Goal: Transaction & Acquisition: Book appointment/travel/reservation

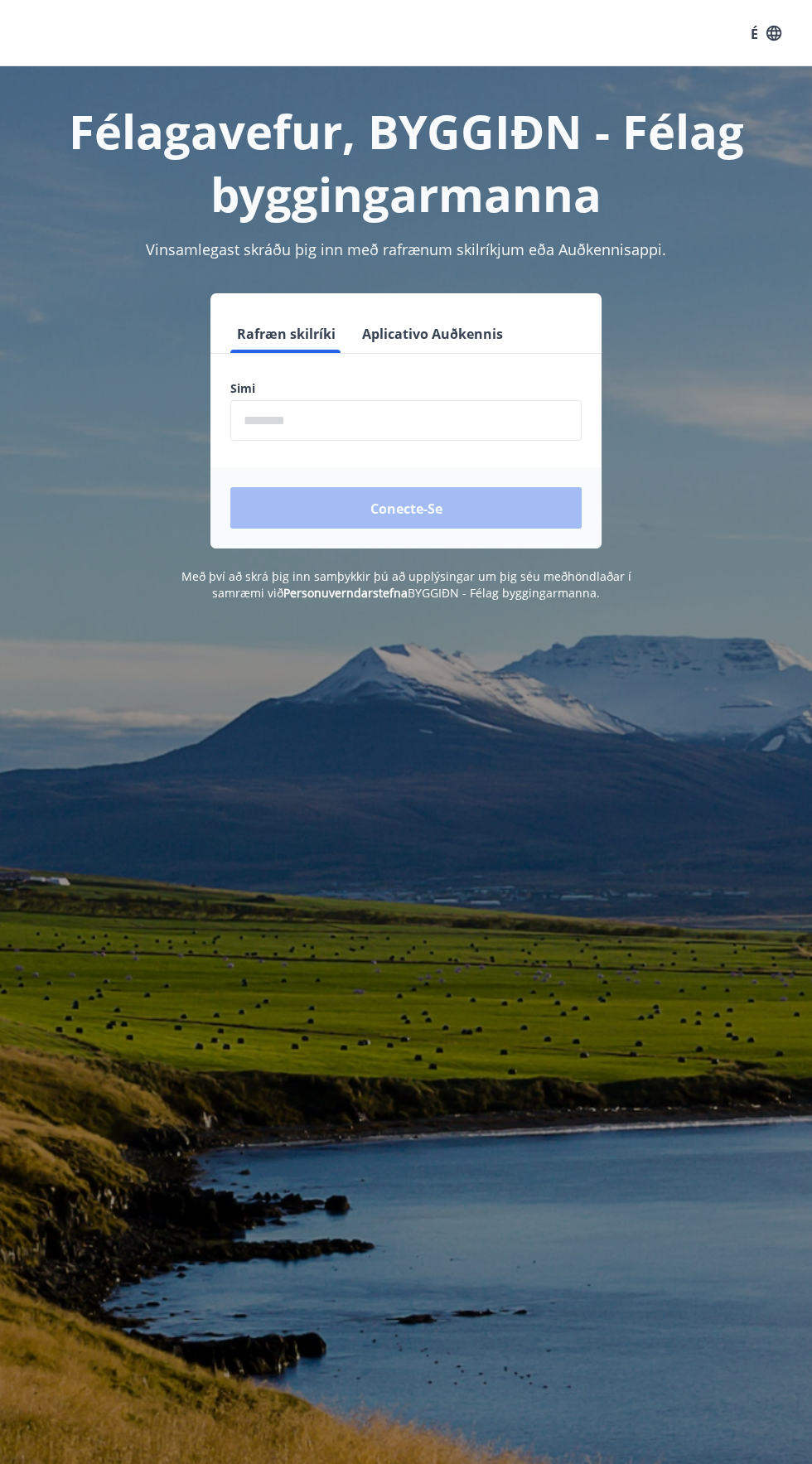
click at [298, 419] on input "phone" at bounding box center [406, 420] width 351 height 41
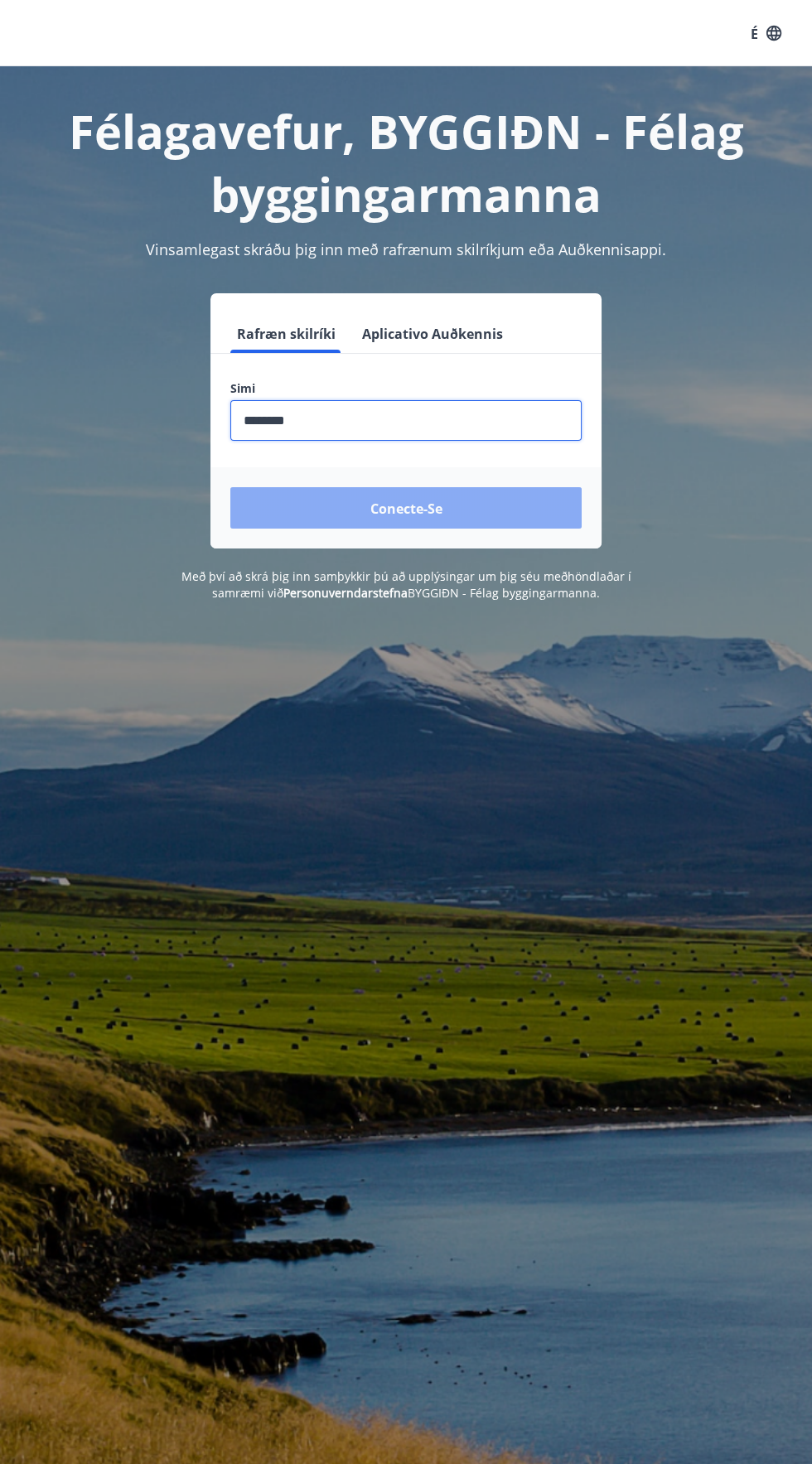
type input "********"
click at [258, 507] on button "Conecte-se" at bounding box center [406, 508] width 351 height 42
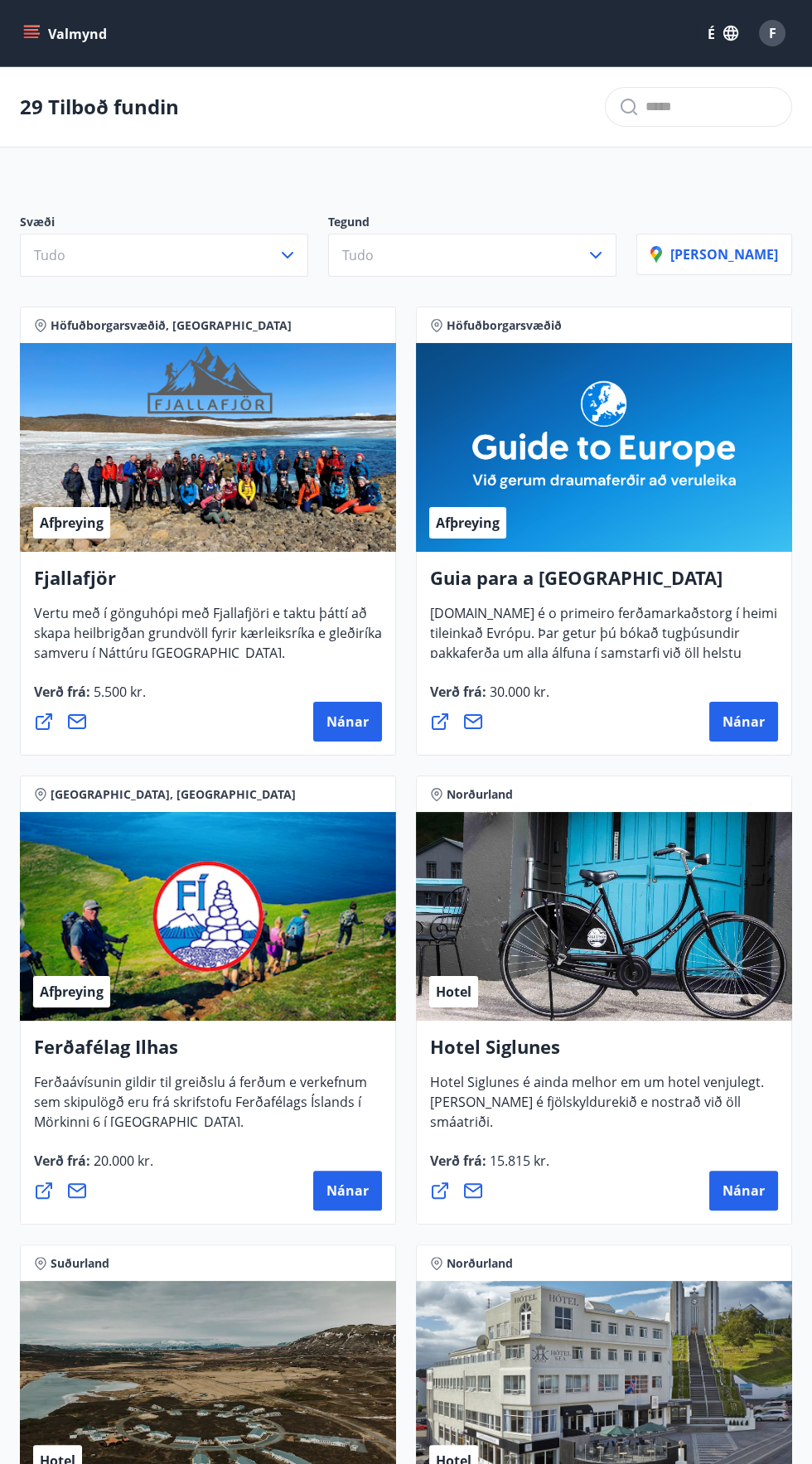
click at [54, 88] on div "29 Tilboð fundin" at bounding box center [406, 108] width 812 height 80
click at [102, 130] on div "29 Tilboð fundin" at bounding box center [406, 108] width 812 height 80
click at [48, 38] on font "Valmynd" at bounding box center [77, 33] width 59 height 18
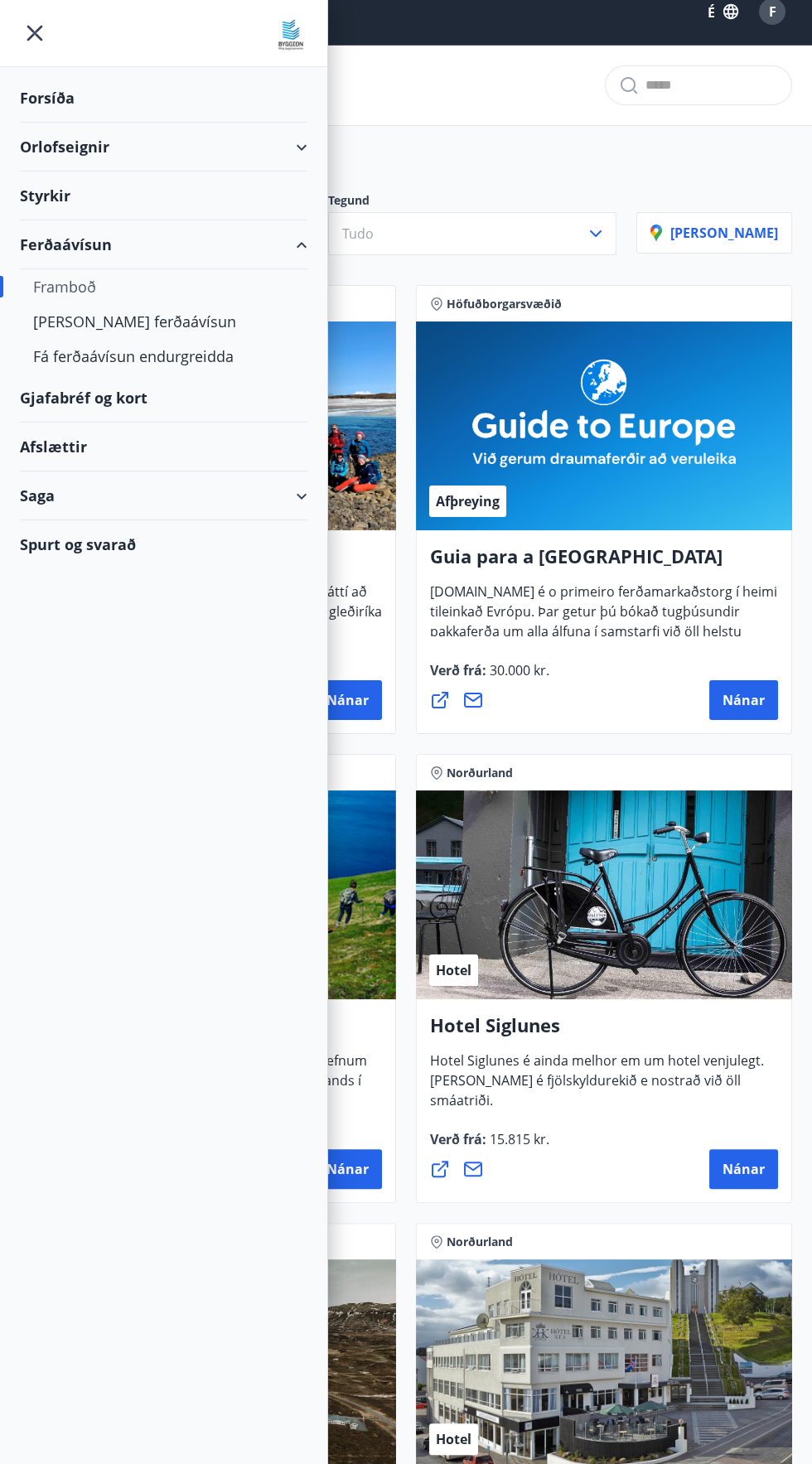
scroll to position [24, 0]
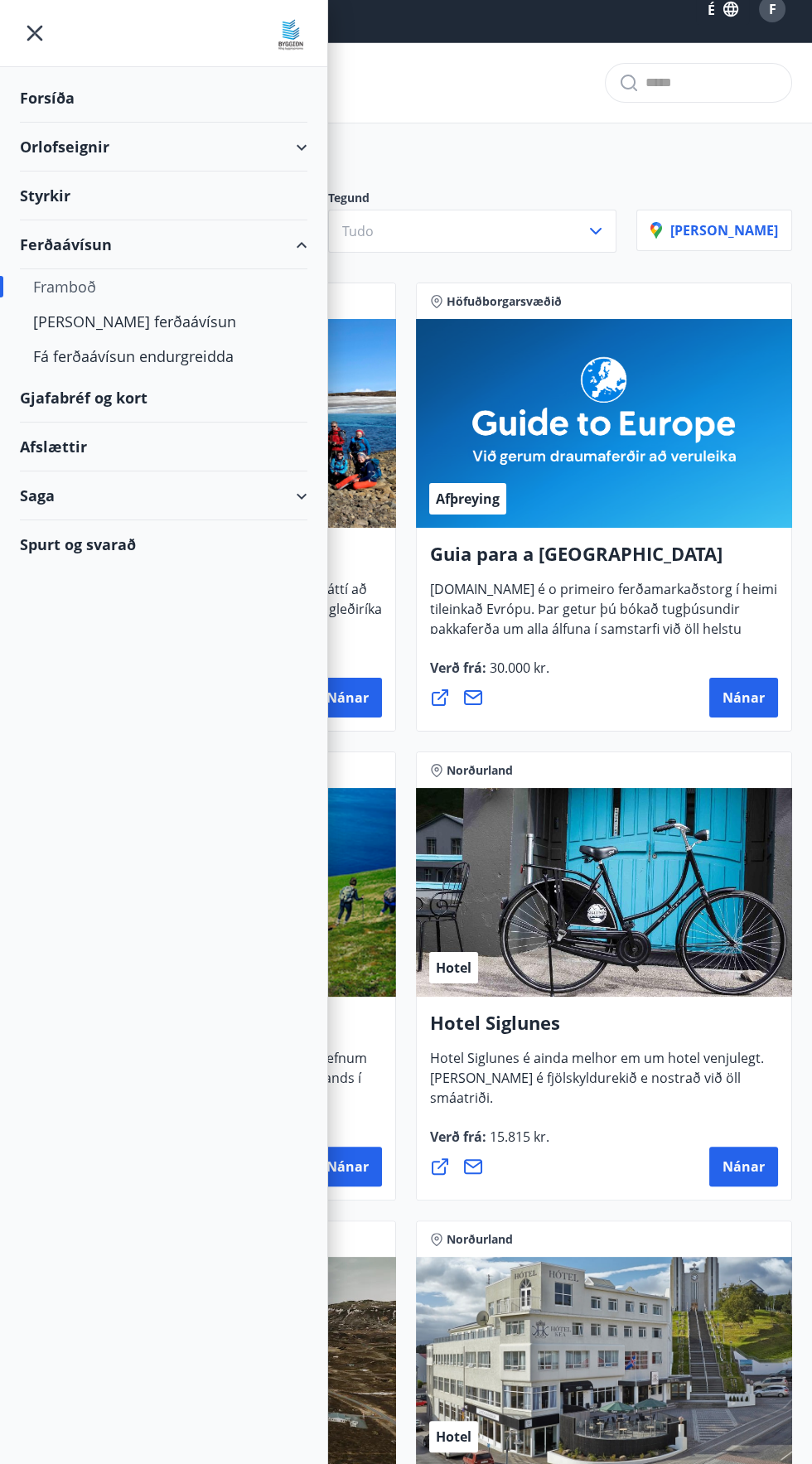
click at [50, 192] on font "Styrkir" at bounding box center [45, 195] width 50 height 20
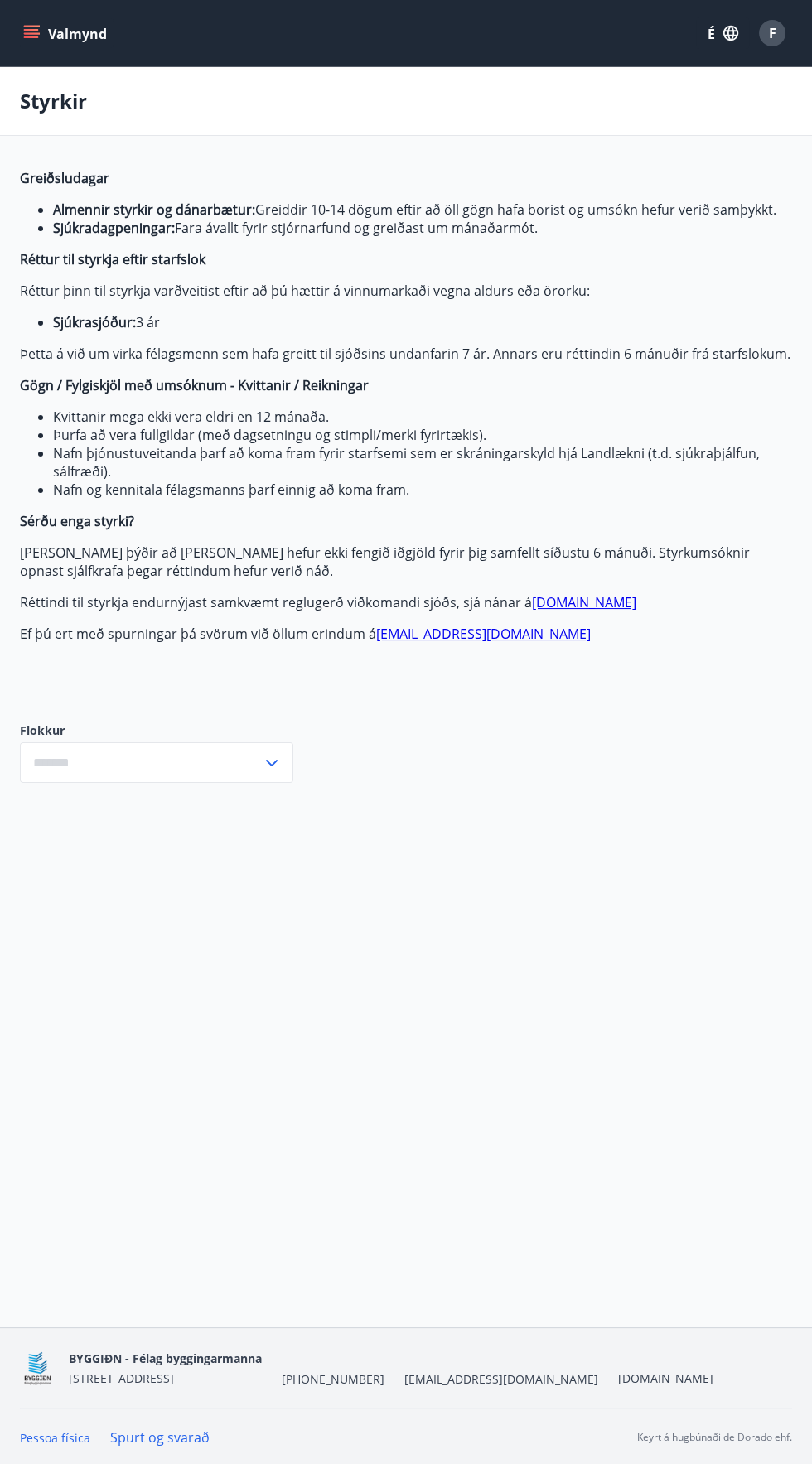
type input "***"
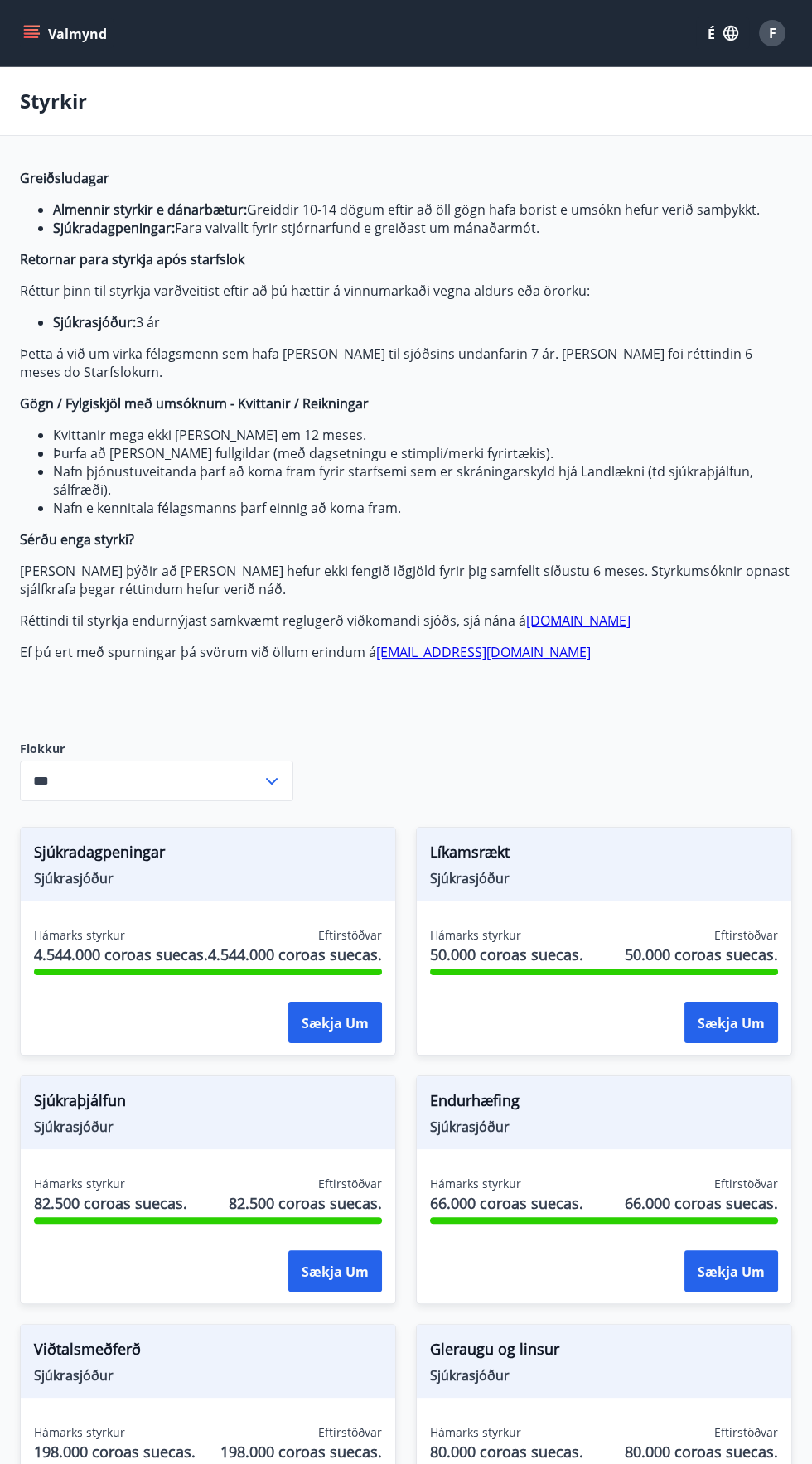
click at [52, 100] on font "Styrkir" at bounding box center [53, 100] width 68 height 28
click at [46, 27] on button "Valmynd" at bounding box center [67, 32] width 93 height 30
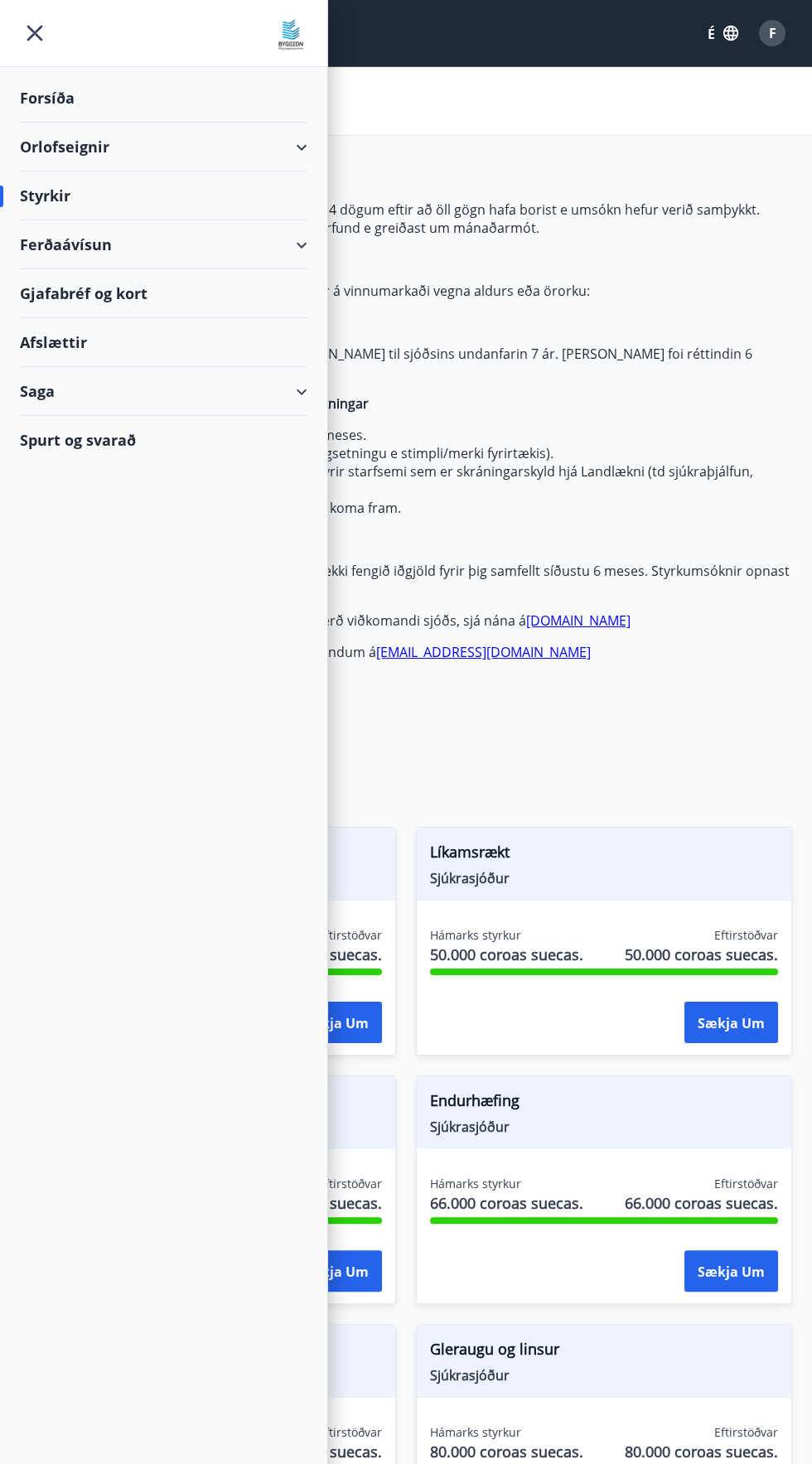
click at [44, 235] on font "Ferðaávísun" at bounding box center [66, 244] width 92 height 20
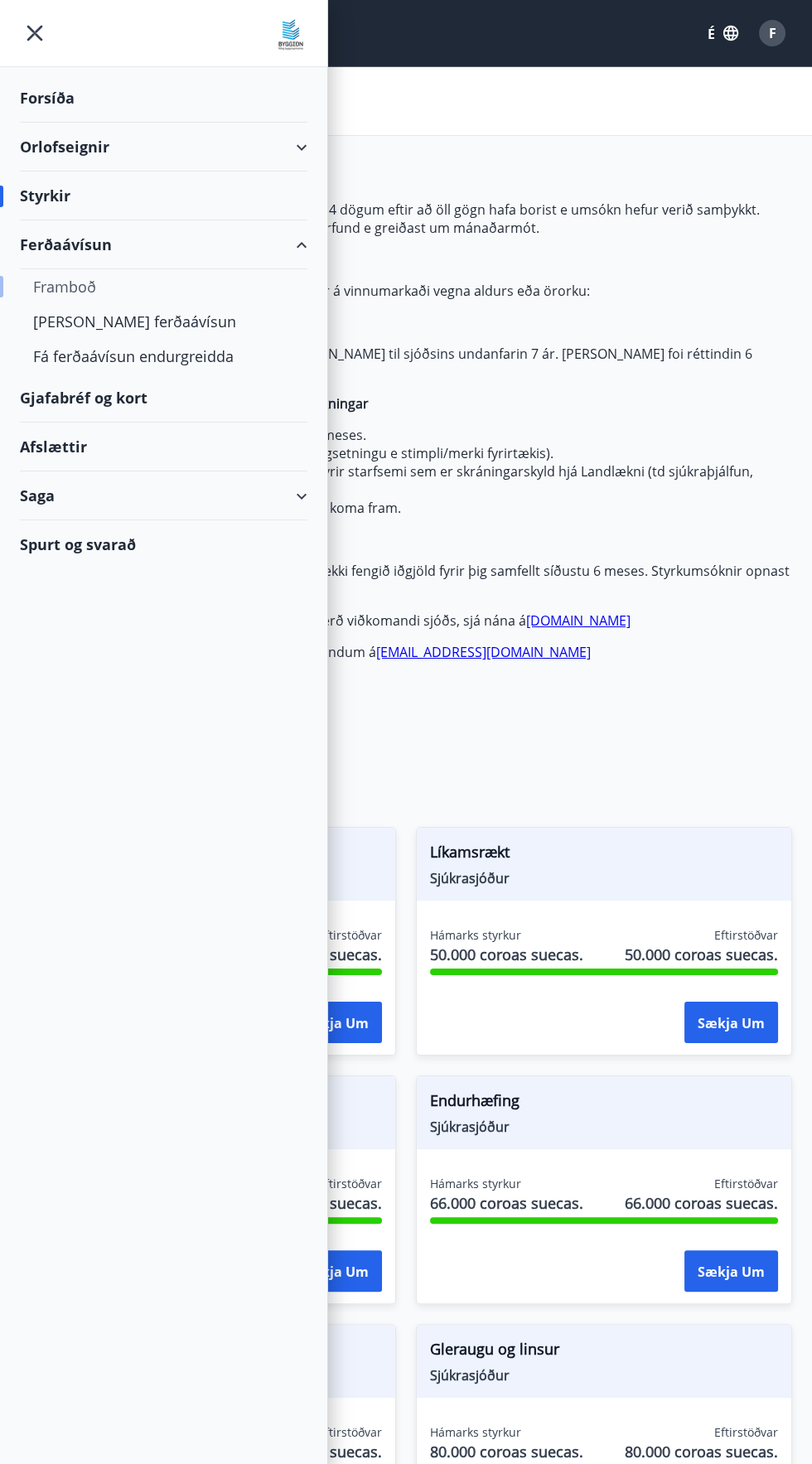
click at [65, 283] on font "Framboð" at bounding box center [65, 287] width 63 height 20
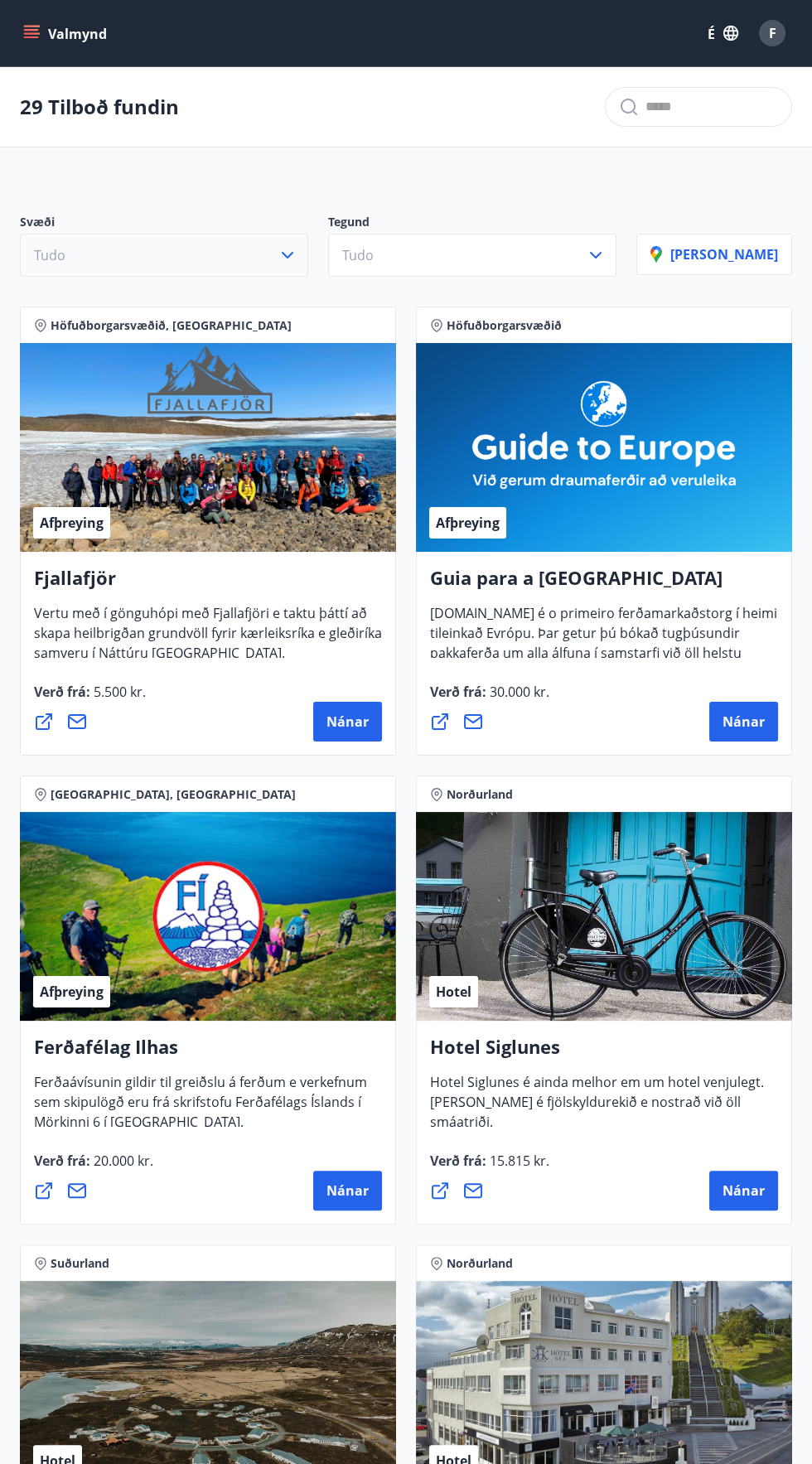
click at [49, 254] on font "Tudo" at bounding box center [50, 255] width 31 height 18
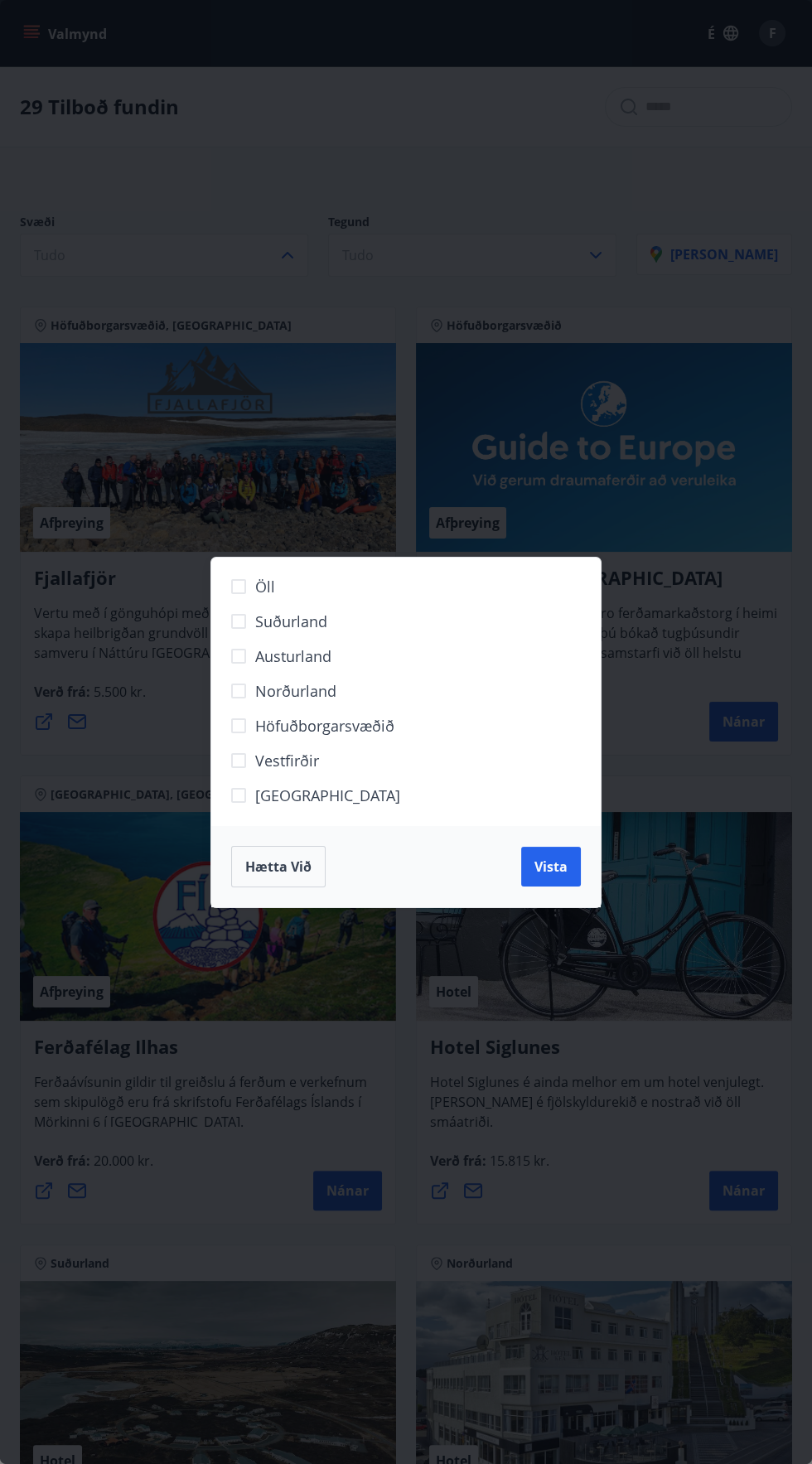
click at [23, 212] on div "Öll Suðurland [GEOGRAPHIC_DATA] Norðurland Höfuðborgarsvæðið [GEOGRAPHIC_DATA] …" at bounding box center [406, 732] width 812 height 1464
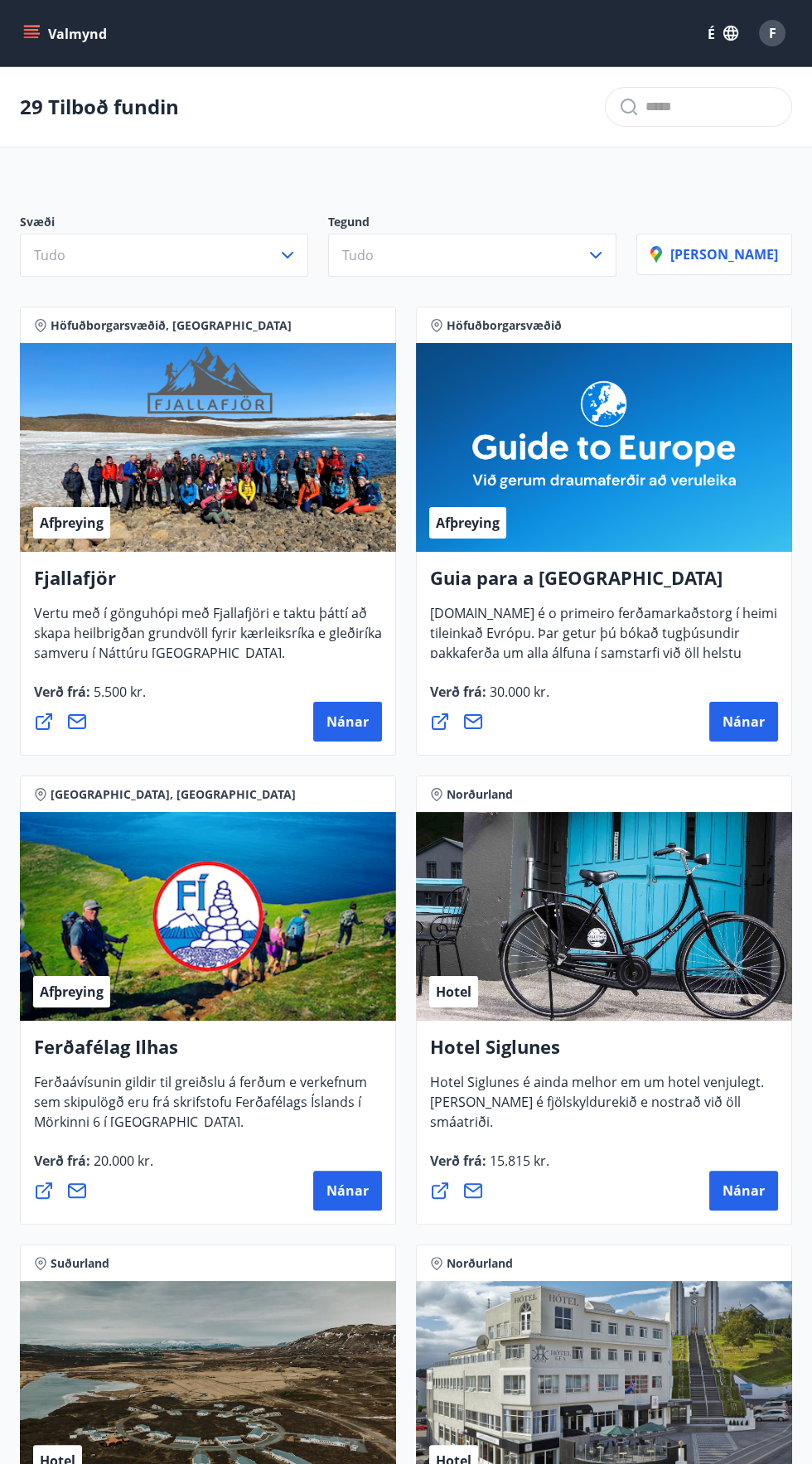
click at [43, 92] on div "29 Tilboð fundin" at bounding box center [406, 108] width 812 height 80
click at [31, 29] on icon "menu" at bounding box center [31, 30] width 15 height 2
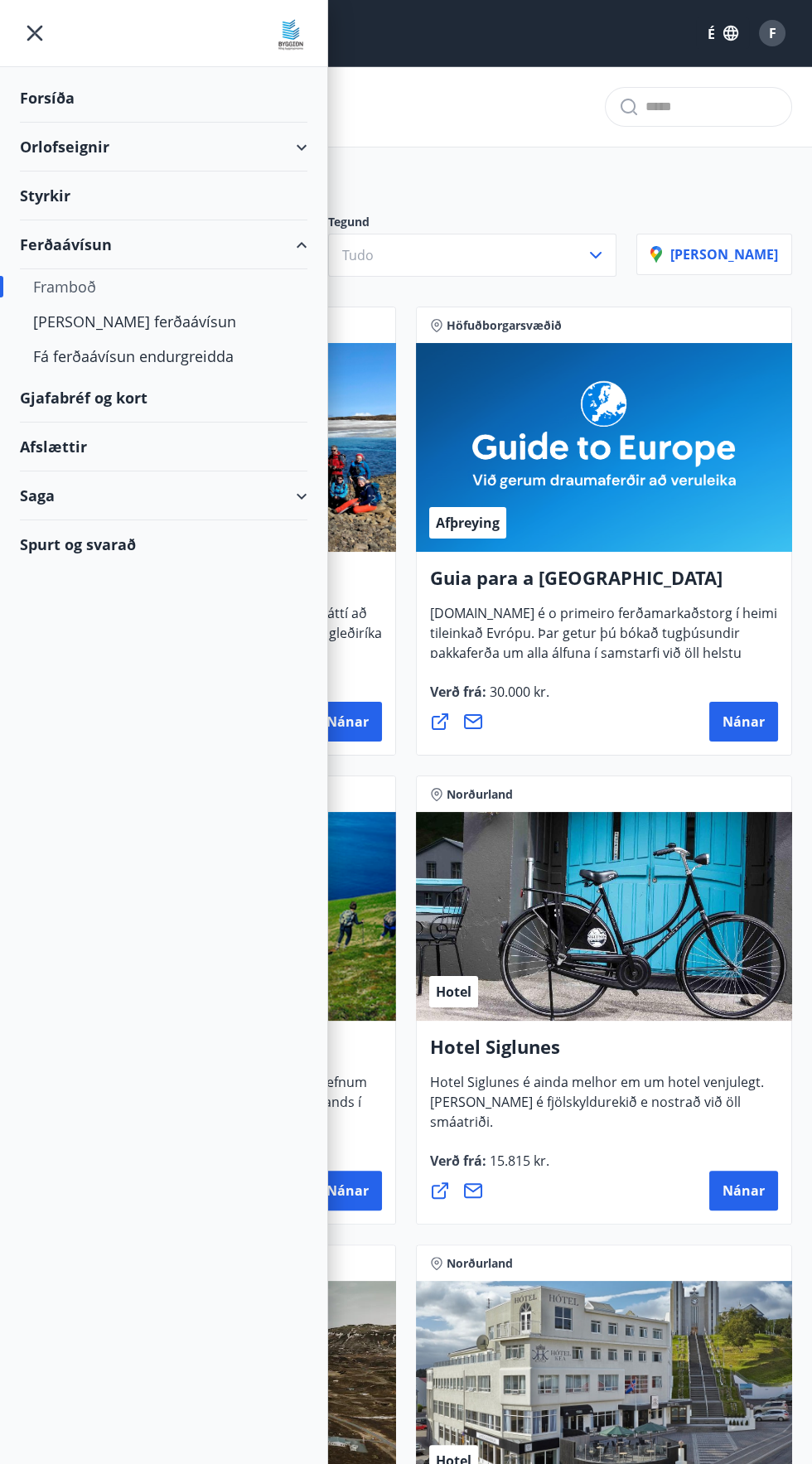
click at [19, 154] on div "Orlofseignir" at bounding box center [164, 147] width 327 height 49
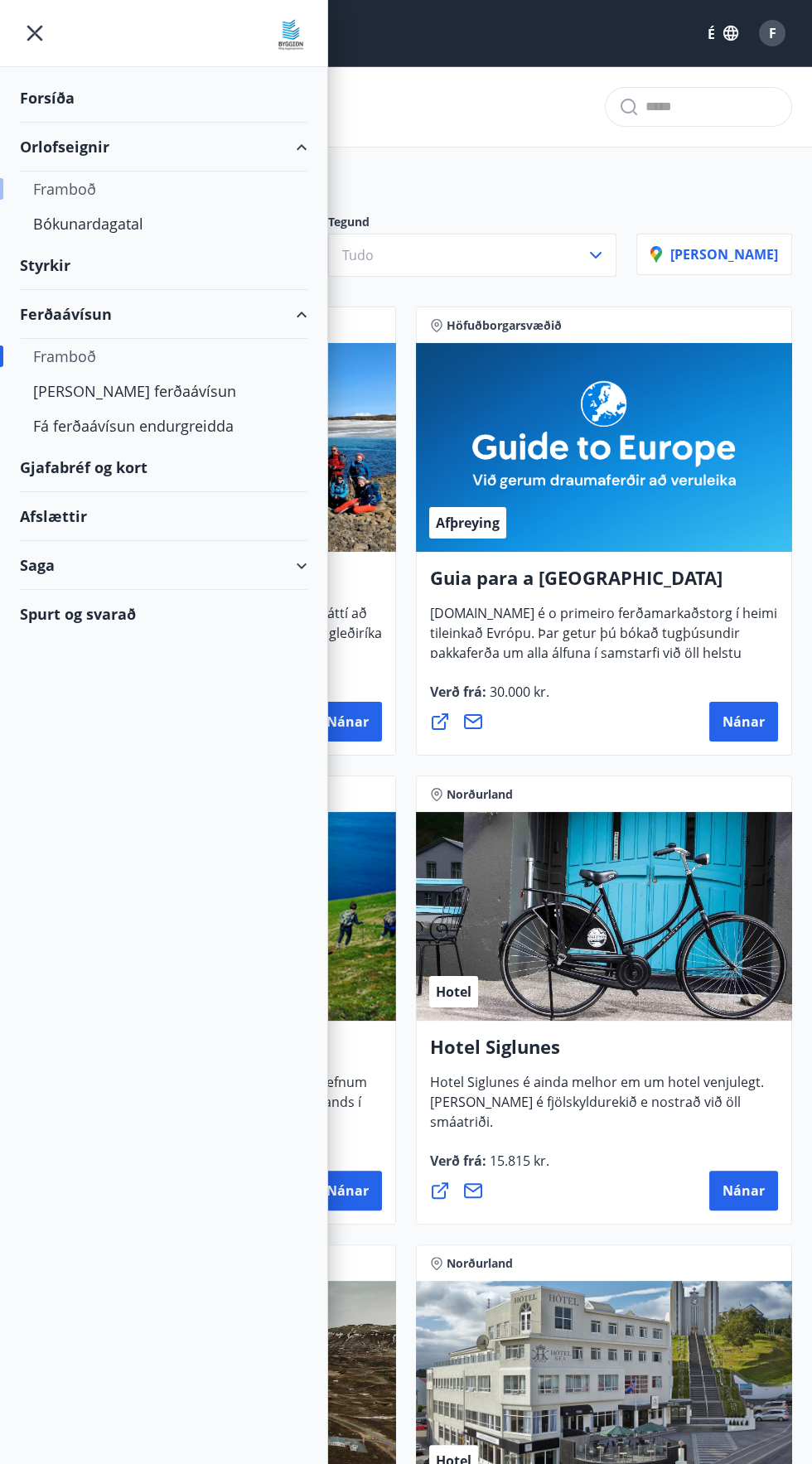
click at [53, 188] on font "Framboð" at bounding box center [65, 188] width 63 height 20
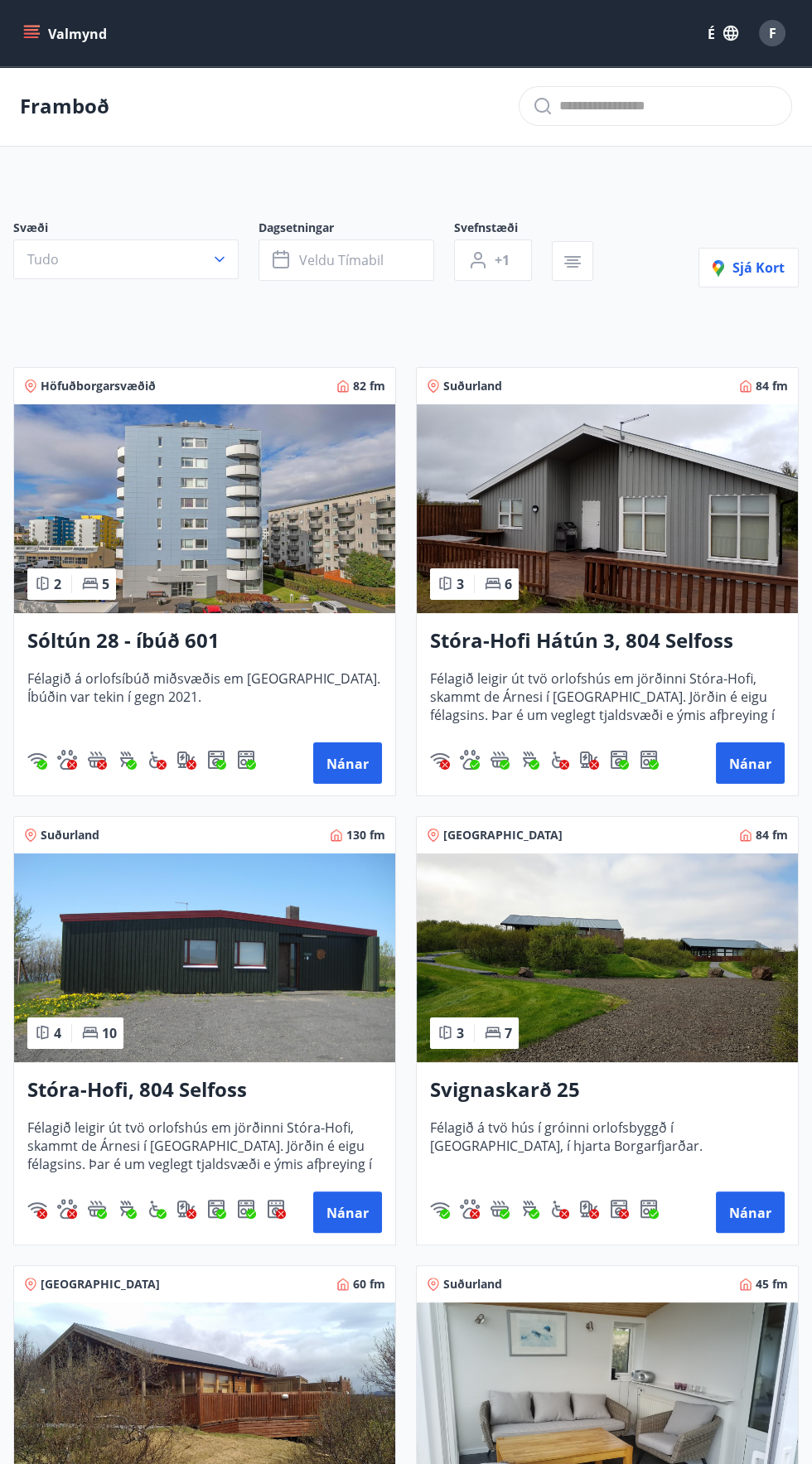
click at [163, 518] on img at bounding box center [205, 508] width 381 height 208
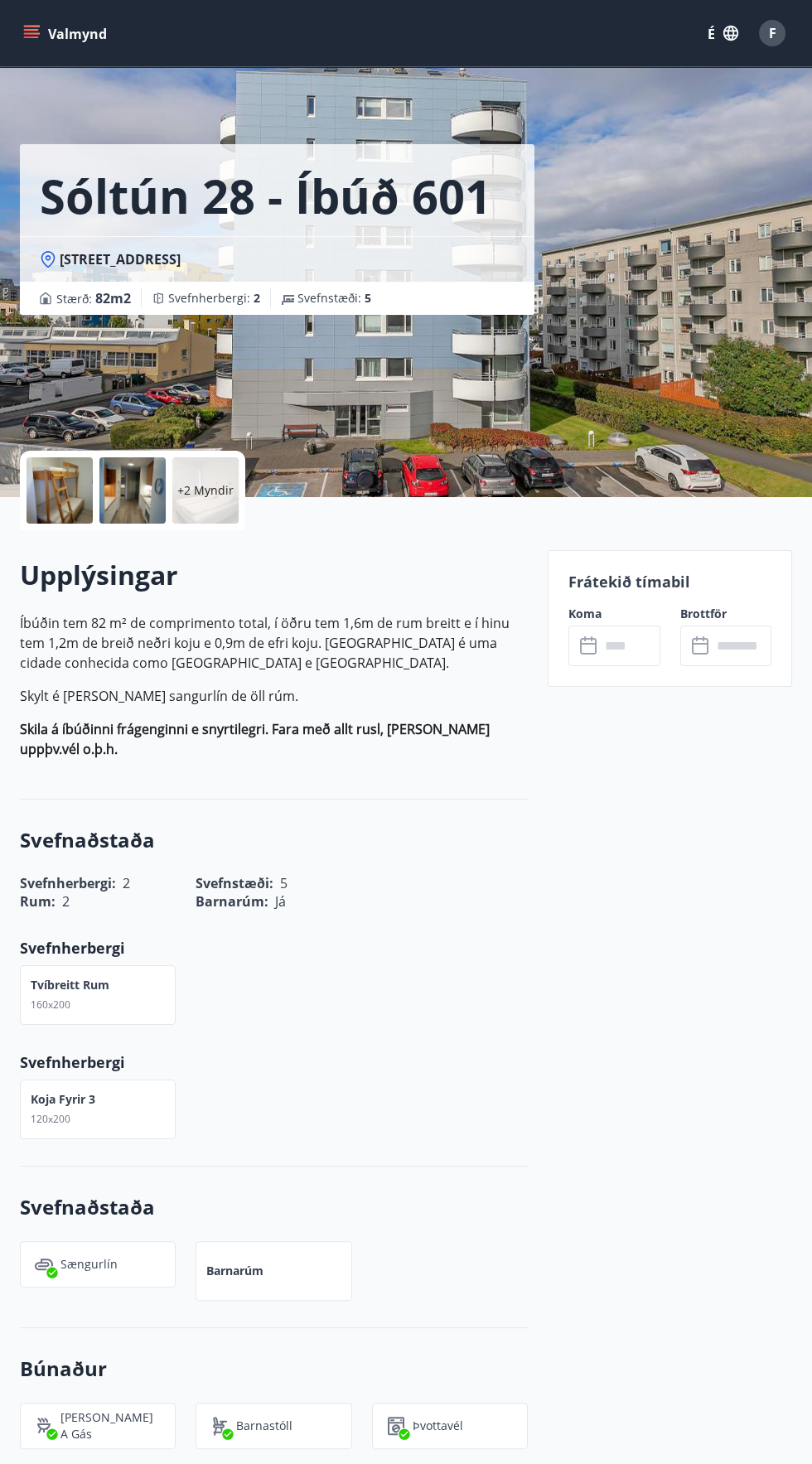
click at [630, 649] on input "text" at bounding box center [629, 645] width 60 height 41
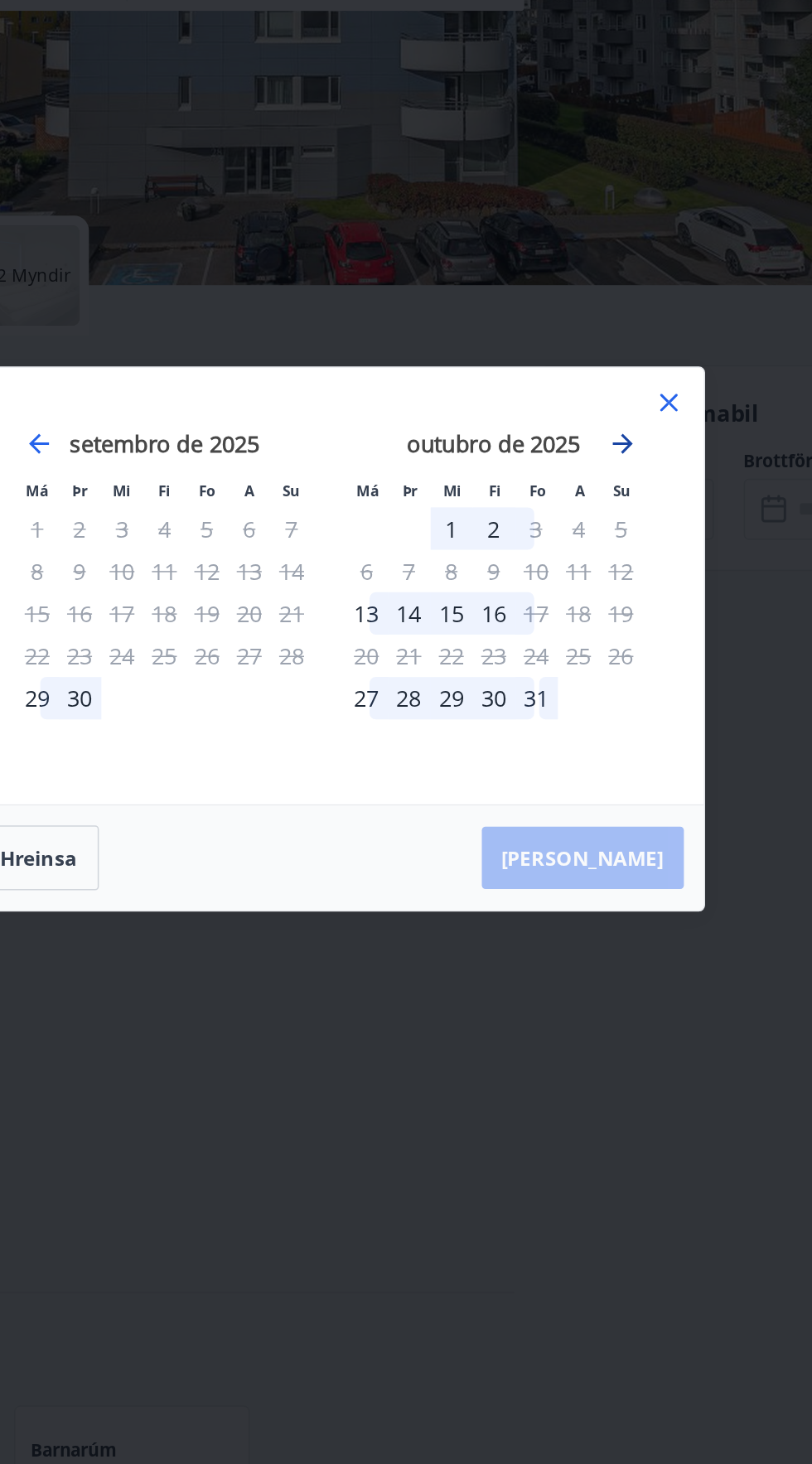
click at [601, 597] on icon "Avance para mudar para o próximo mês." at bounding box center [600, 602] width 20 height 20
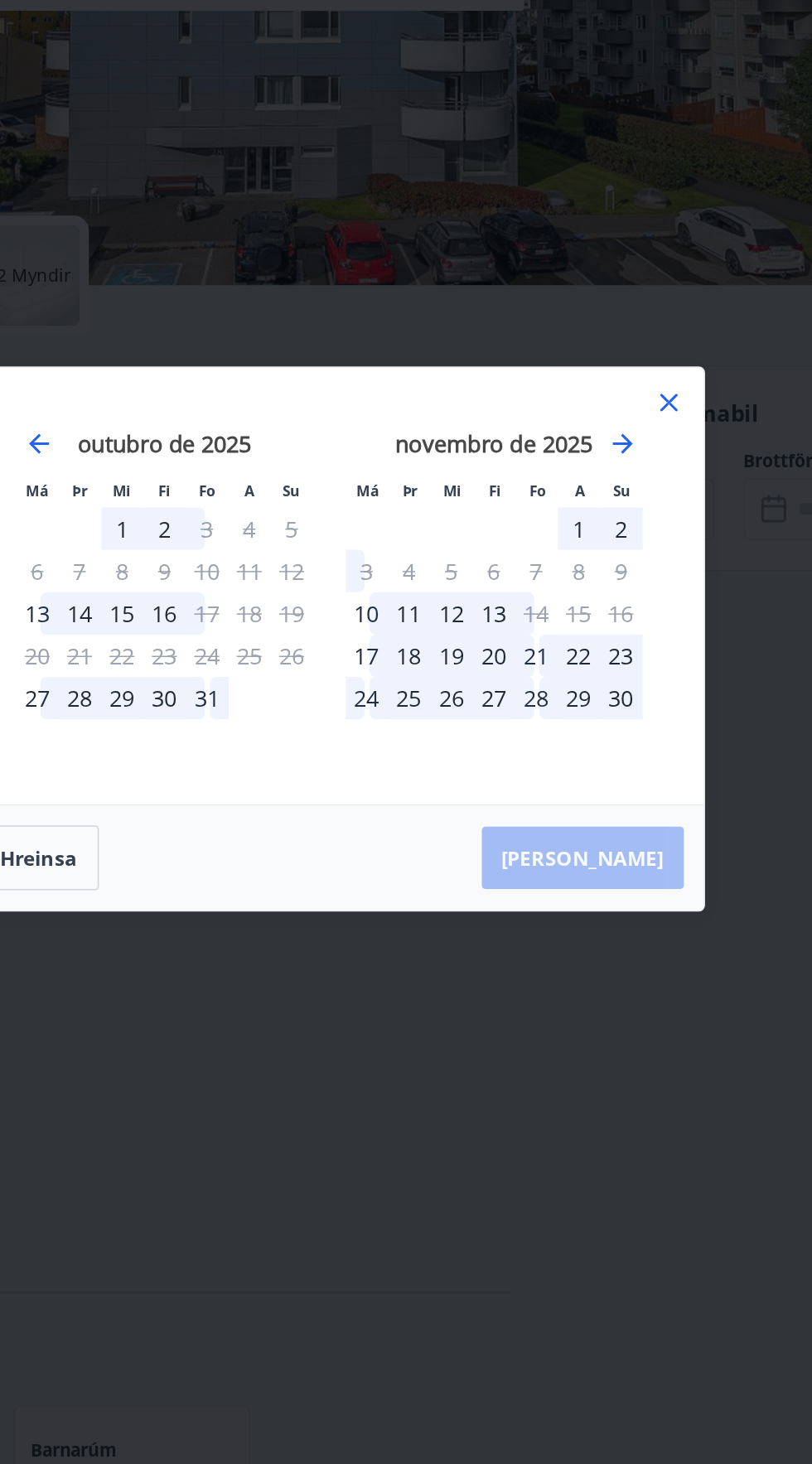
click at [486, 684] on div "5" at bounding box center [486, 687] width 29 height 29
click at [570, 657] on font "1" at bounding box center [570, 659] width 9 height 20
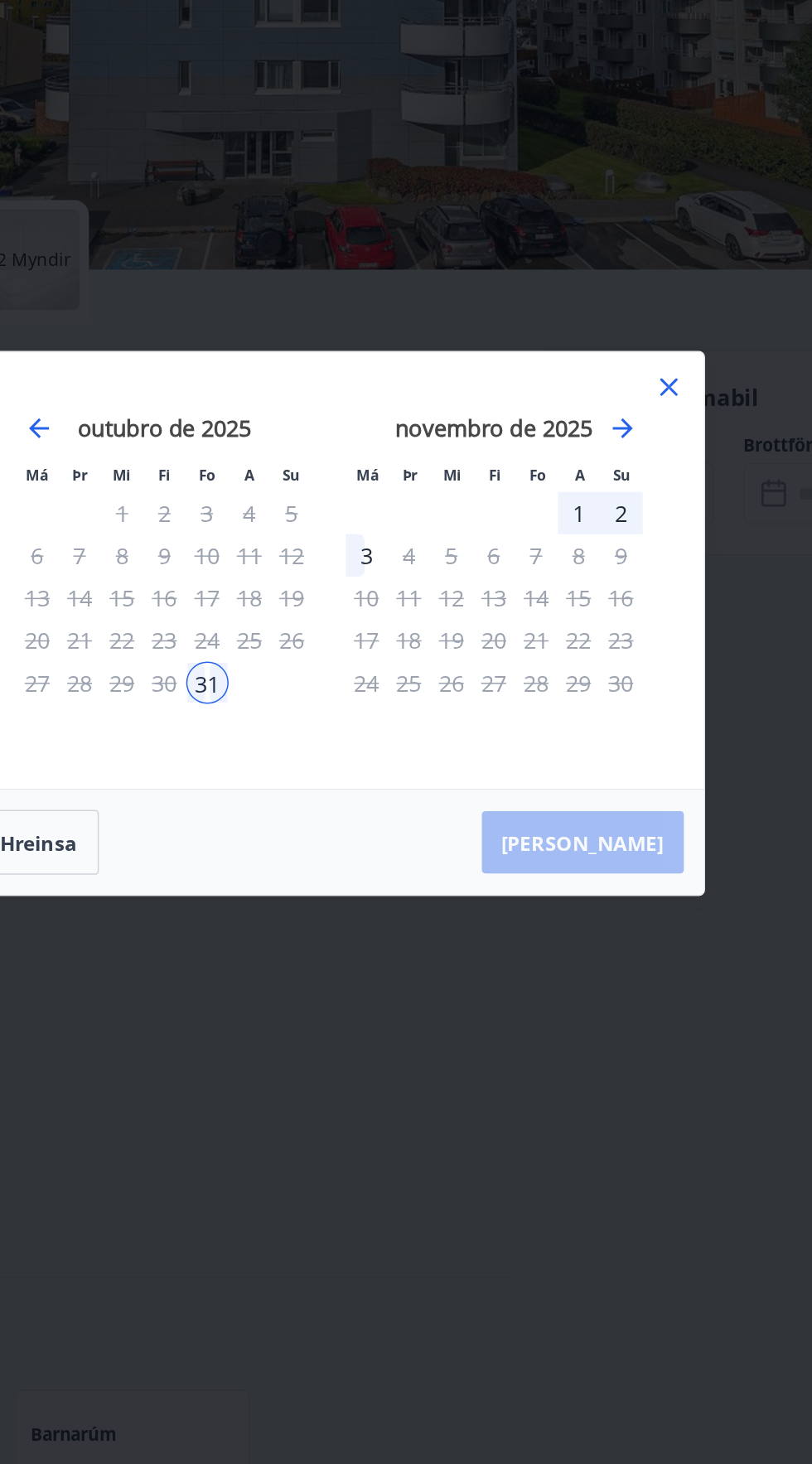
click at [598, 659] on font "2" at bounding box center [599, 659] width 9 height 20
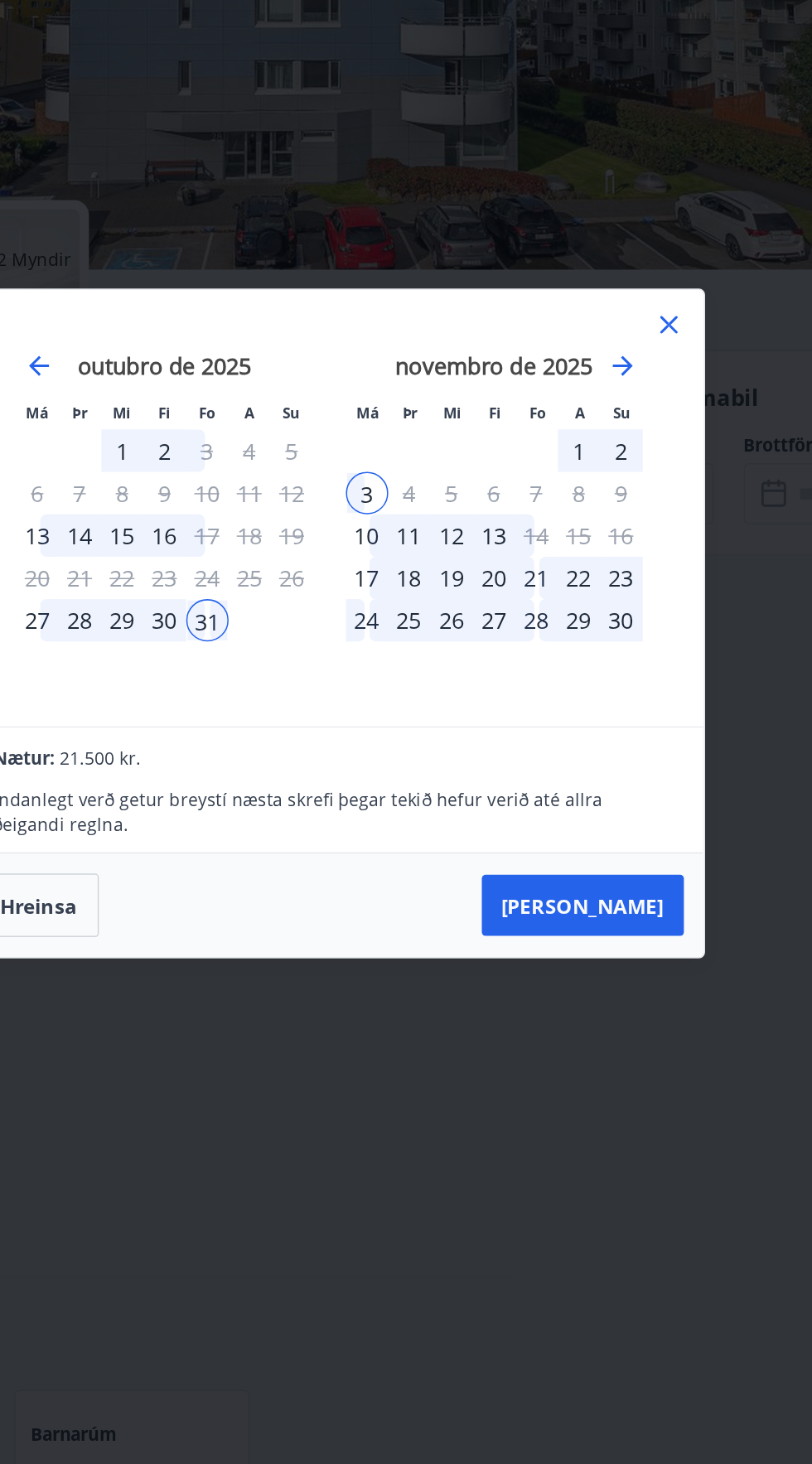
click at [634, 528] on icon at bounding box center [630, 534] width 11 height 11
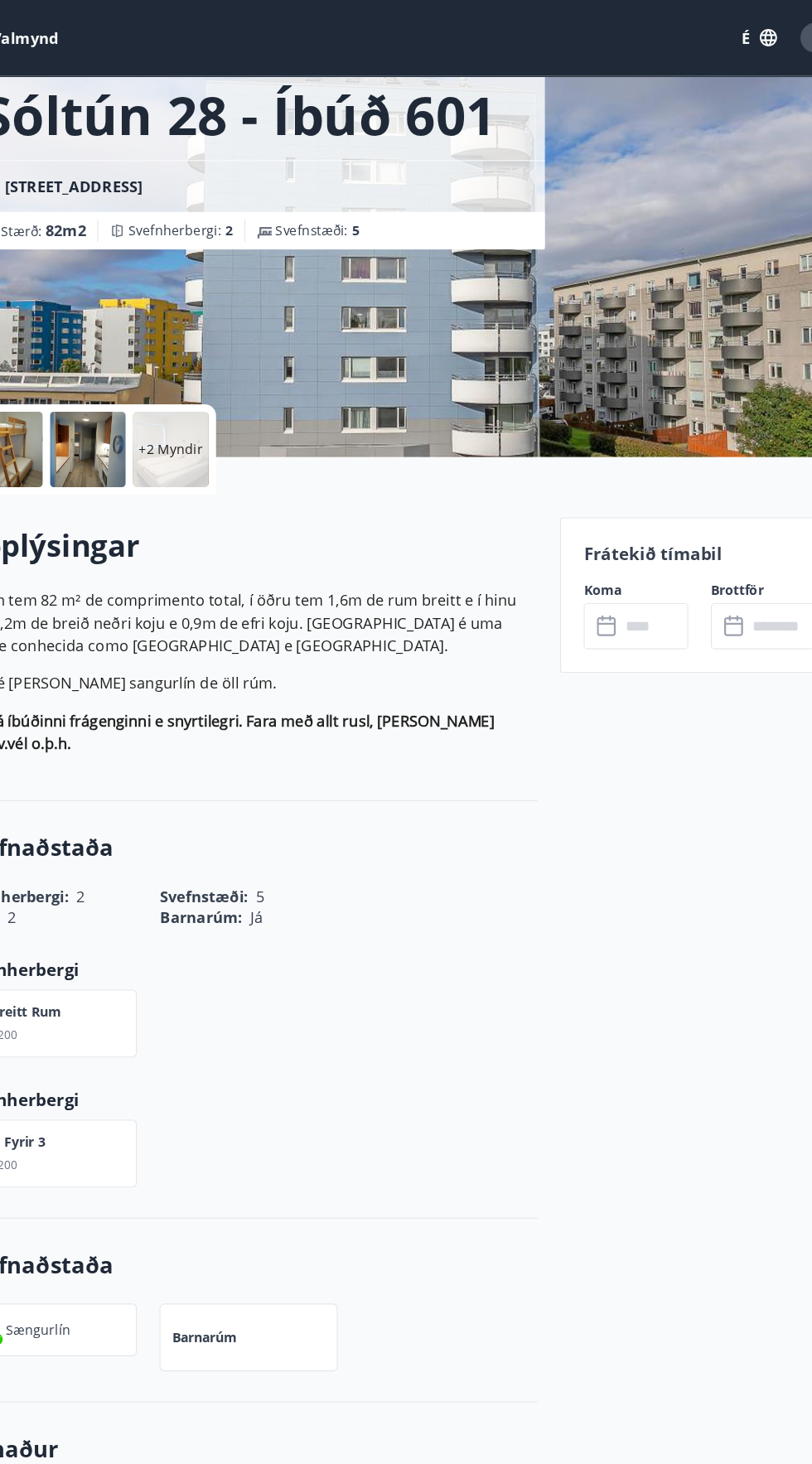
scroll to position [95, 0]
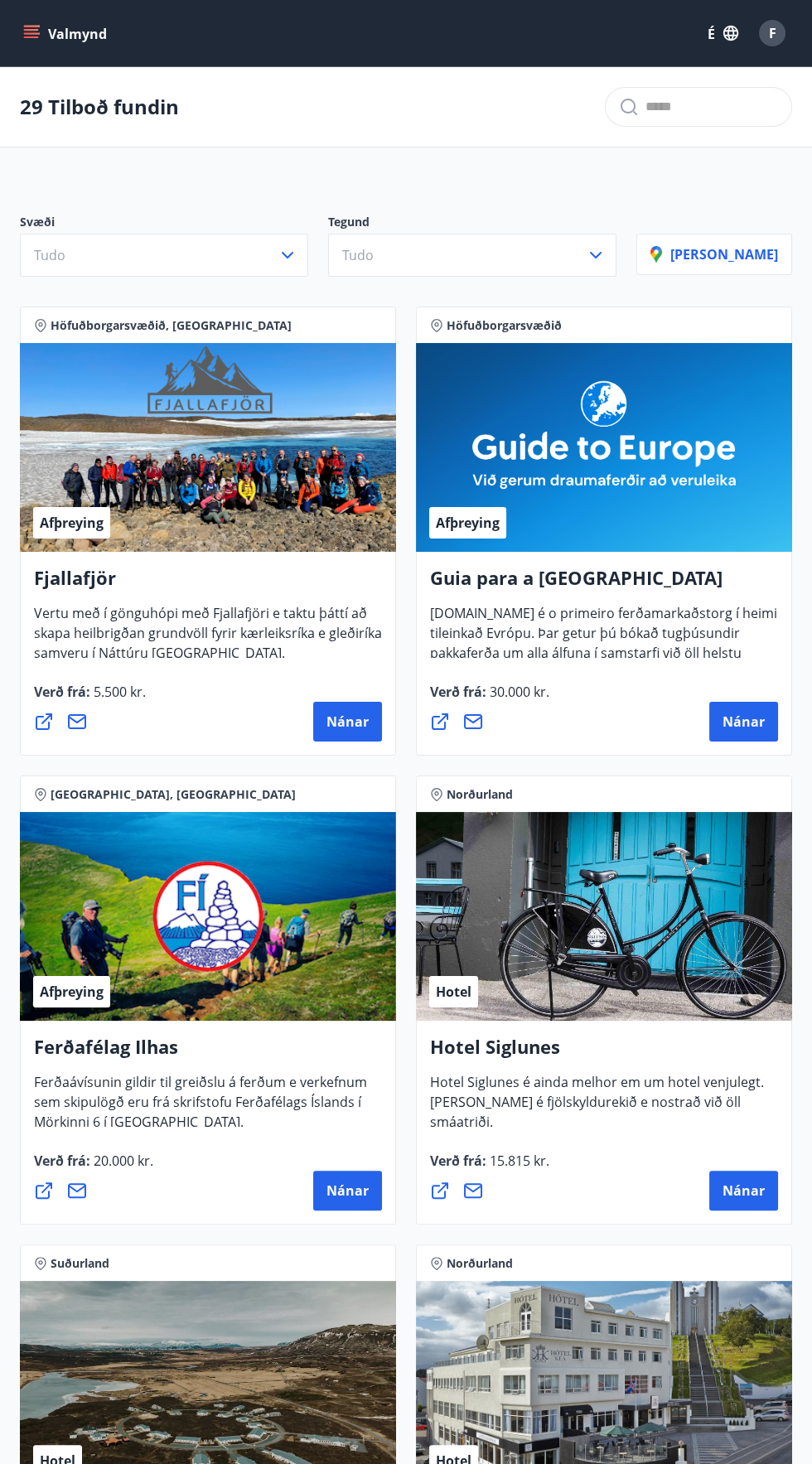
click at [45, 36] on button "Valmynd" at bounding box center [67, 32] width 93 height 30
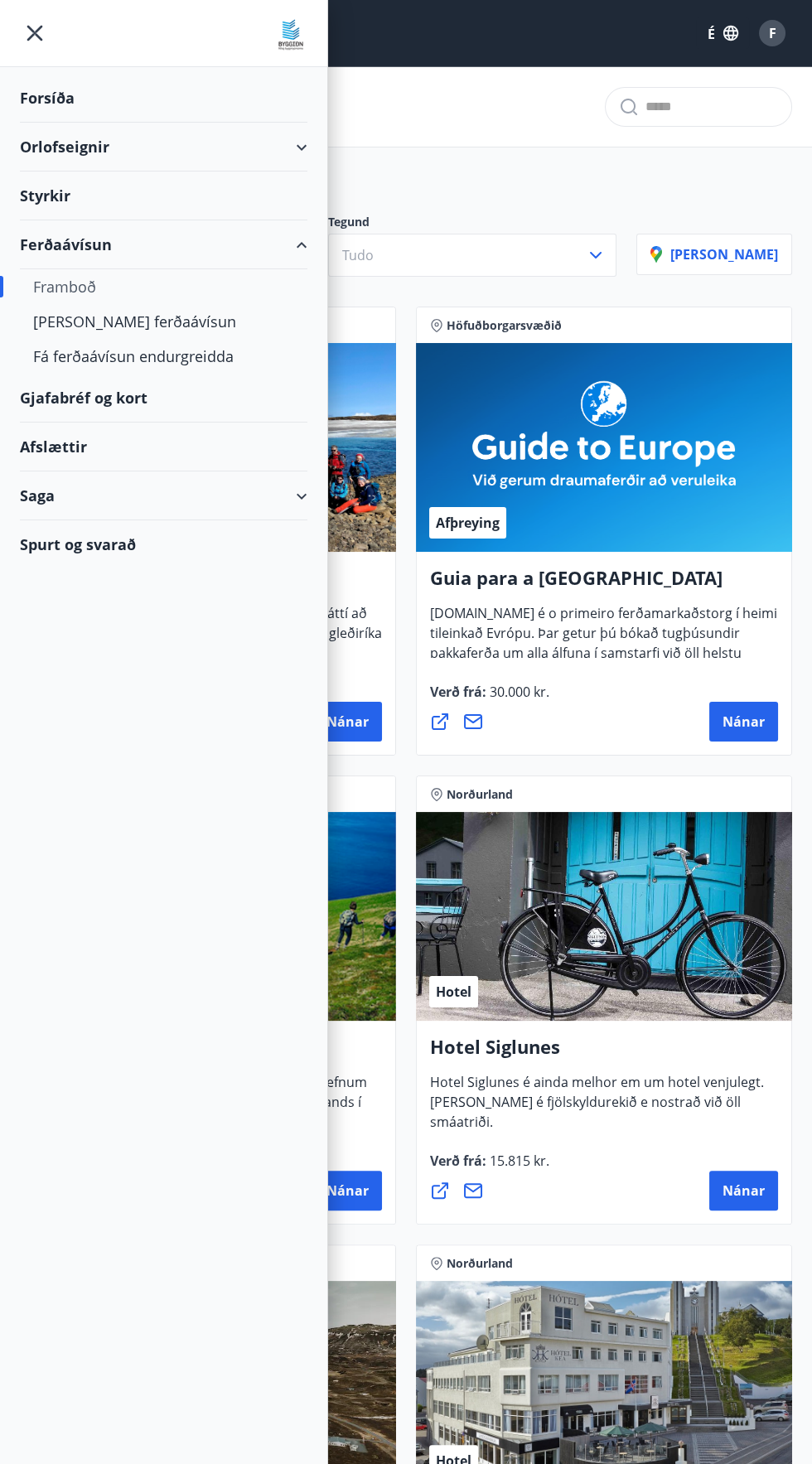
click at [42, 142] on font "Orlofseignir" at bounding box center [65, 147] width 89 height 20
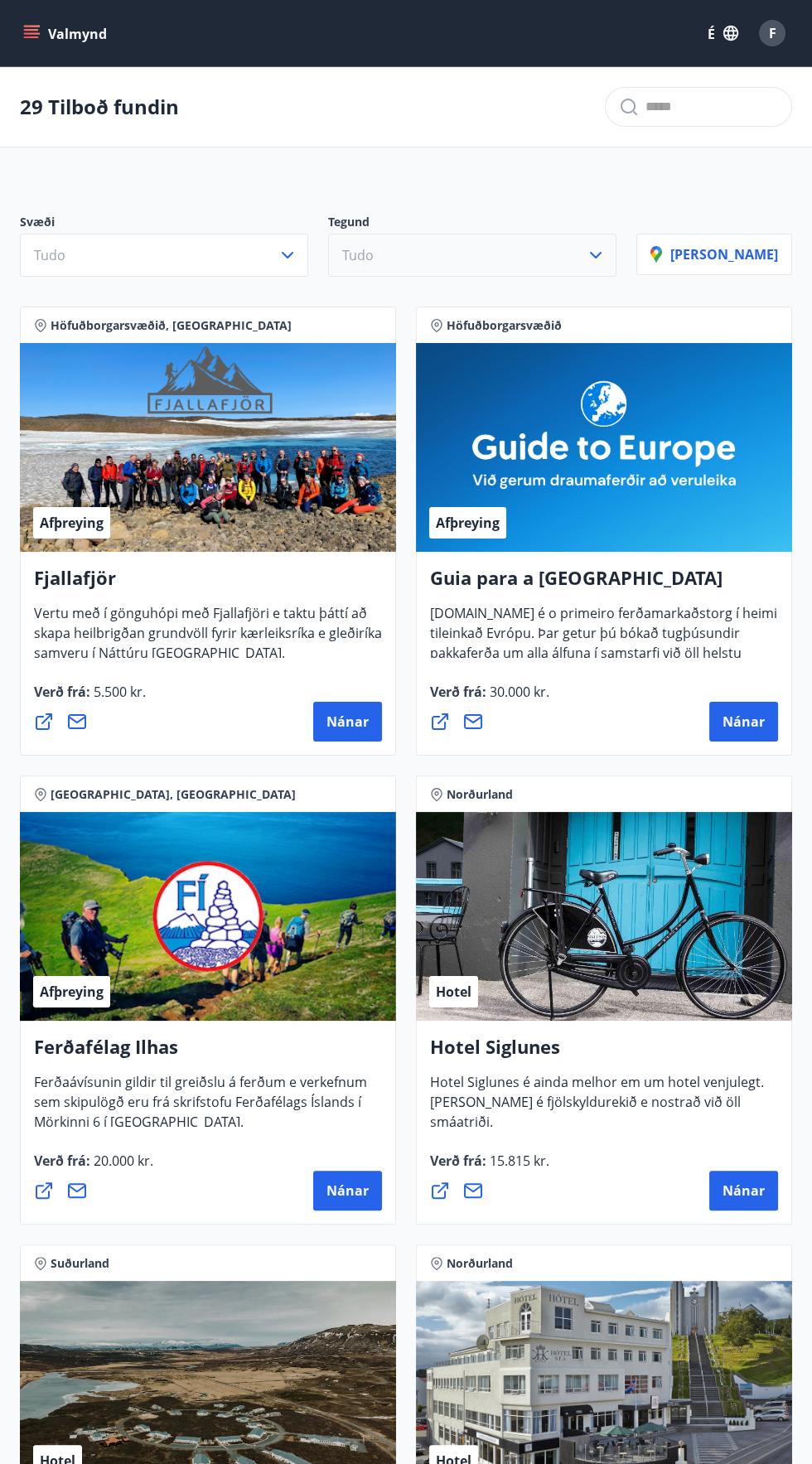
click at [435, 263] on button "Tudo" at bounding box center [472, 254] width 288 height 43
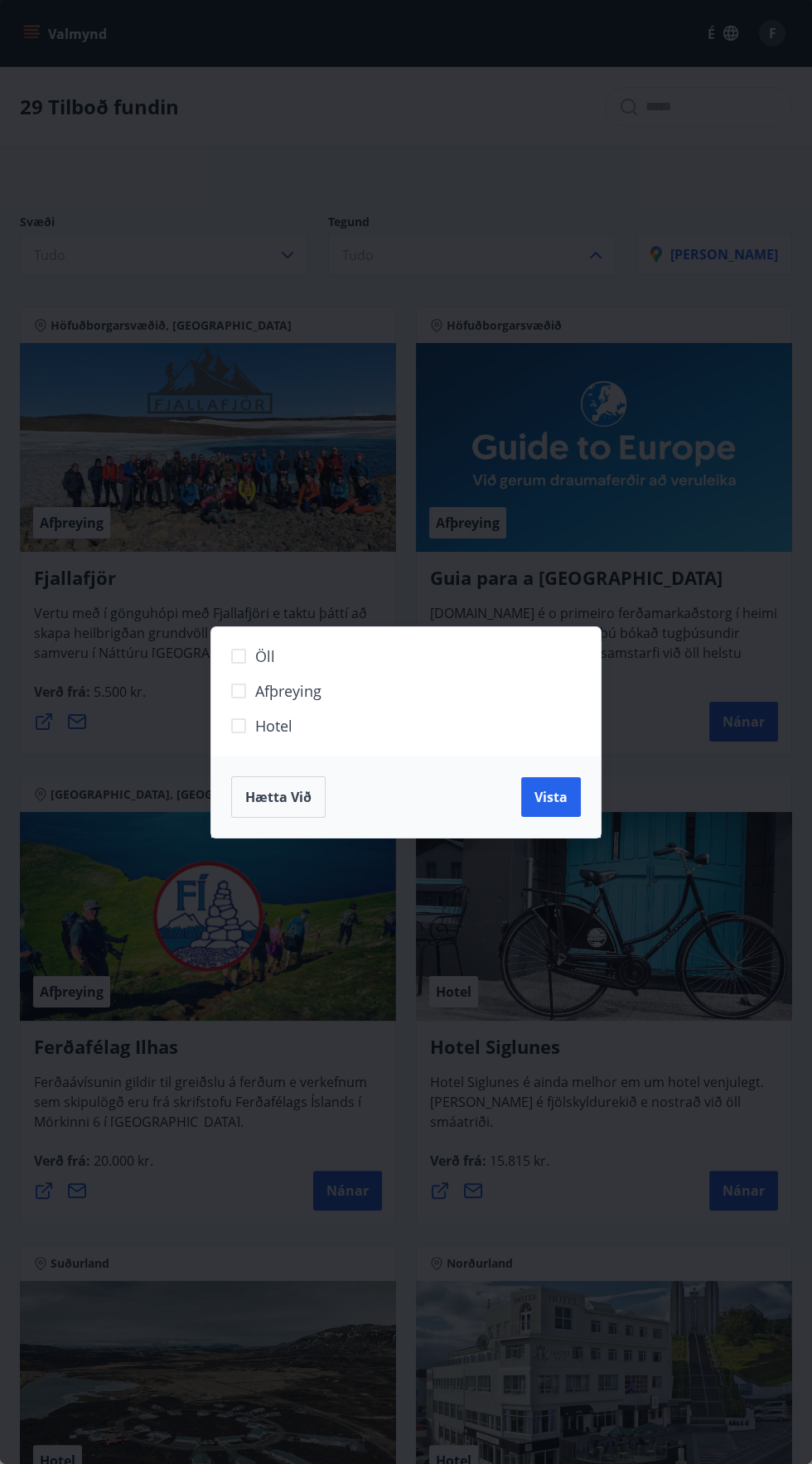
click at [96, 254] on div "Öll Afþreying Hotel Hætta við Vista" at bounding box center [406, 732] width 812 height 1464
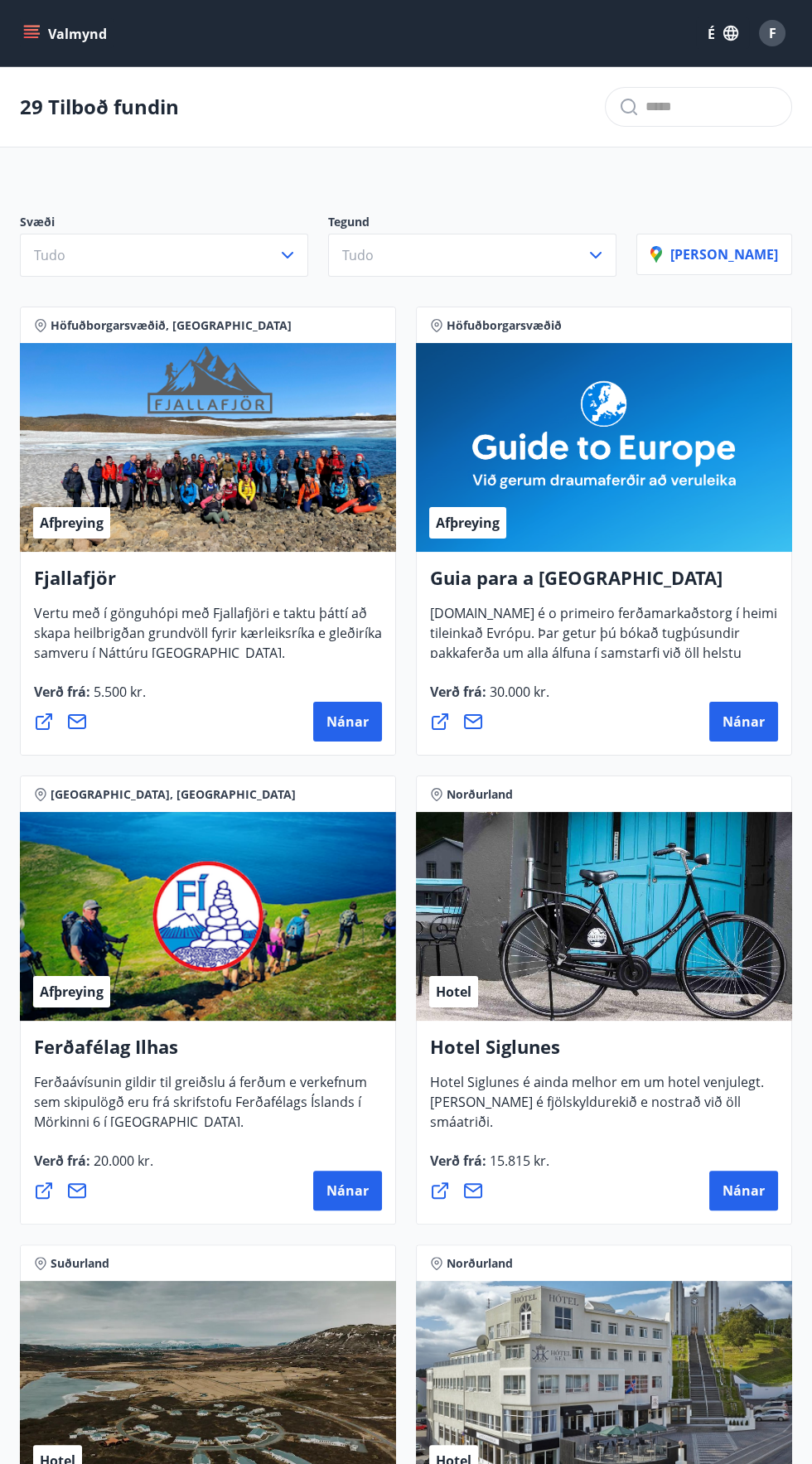
click at [42, 22] on button "Valmynd" at bounding box center [67, 32] width 93 height 30
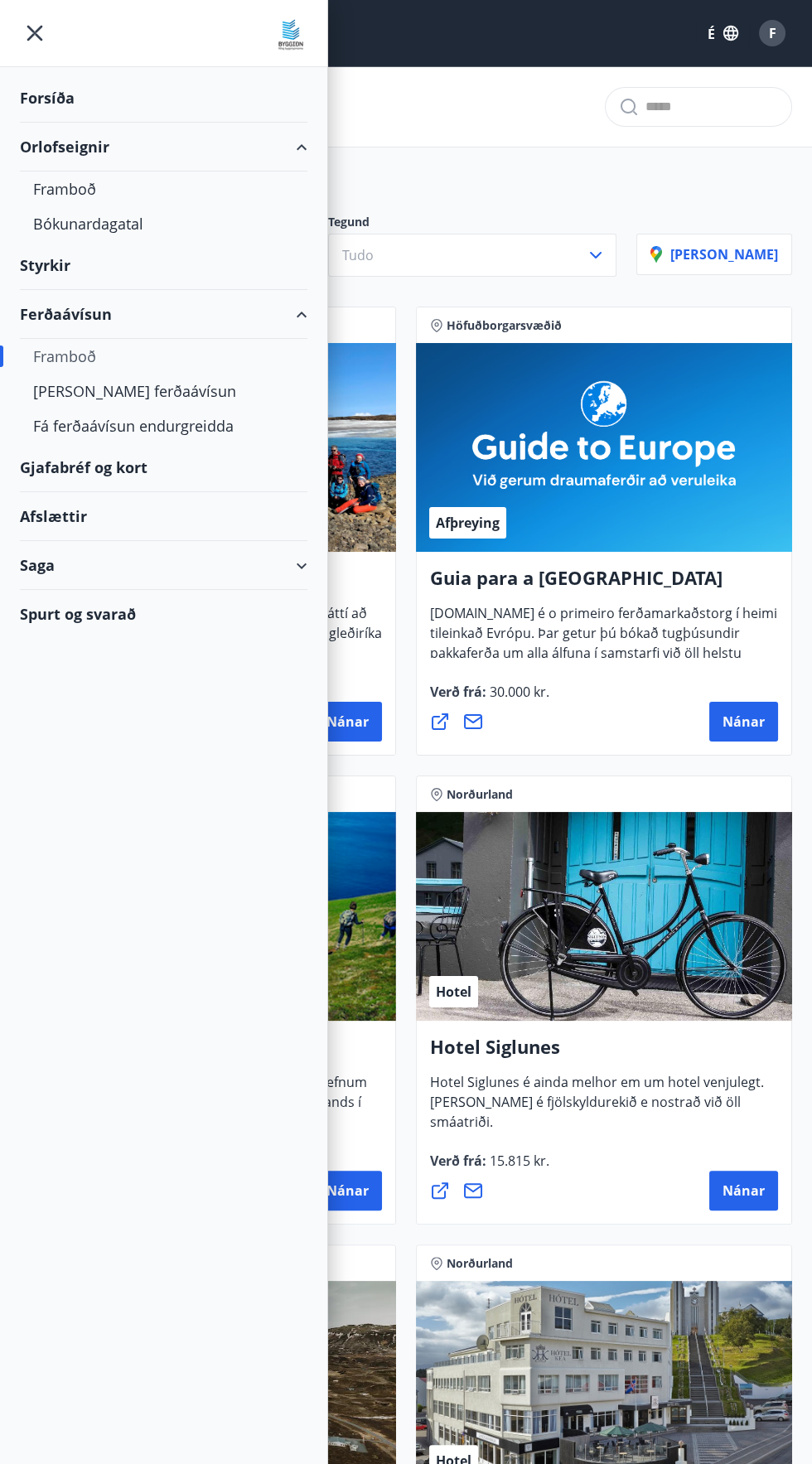
click at [48, 266] on font "Styrkir" at bounding box center [45, 265] width 50 height 20
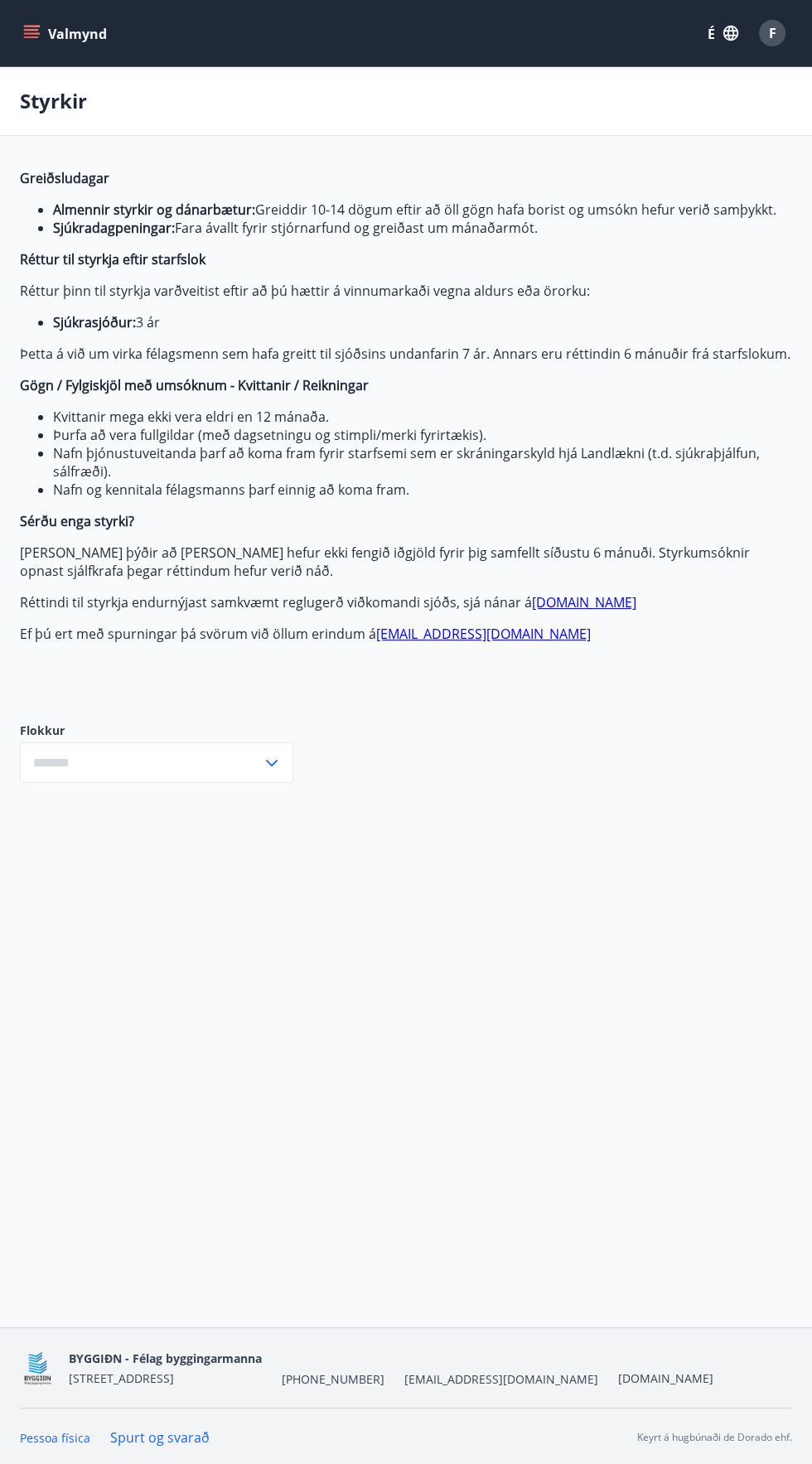
type input "***"
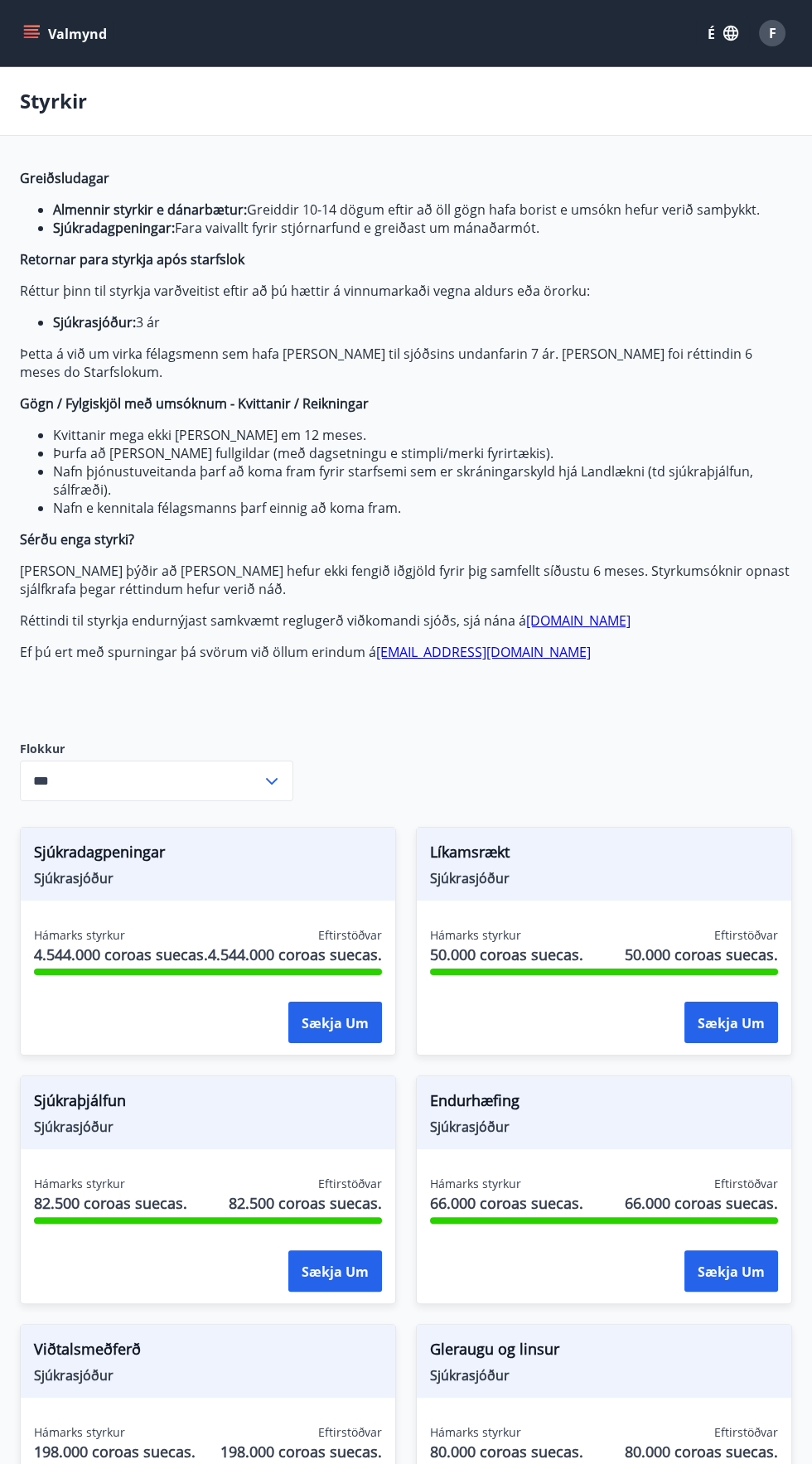
click at [42, 124] on div "Styrkir" at bounding box center [406, 102] width 812 height 69
click at [47, 86] on div "Styrkir" at bounding box center [406, 102] width 812 height 69
click at [52, 29] on font "Valmynd" at bounding box center [77, 33] width 59 height 18
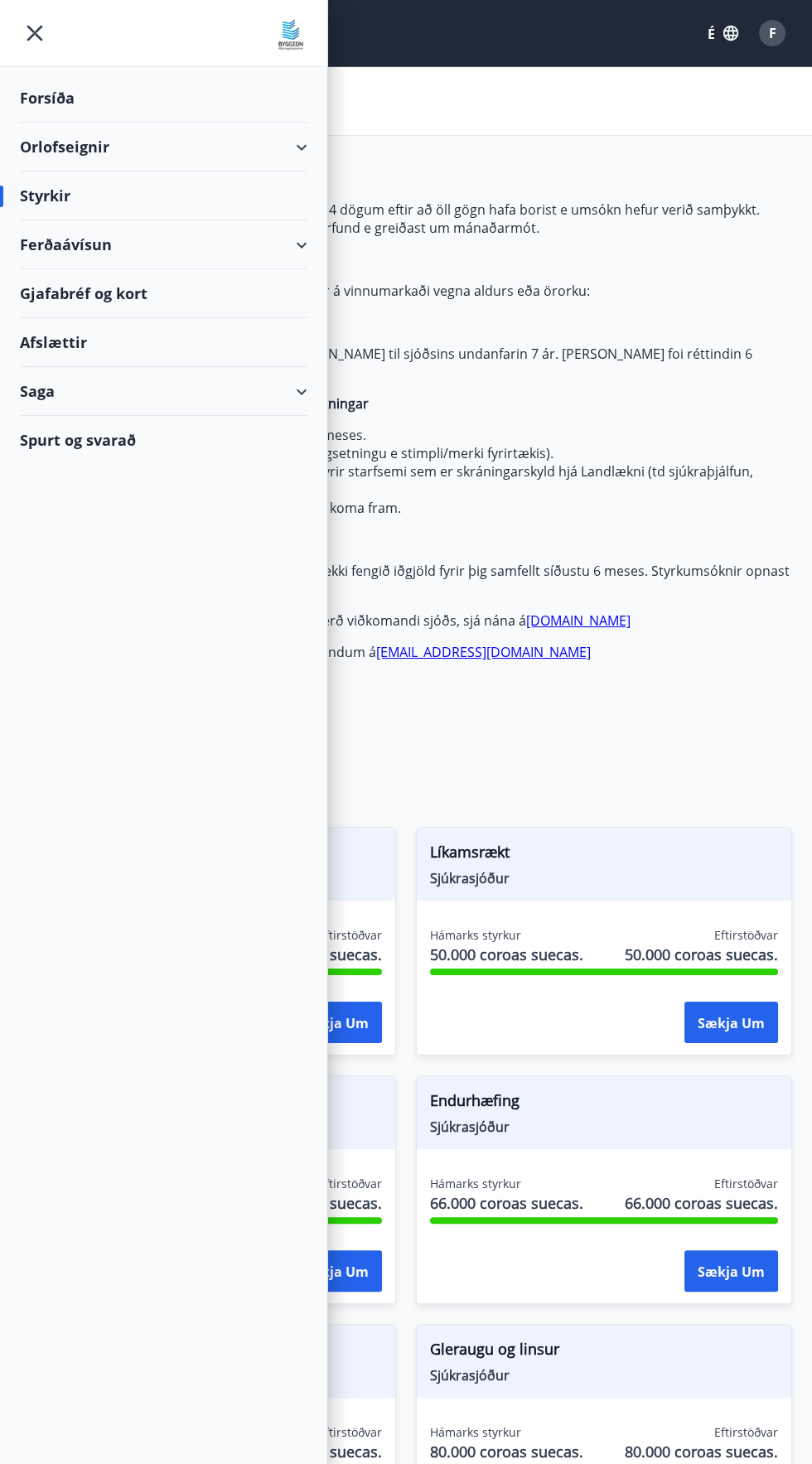
click at [31, 133] on div "Orlofseignir" at bounding box center [164, 147] width 287 height 49
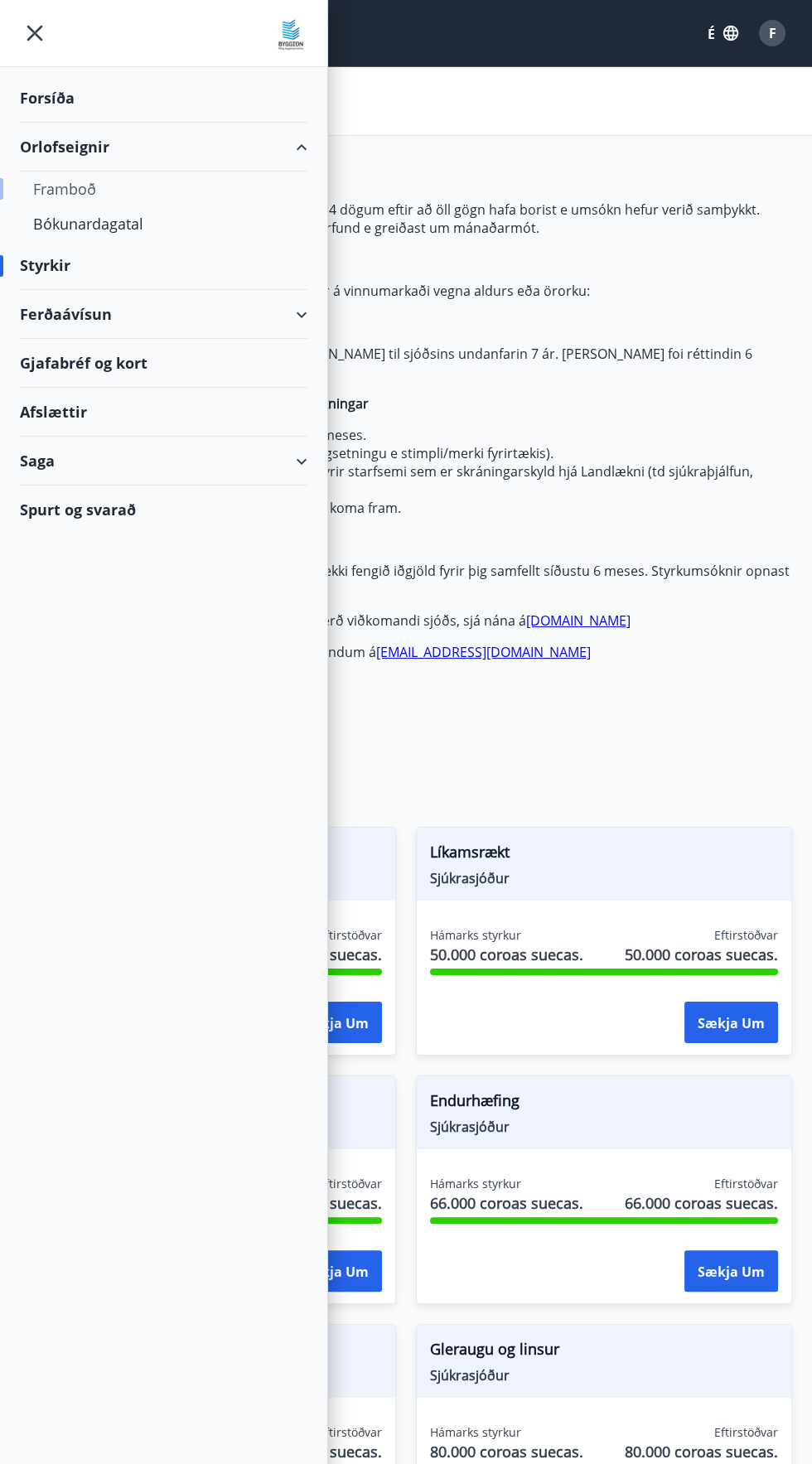
click at [53, 195] on font "Framboð" at bounding box center [65, 188] width 63 height 20
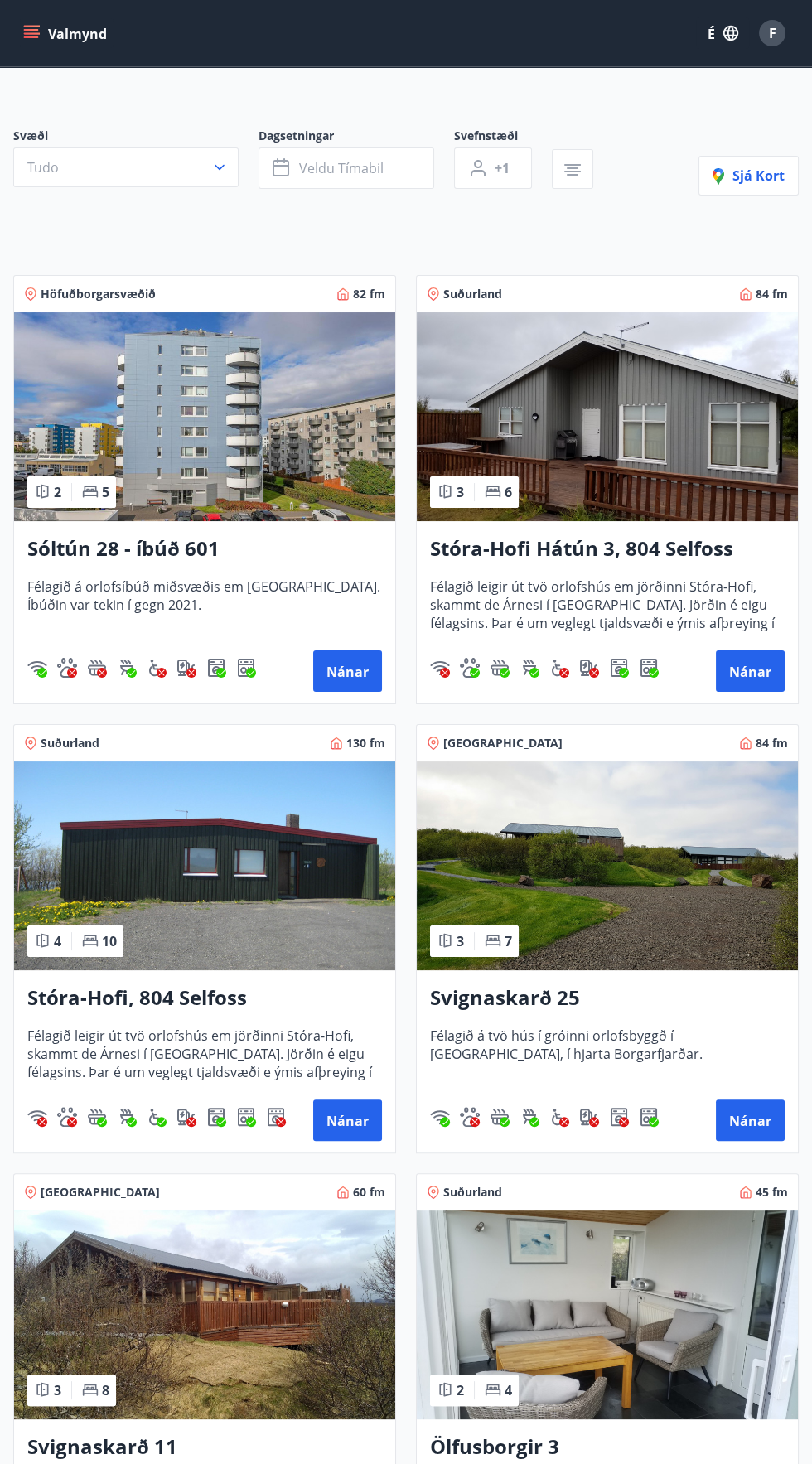
scroll to position [90, 0]
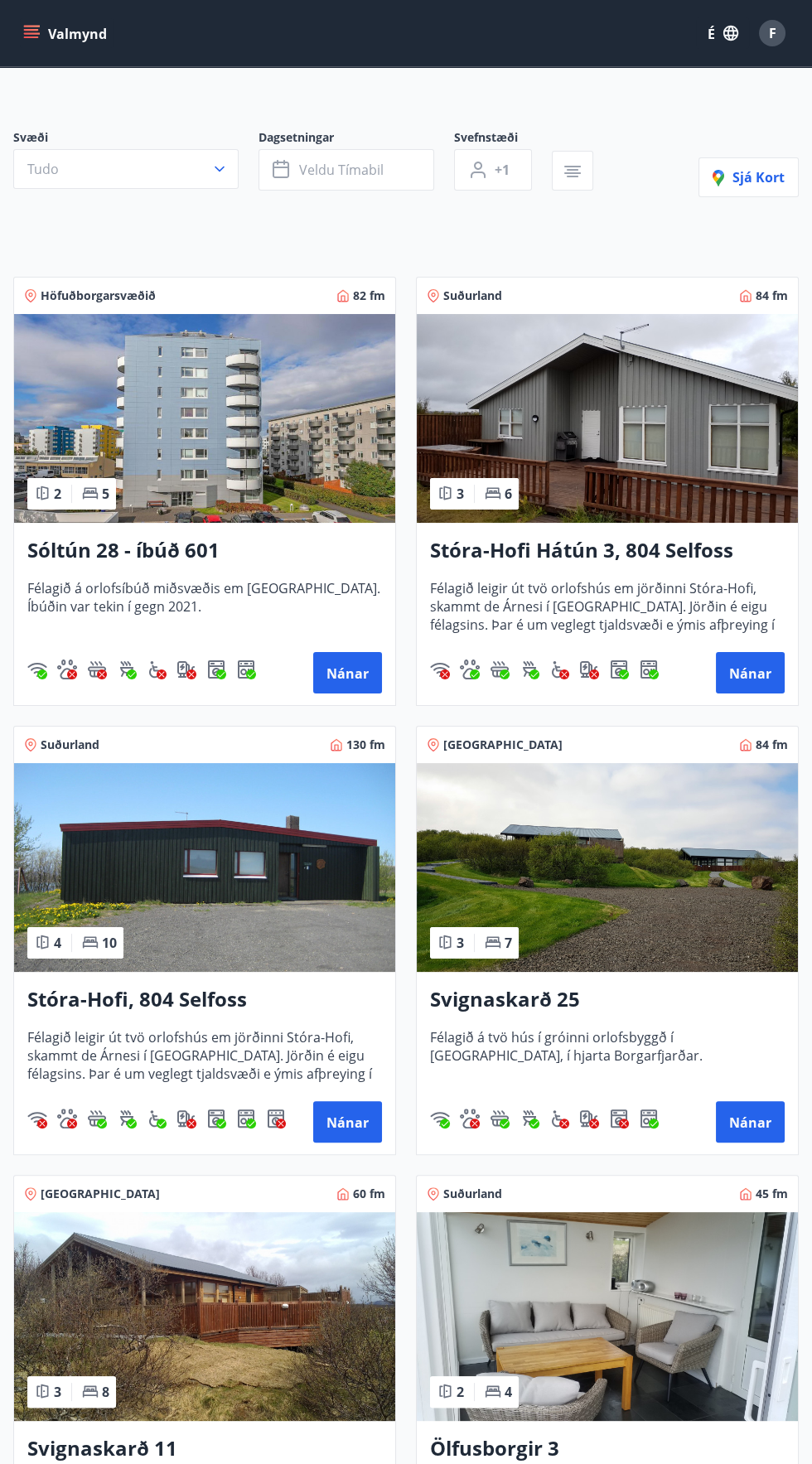
click at [119, 414] on img at bounding box center [205, 418] width 381 height 208
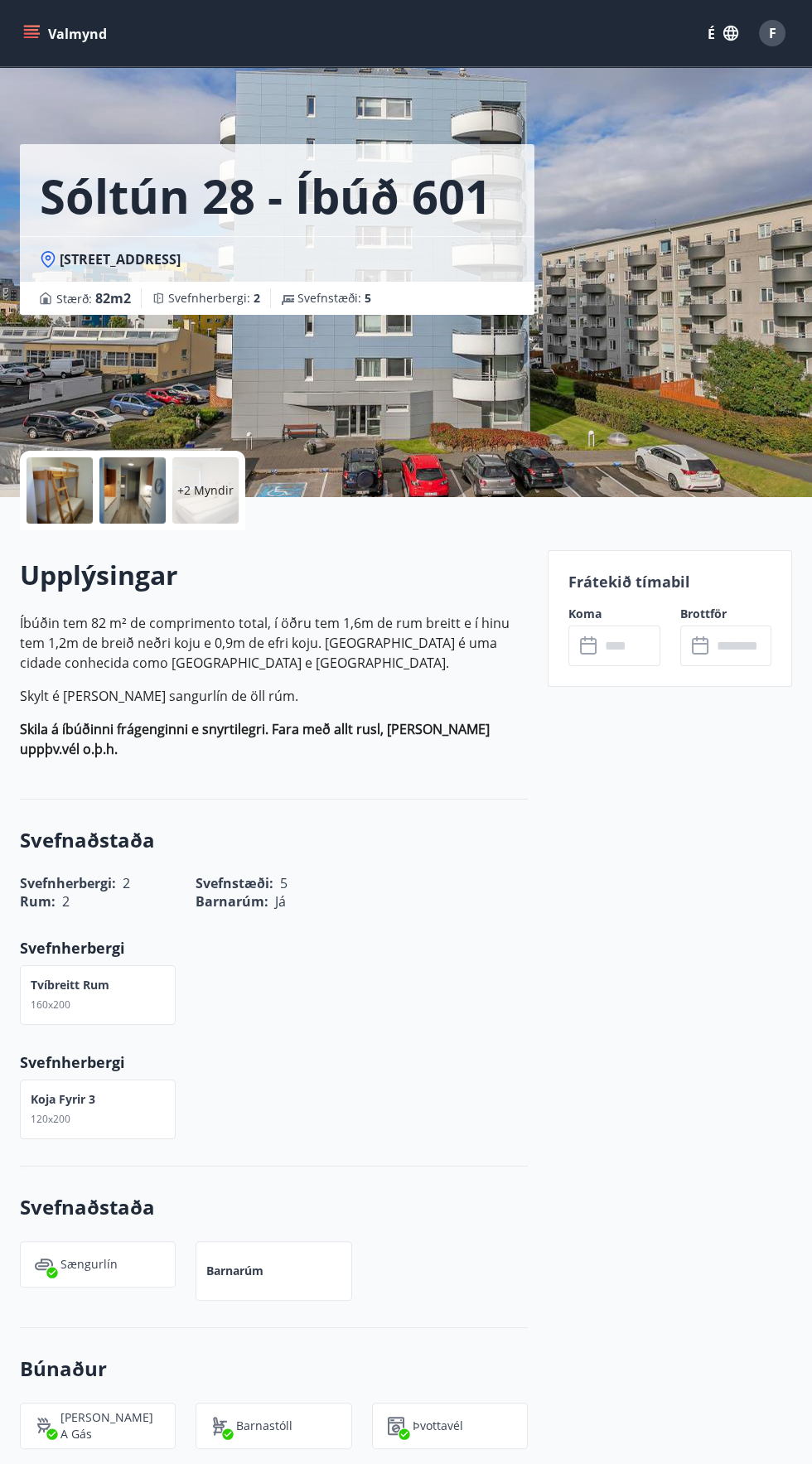
click at [163, 366] on div "Sóltún 28 - íbúð [GEOGRAPHIC_DATA] : 82 m2 [GEOGRAPHIC_DATA] : 2 Svefnstæði : 5" at bounding box center [277, 248] width 515 height 497
click at [652, 645] on input "text" at bounding box center [629, 645] width 60 height 41
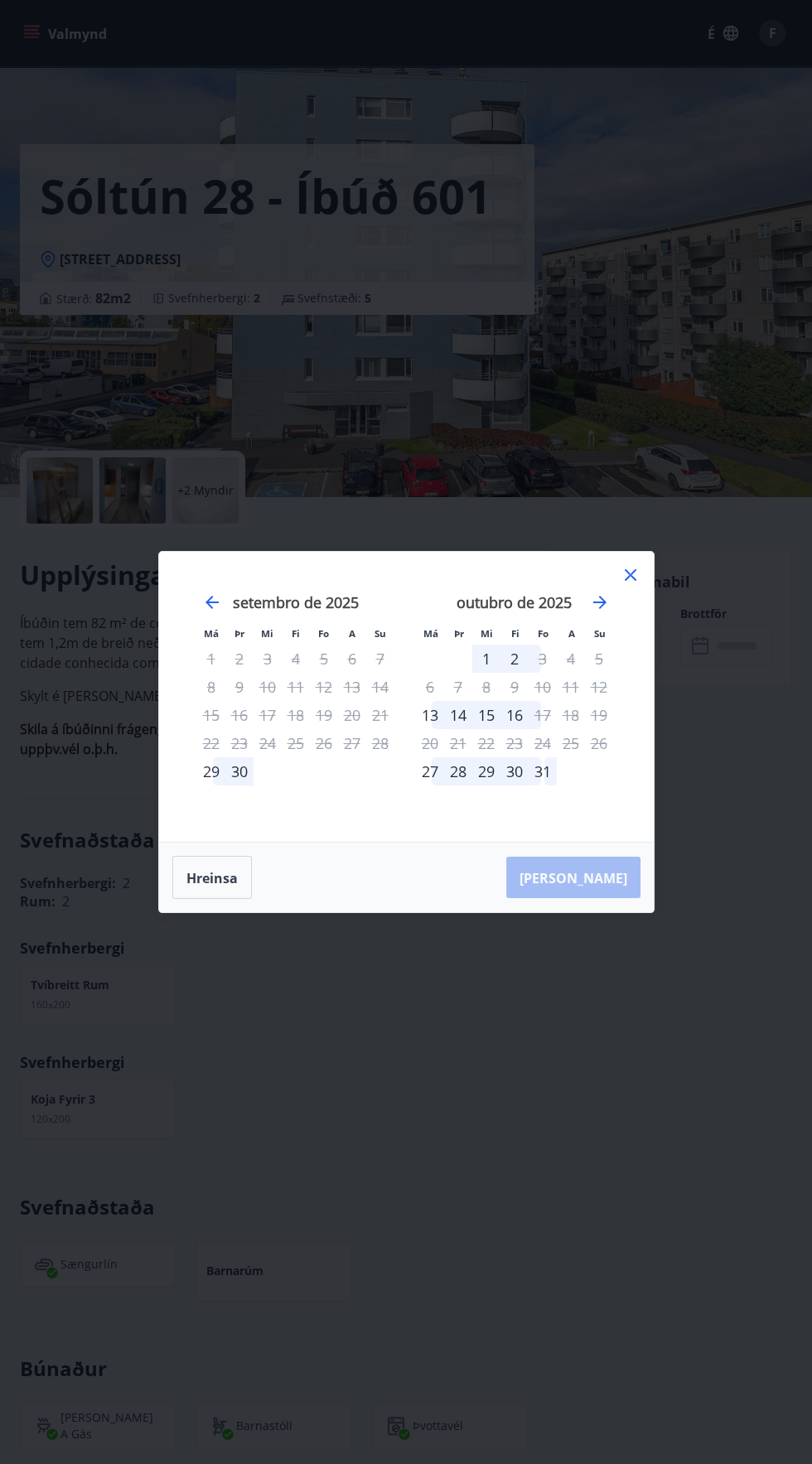
click at [630, 576] on icon at bounding box center [630, 575] width 3 height 3
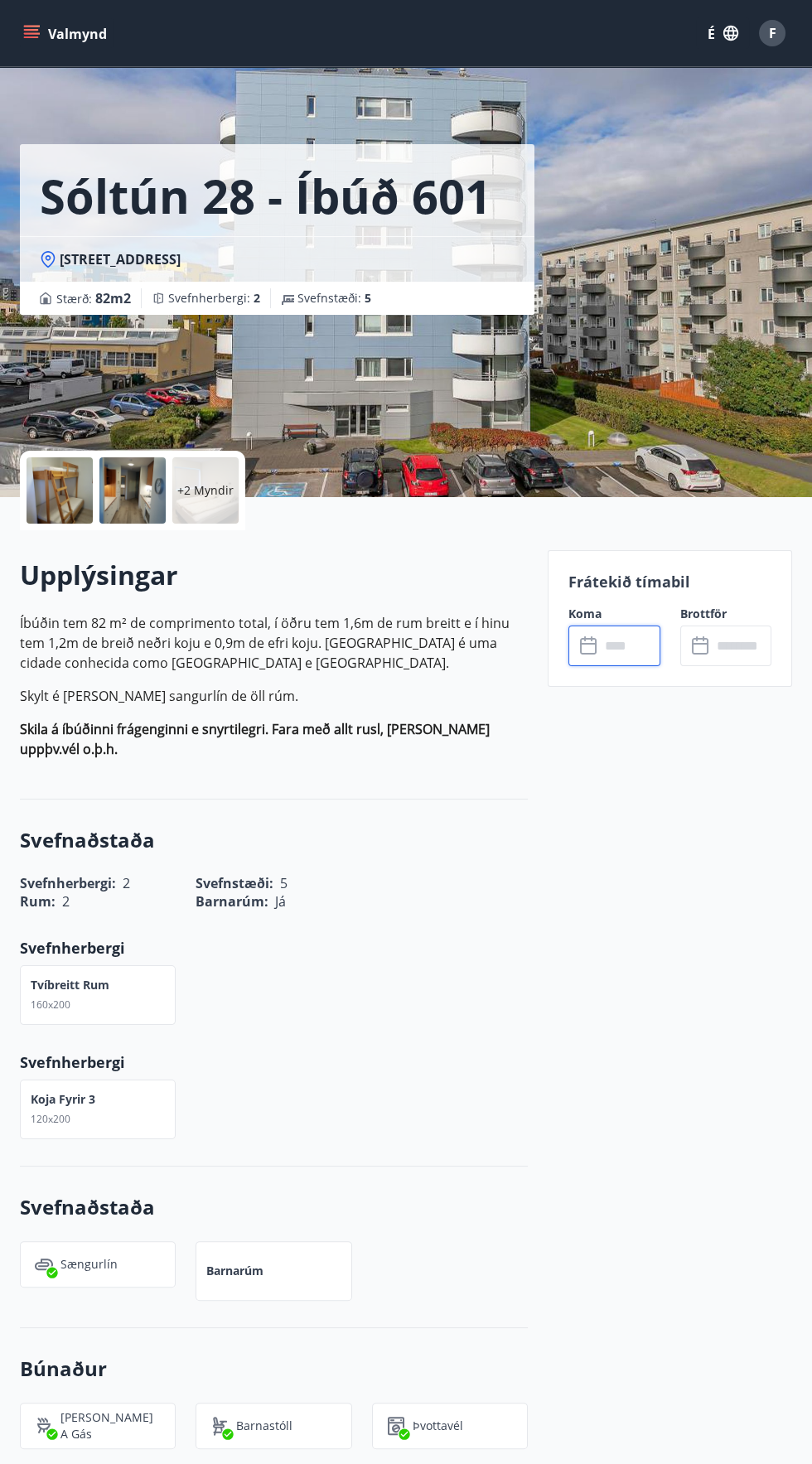
click at [686, 639] on div "​ ​" at bounding box center [726, 645] width 91 height 41
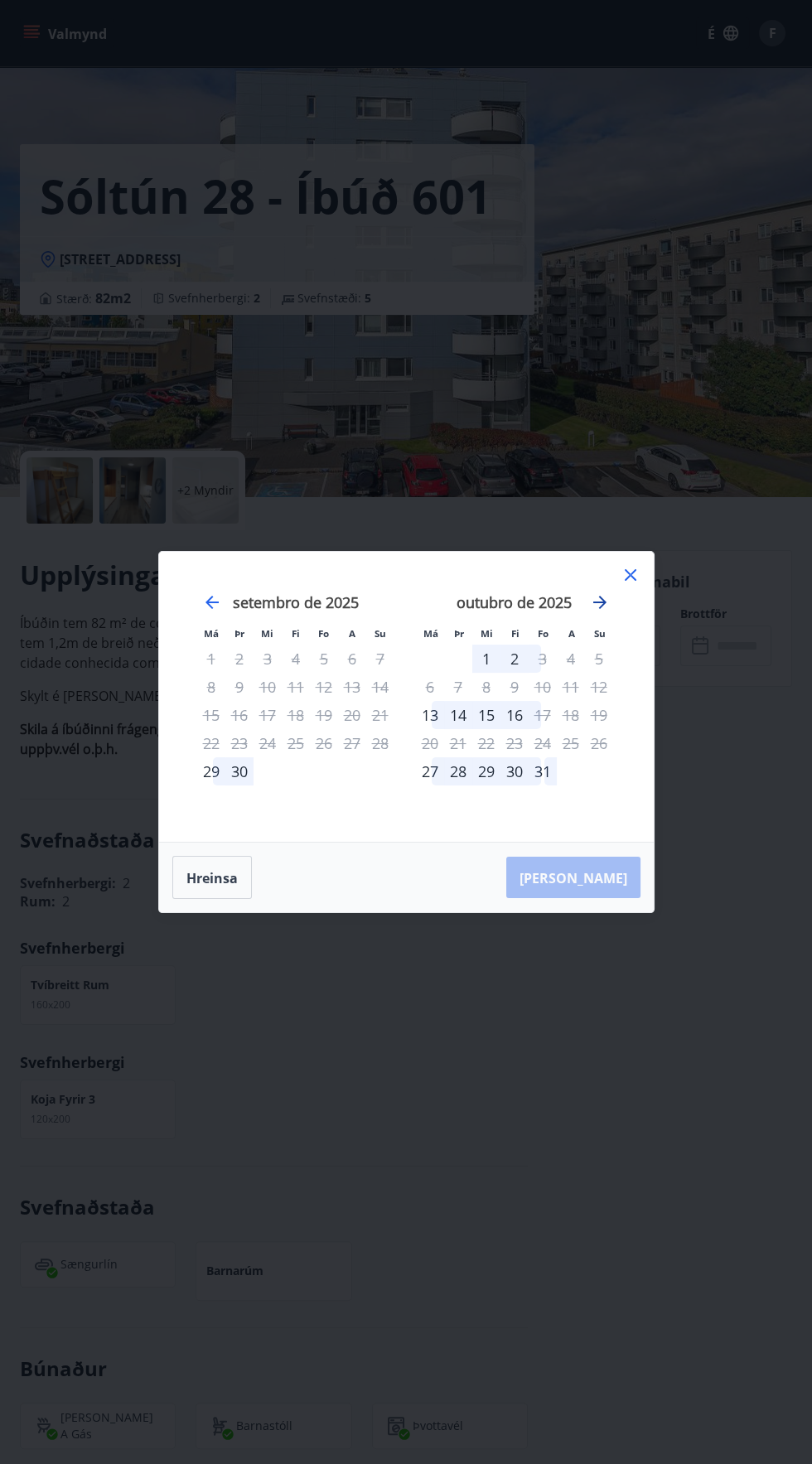
click at [607, 603] on icon "Avance para mudar para o próximo mês." at bounding box center [600, 602] width 20 height 20
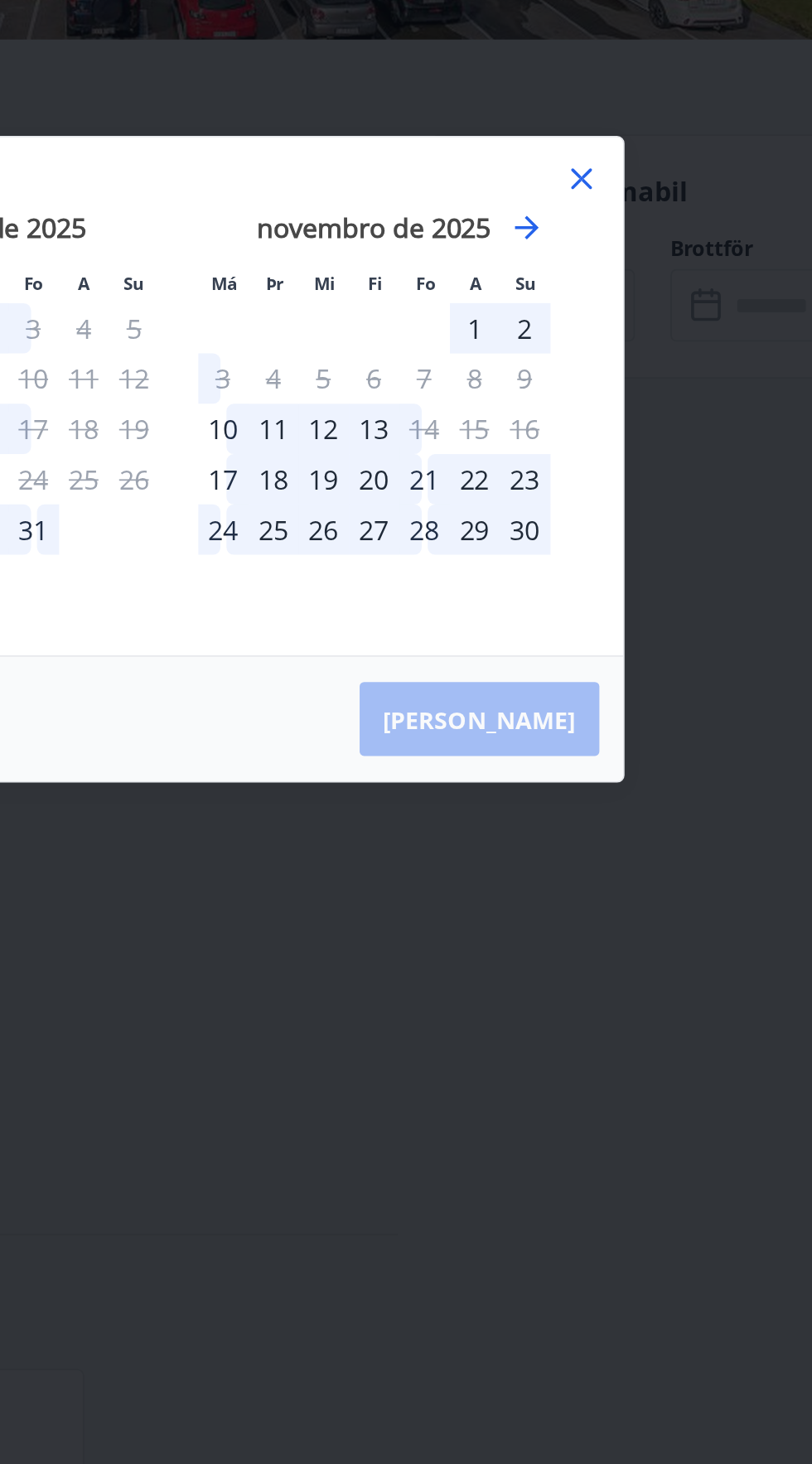
click at [630, 575] on icon at bounding box center [630, 575] width 11 height 11
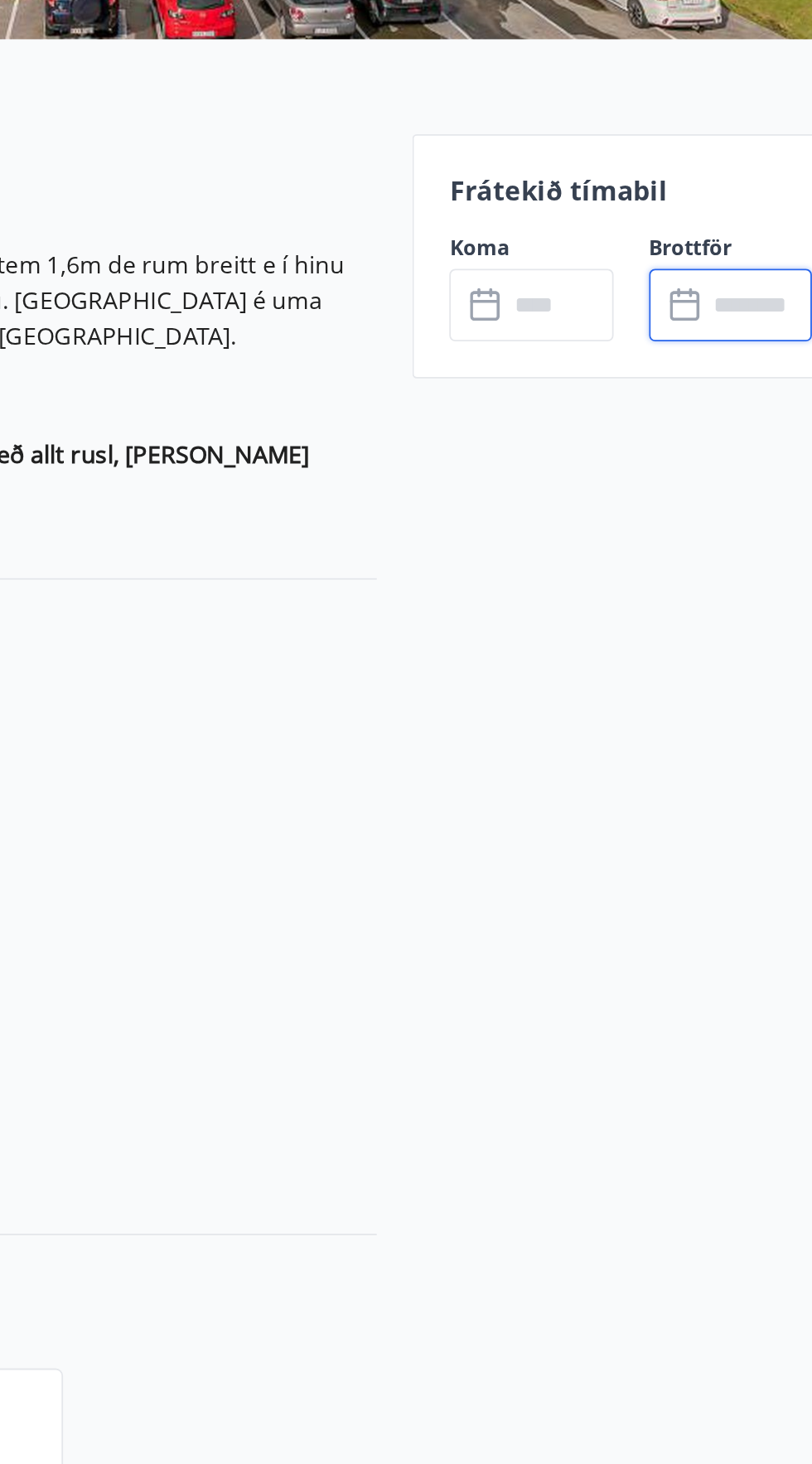
click at [637, 577] on font "Frátekið tímabil" at bounding box center [629, 582] width 122 height 20
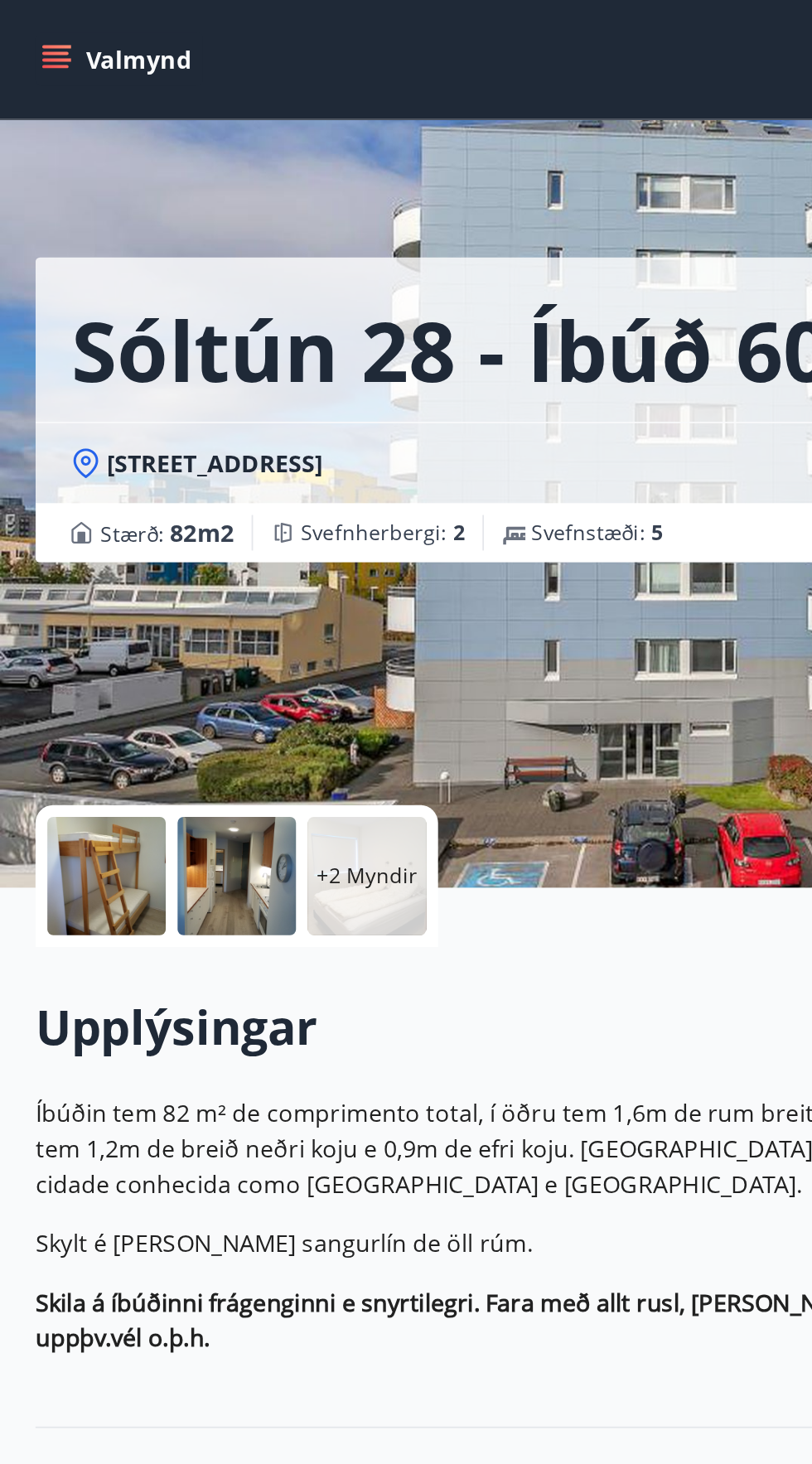
click at [39, 40] on icon "menu" at bounding box center [30, 32] width 16 height 16
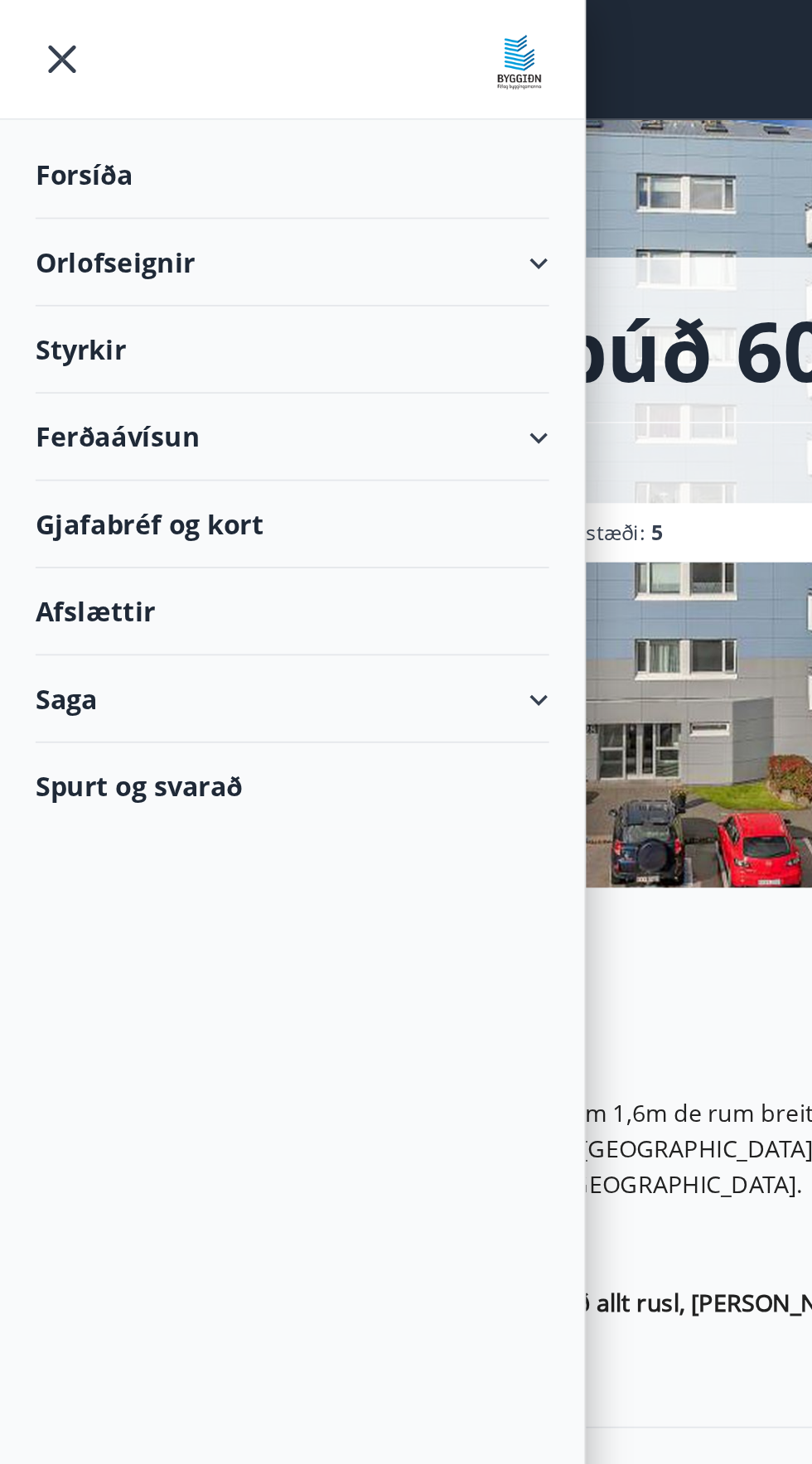
click at [48, 195] on font "Styrkir" at bounding box center [45, 195] width 50 height 20
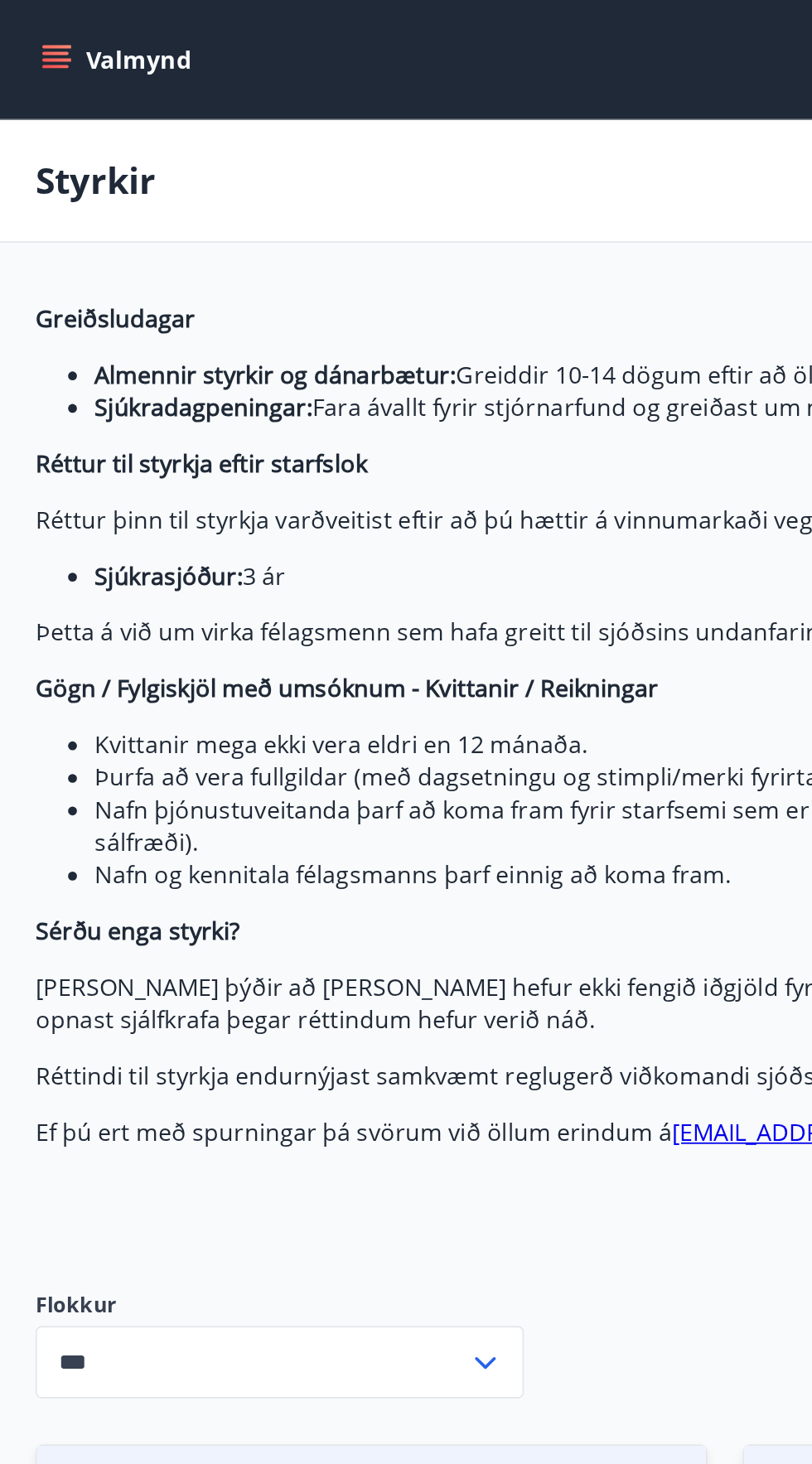
type input "***"
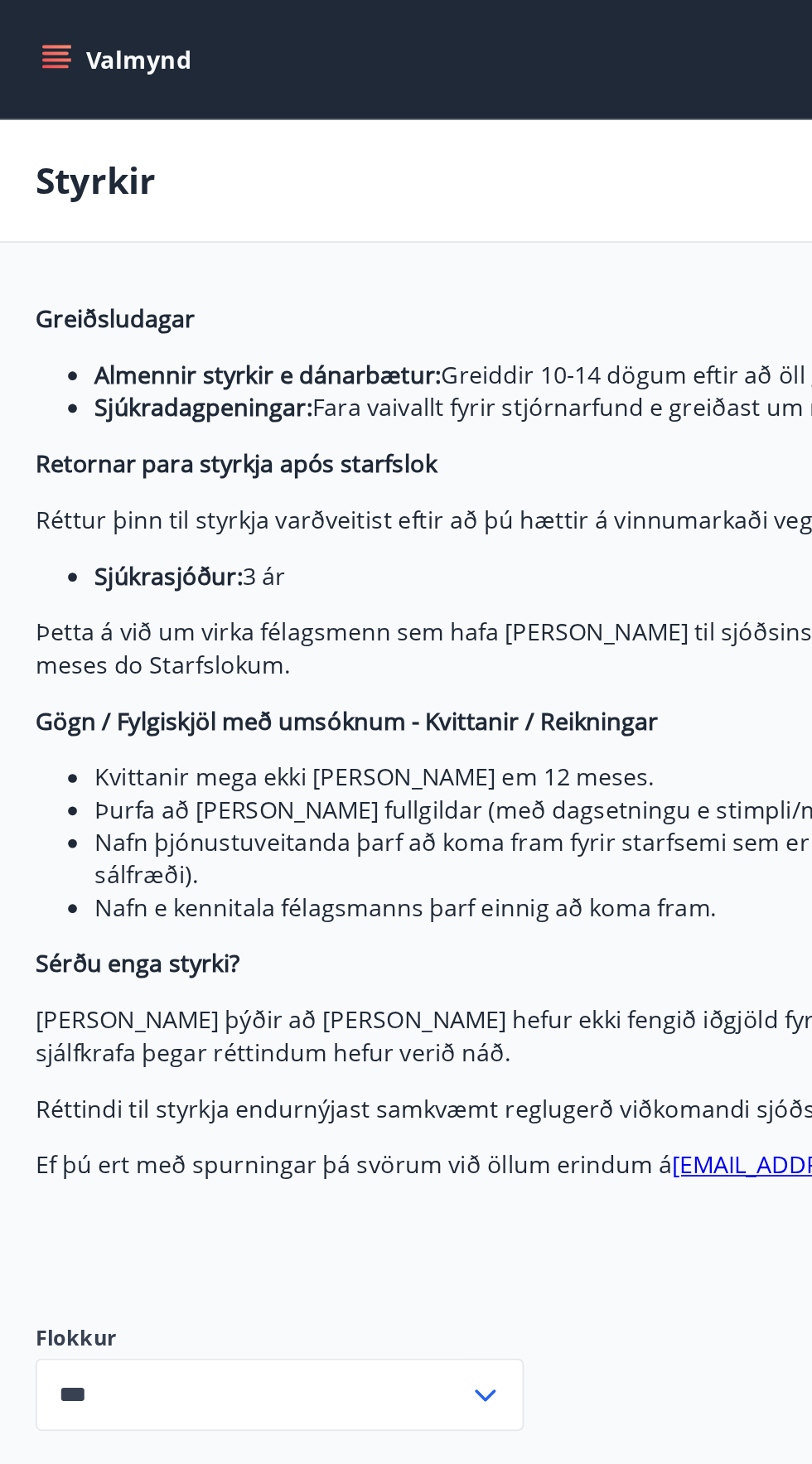
click at [29, 31] on icon "menu" at bounding box center [30, 32] width 16 height 16
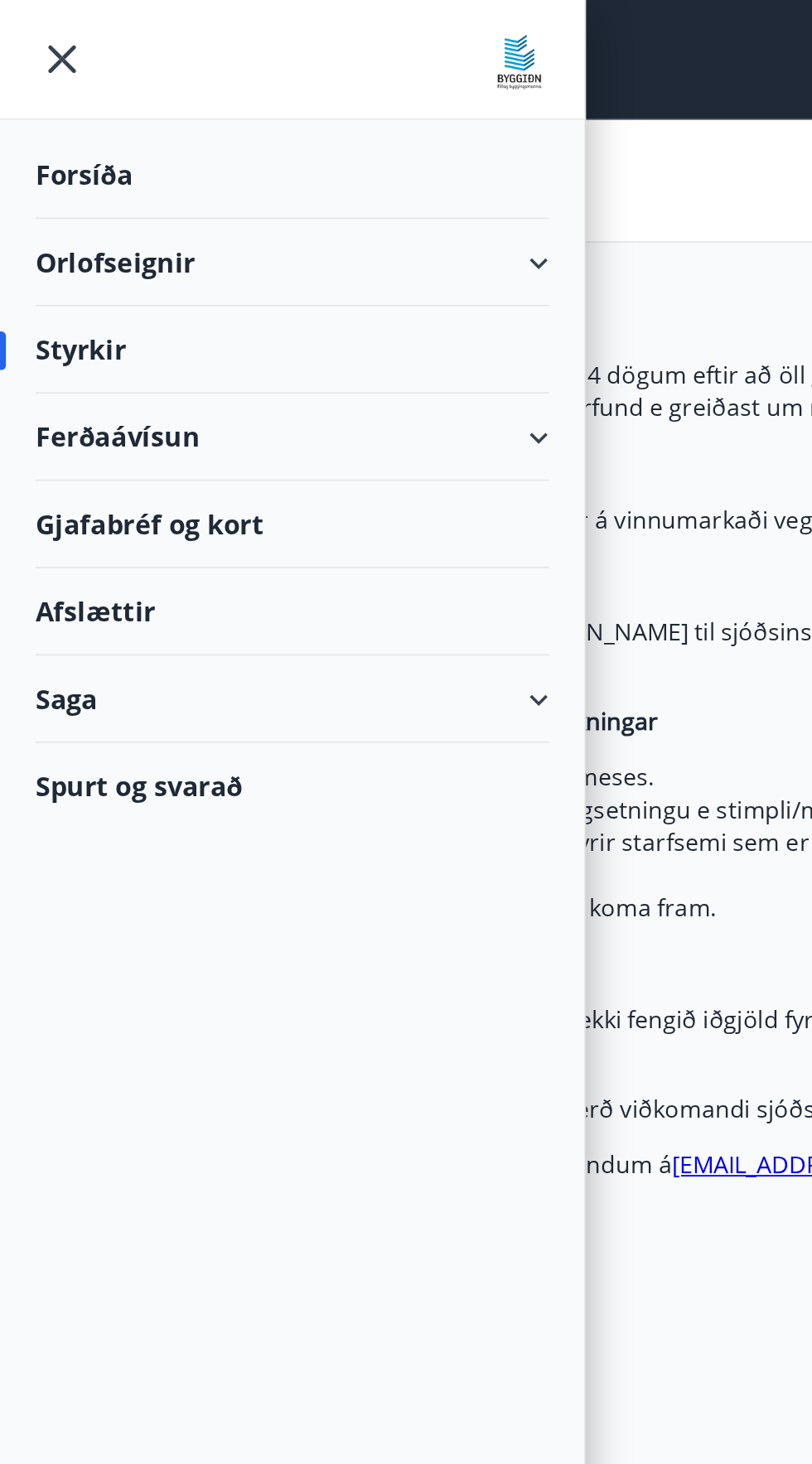
click at [42, 143] on font "Orlofseignir" at bounding box center [65, 147] width 89 height 20
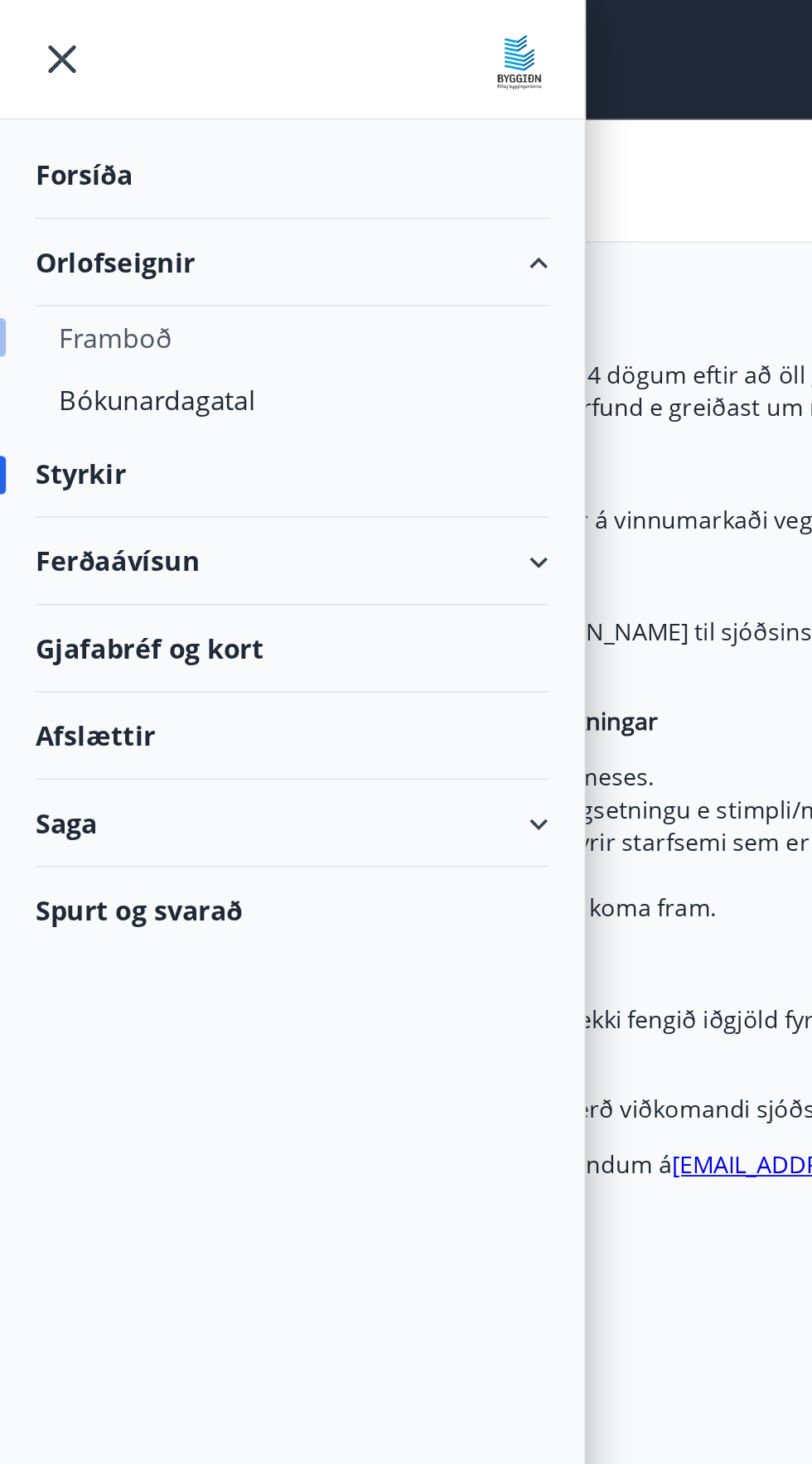
click at [50, 181] on font "Framboð" at bounding box center [65, 188] width 63 height 20
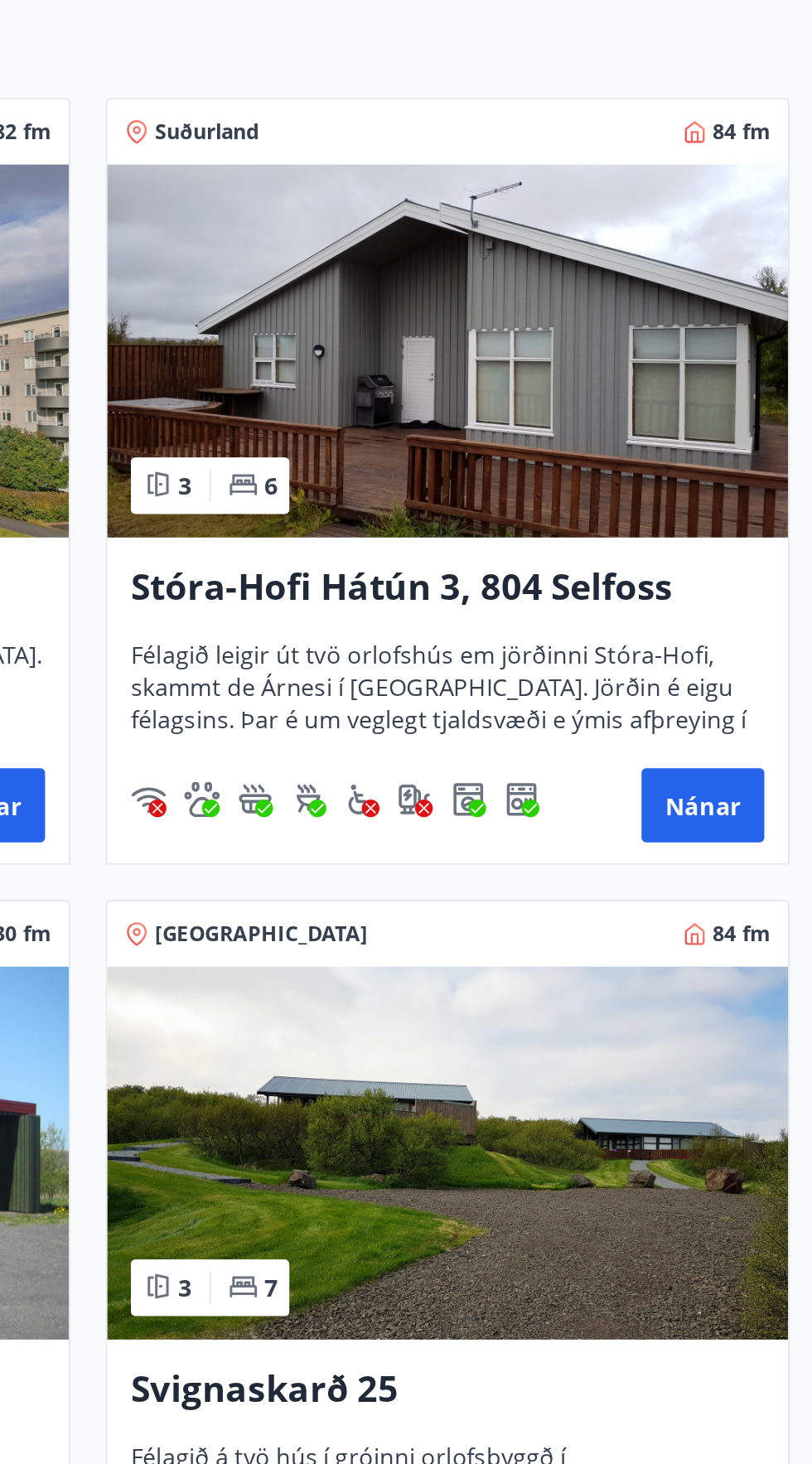
click at [528, 490] on img at bounding box center [607, 508] width 381 height 208
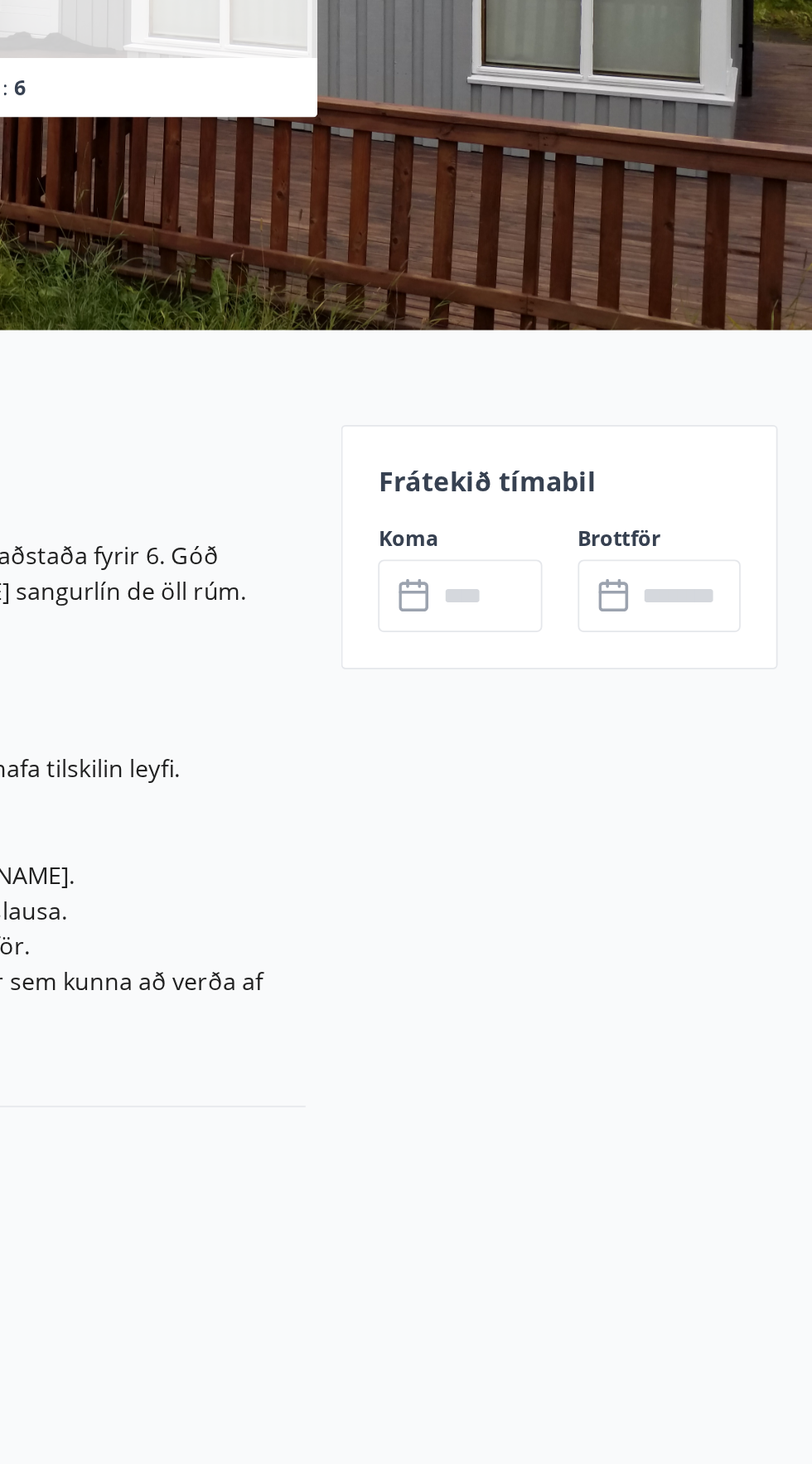
click at [604, 656] on input "text" at bounding box center [629, 645] width 60 height 41
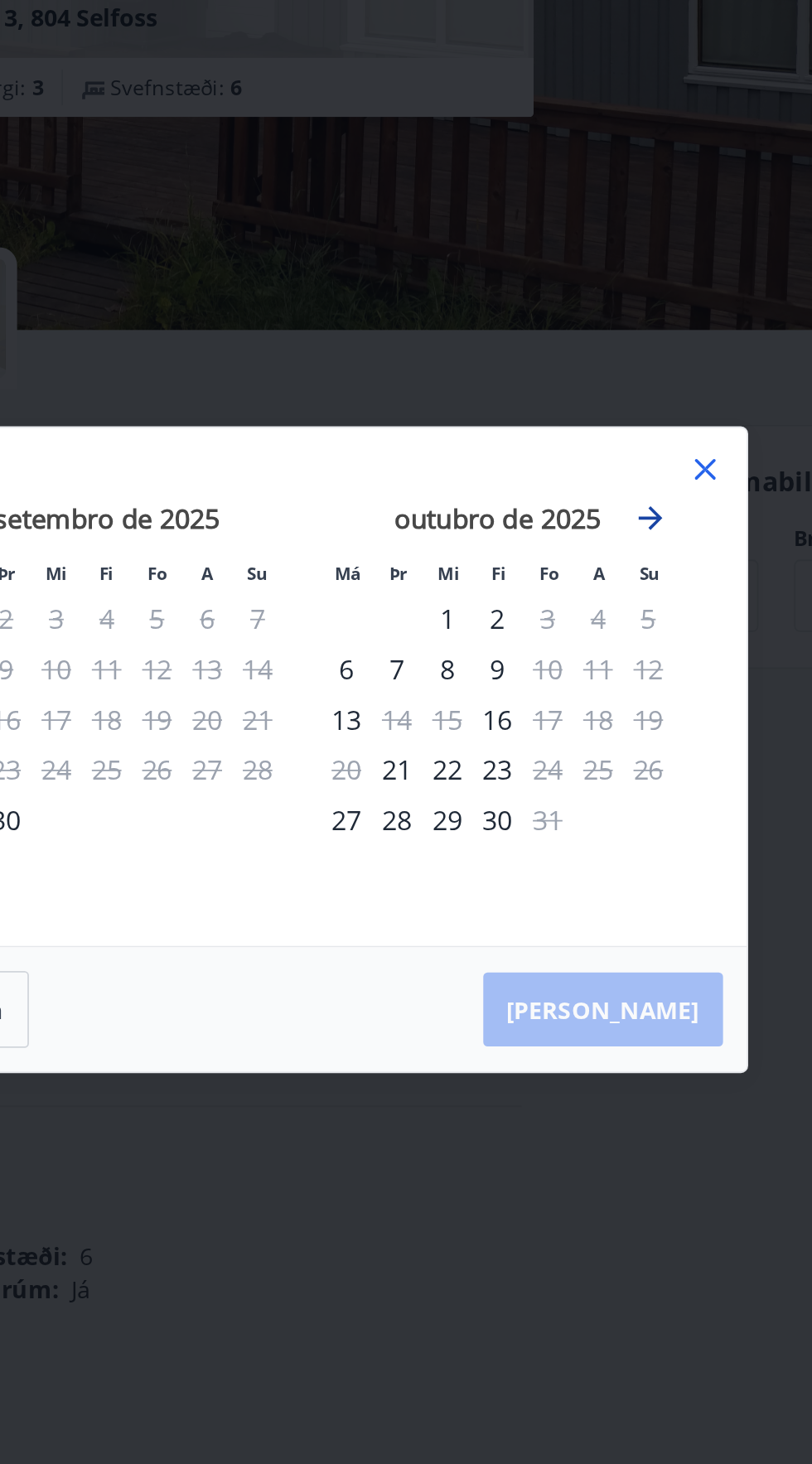
click at [604, 606] on icon "Avance para mudar para o próximo mês." at bounding box center [600, 602] width 20 height 20
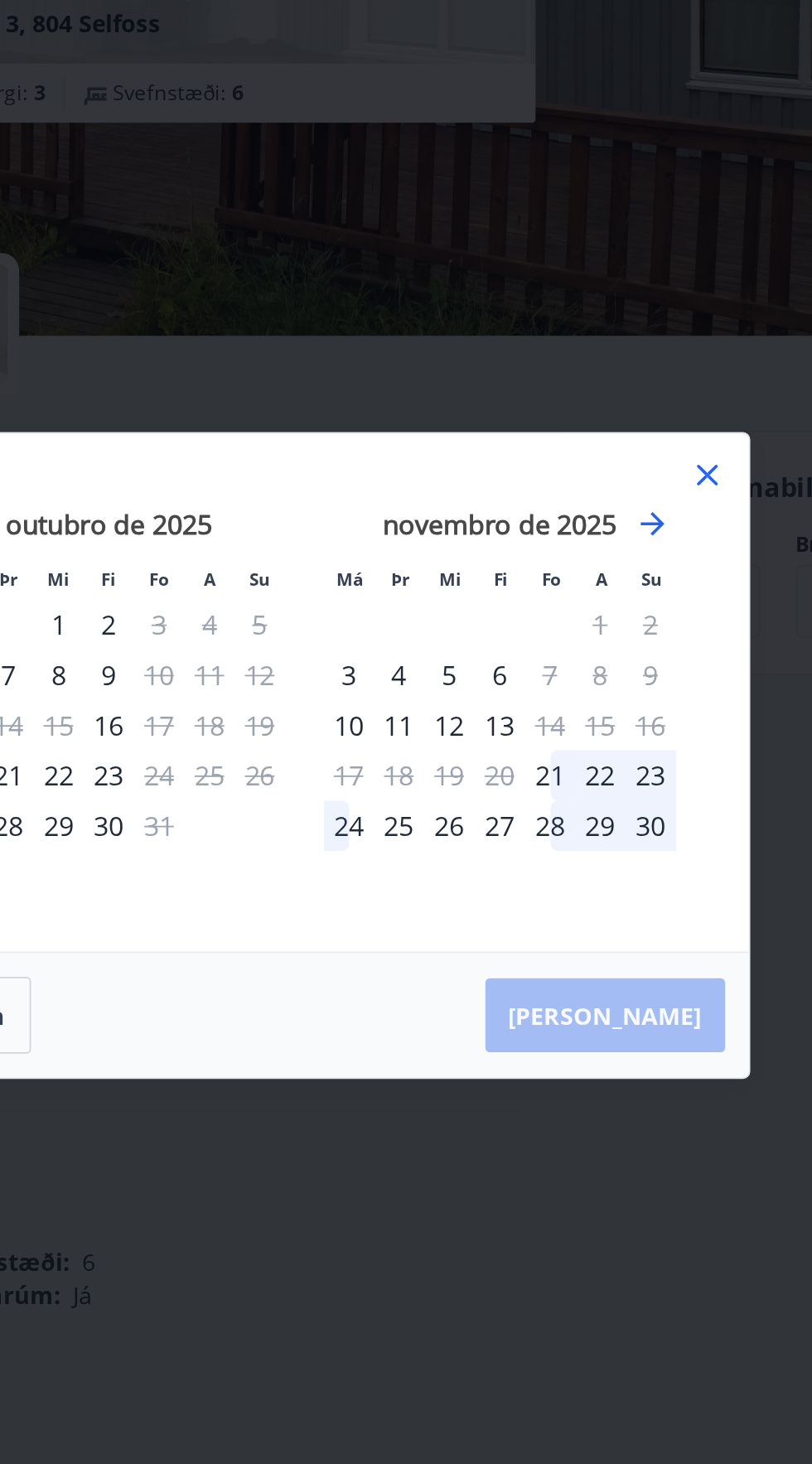
click at [641, 577] on div "Má Þr Mi Fi Fo A Su Má Þr Mi Fi Fo A Su setembro de 2025 1 2 3 4 5 6 7 8 9 10 1…" at bounding box center [406, 697] width 495 height 290
click at [637, 575] on icon at bounding box center [630, 575] width 20 height 20
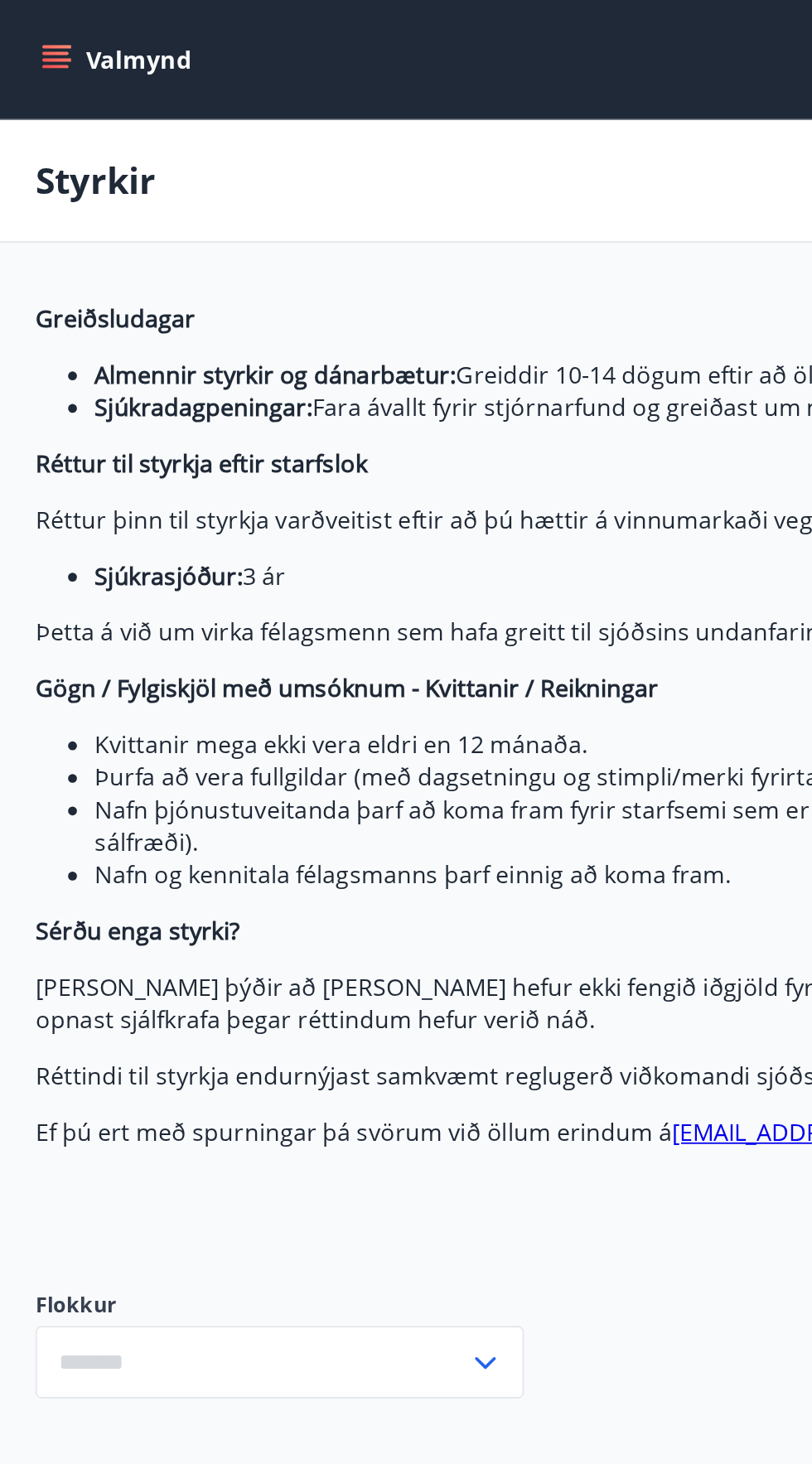
type input "***"
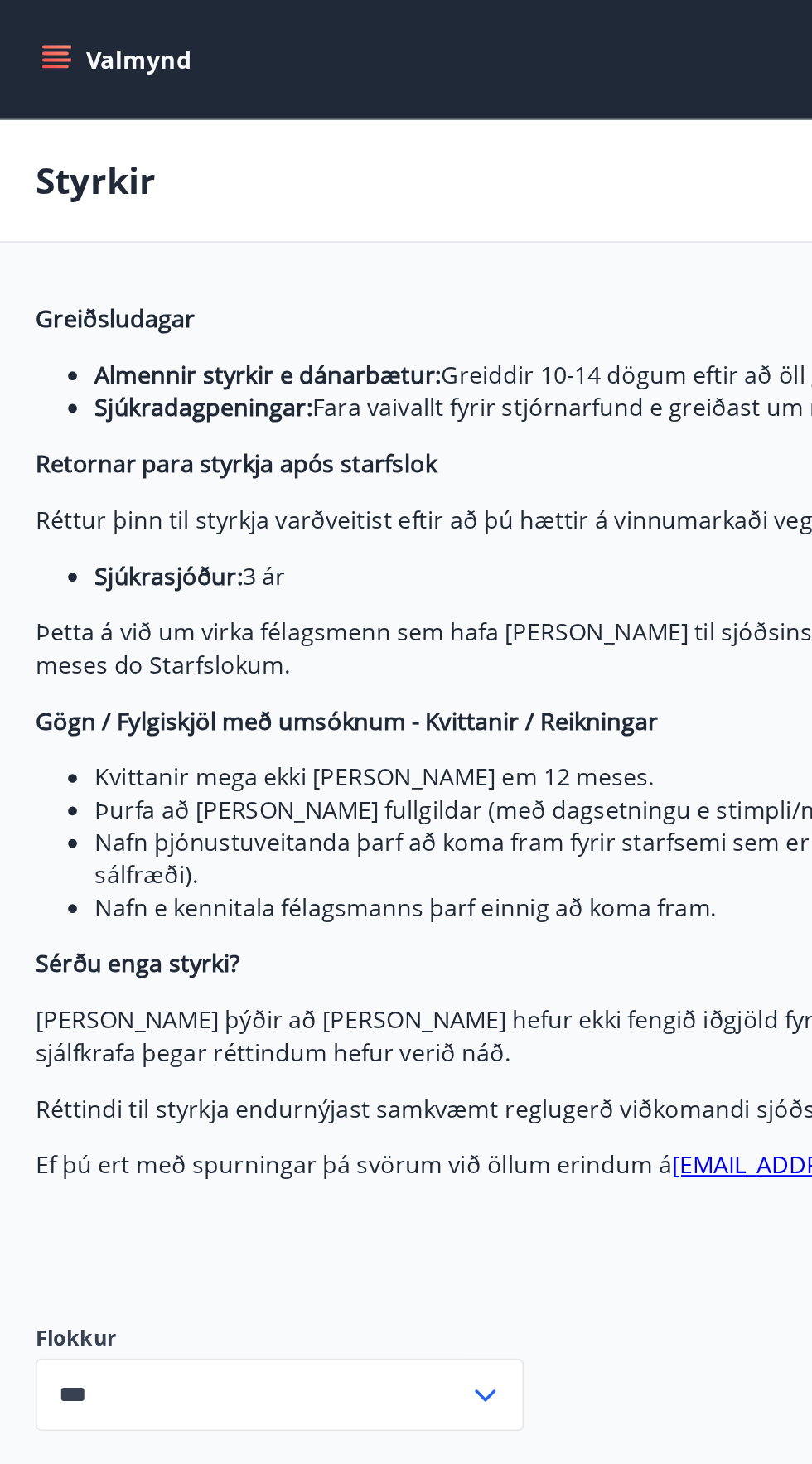
click at [46, 35] on button "Valmynd" at bounding box center [67, 32] width 93 height 30
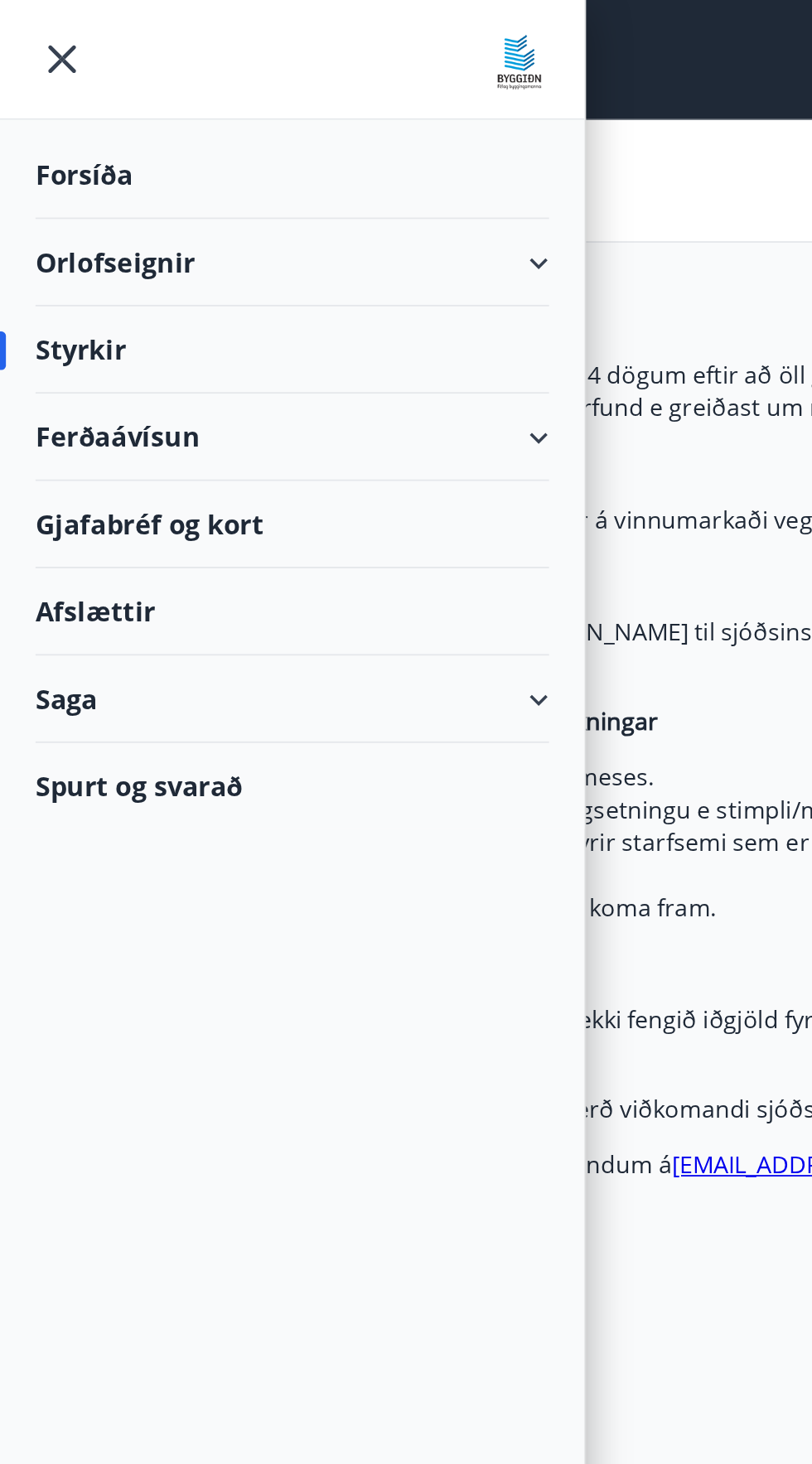
click at [49, 156] on font "Orlofseignir" at bounding box center [65, 147] width 89 height 20
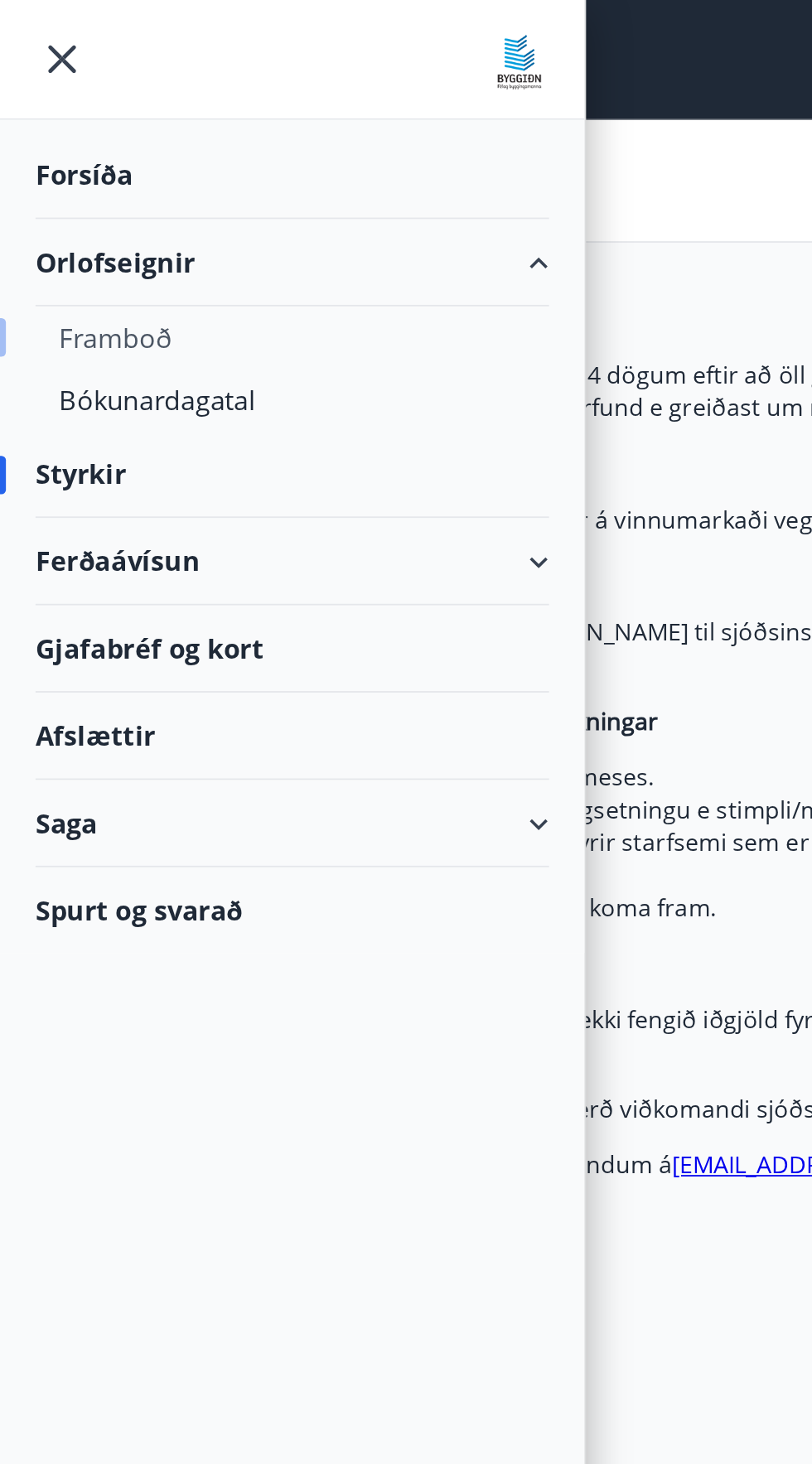
click at [53, 192] on font "Framboð" at bounding box center [65, 188] width 63 height 20
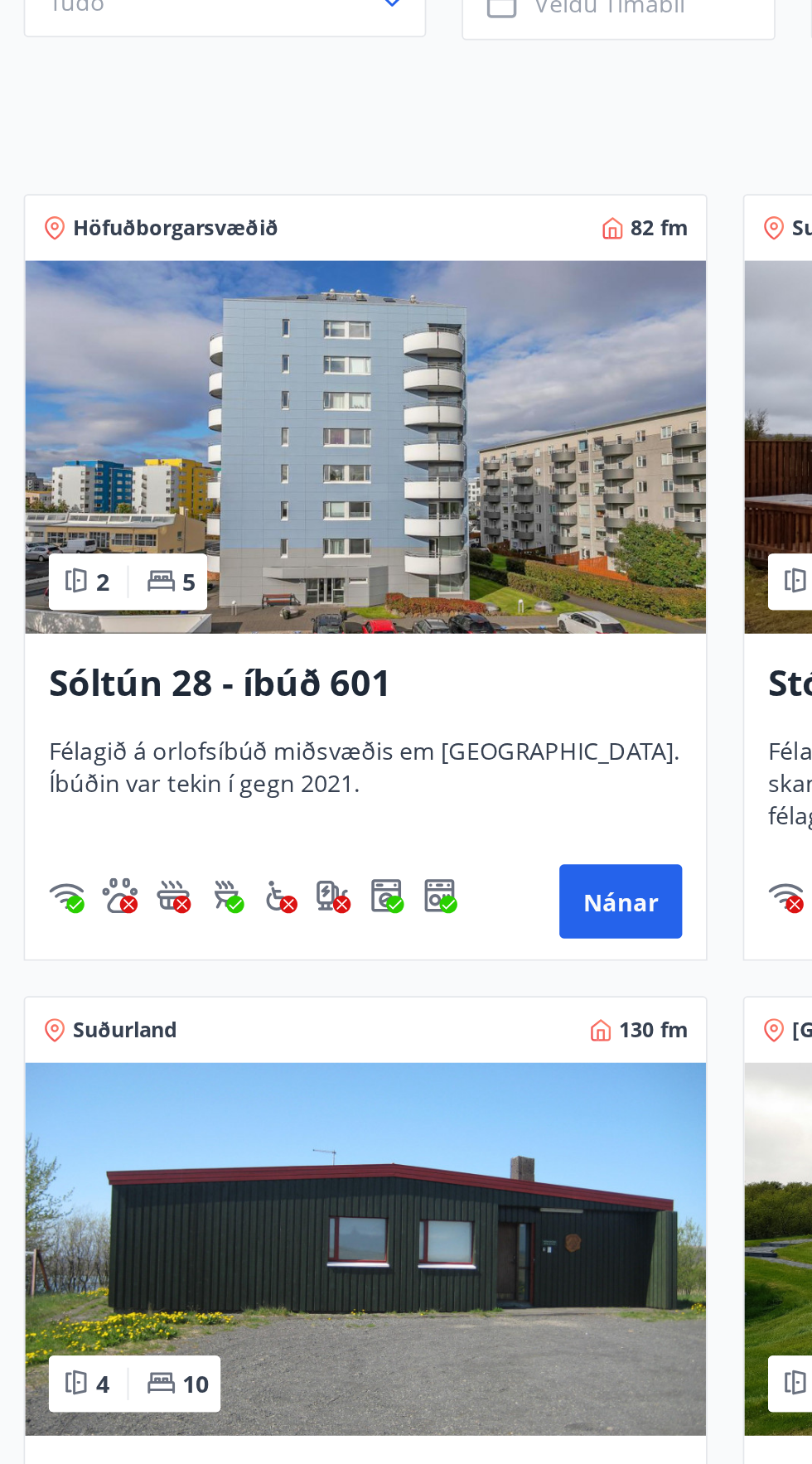
click at [107, 523] on img at bounding box center [205, 508] width 381 height 208
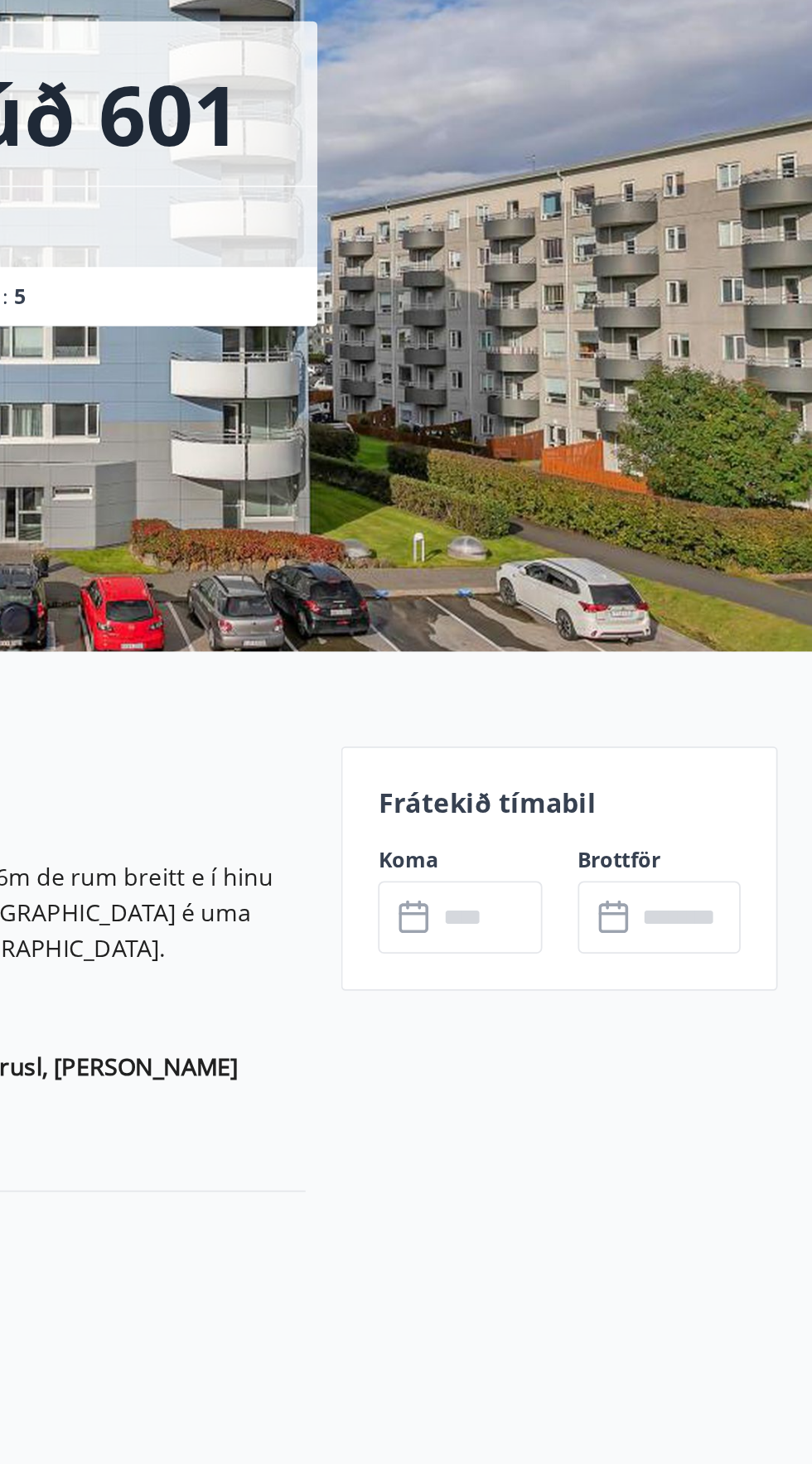
click at [600, 633] on input "text" at bounding box center [629, 645] width 60 height 41
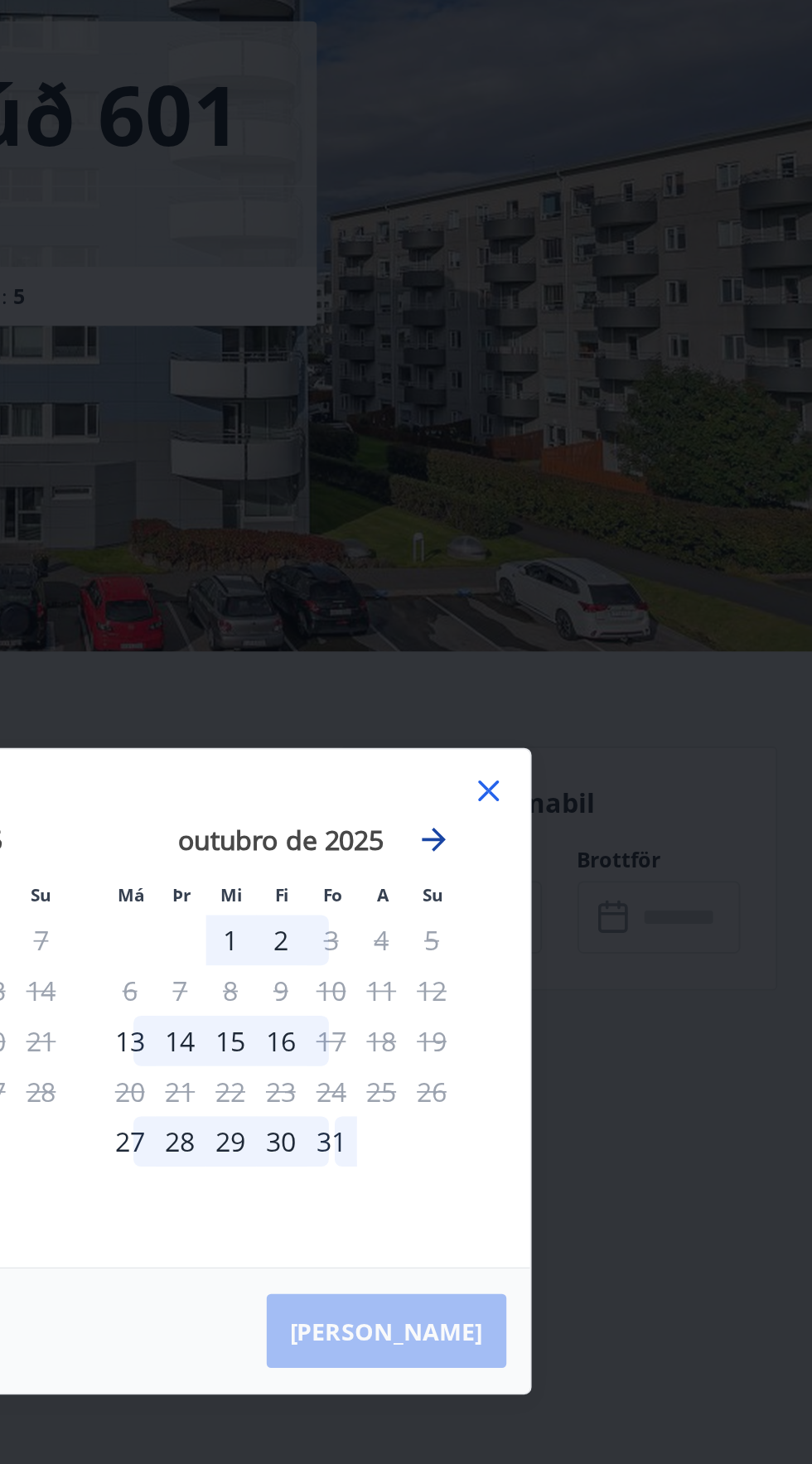
click at [604, 603] on icon "Avance para mudar para o próximo mês." at bounding box center [600, 603] width 13 height 13
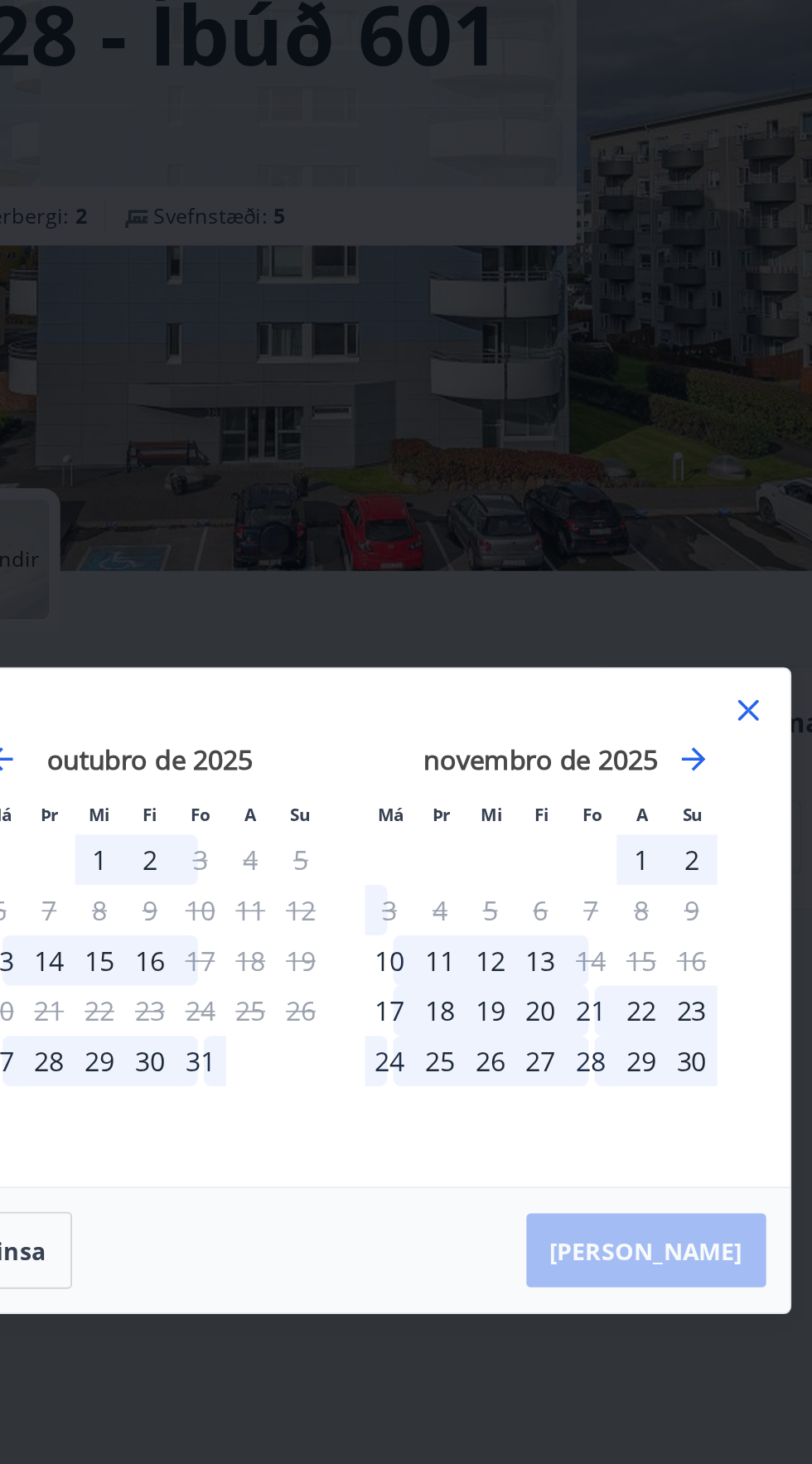
click at [318, 759] on div "31" at bounding box center [325, 772] width 29 height 29
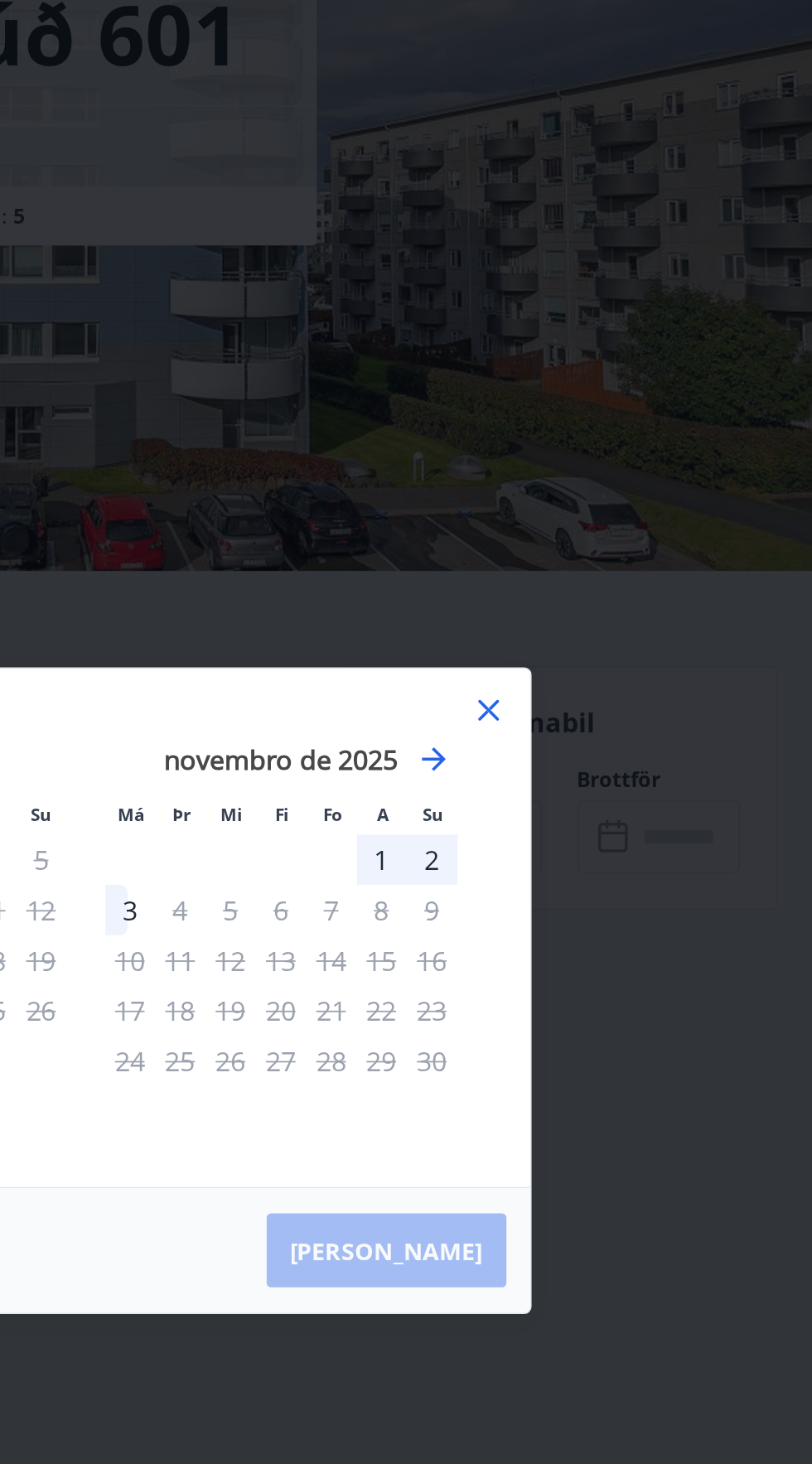
click at [599, 655] on font "2" at bounding box center [599, 659] width 9 height 20
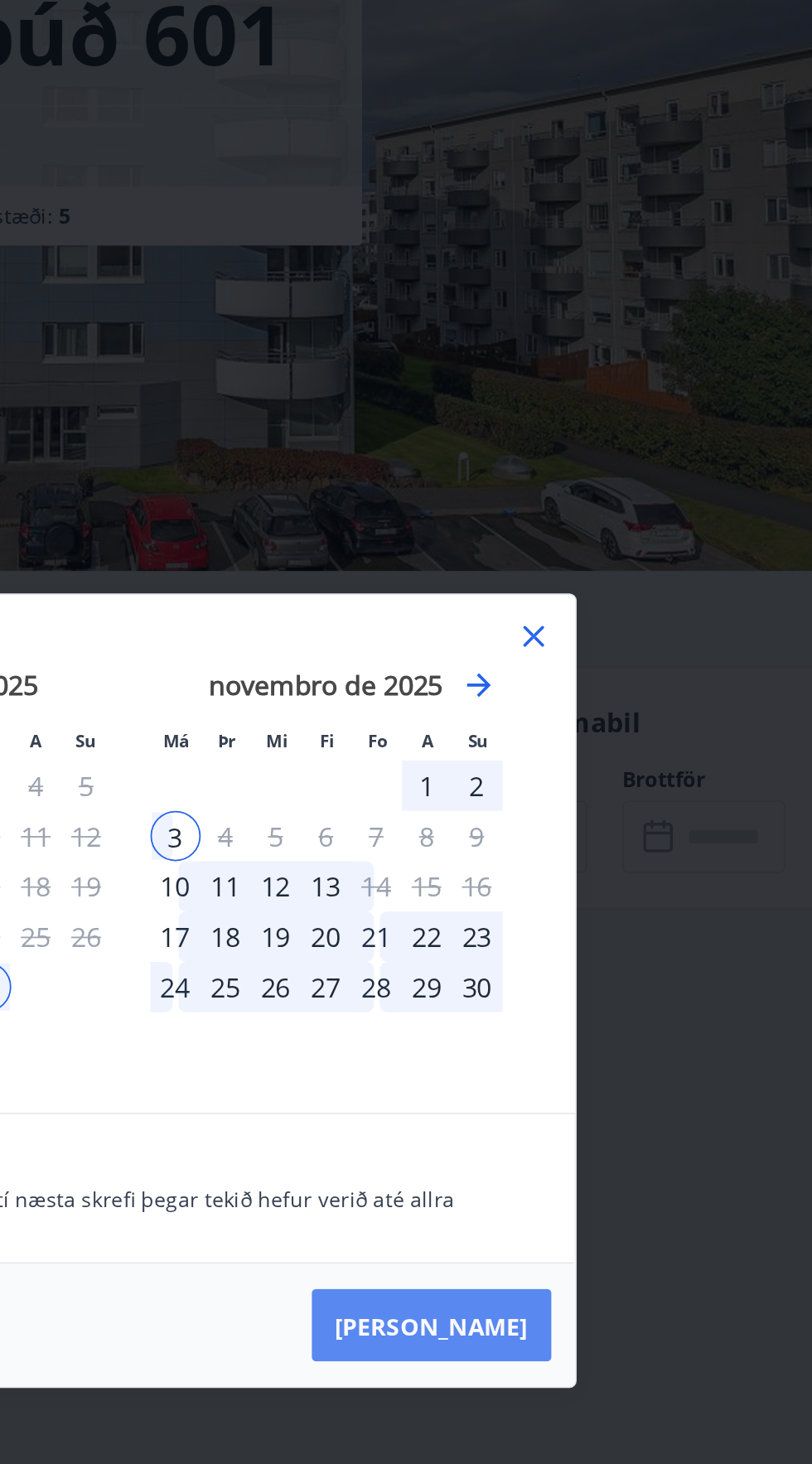
click at [618, 916] on font "[PERSON_NAME]" at bounding box center [573, 920] width 108 height 18
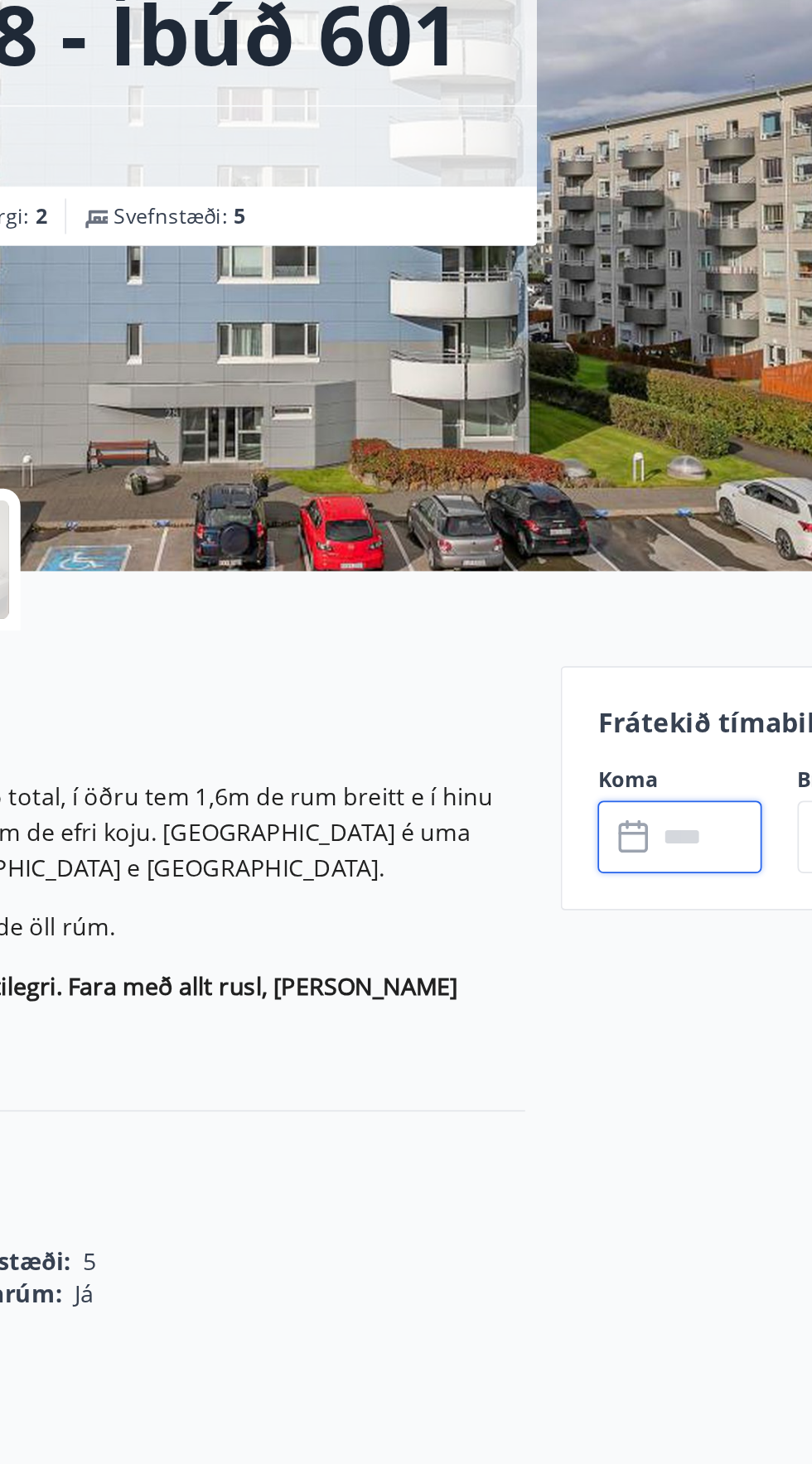
type input "******"
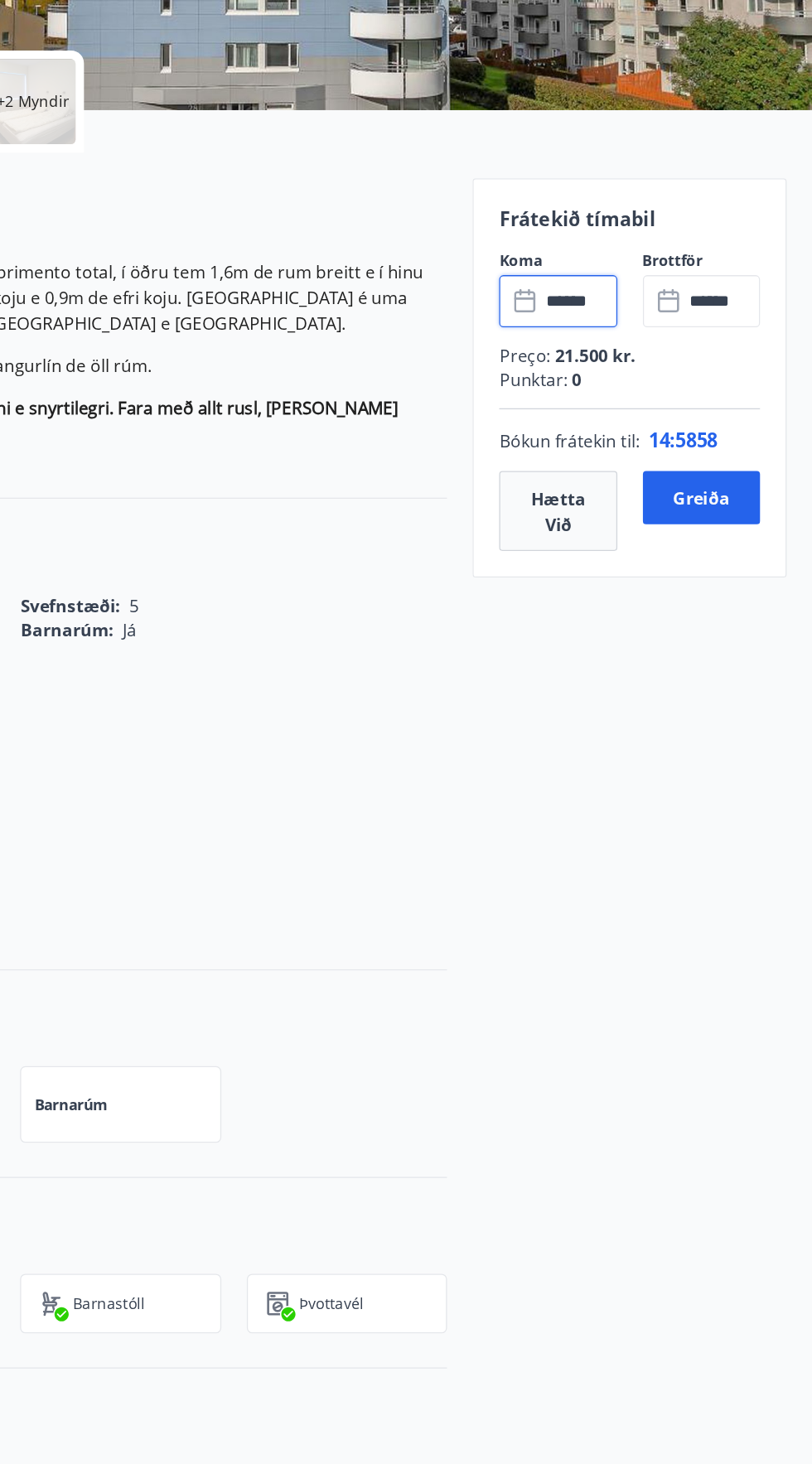
scroll to position [92, 0]
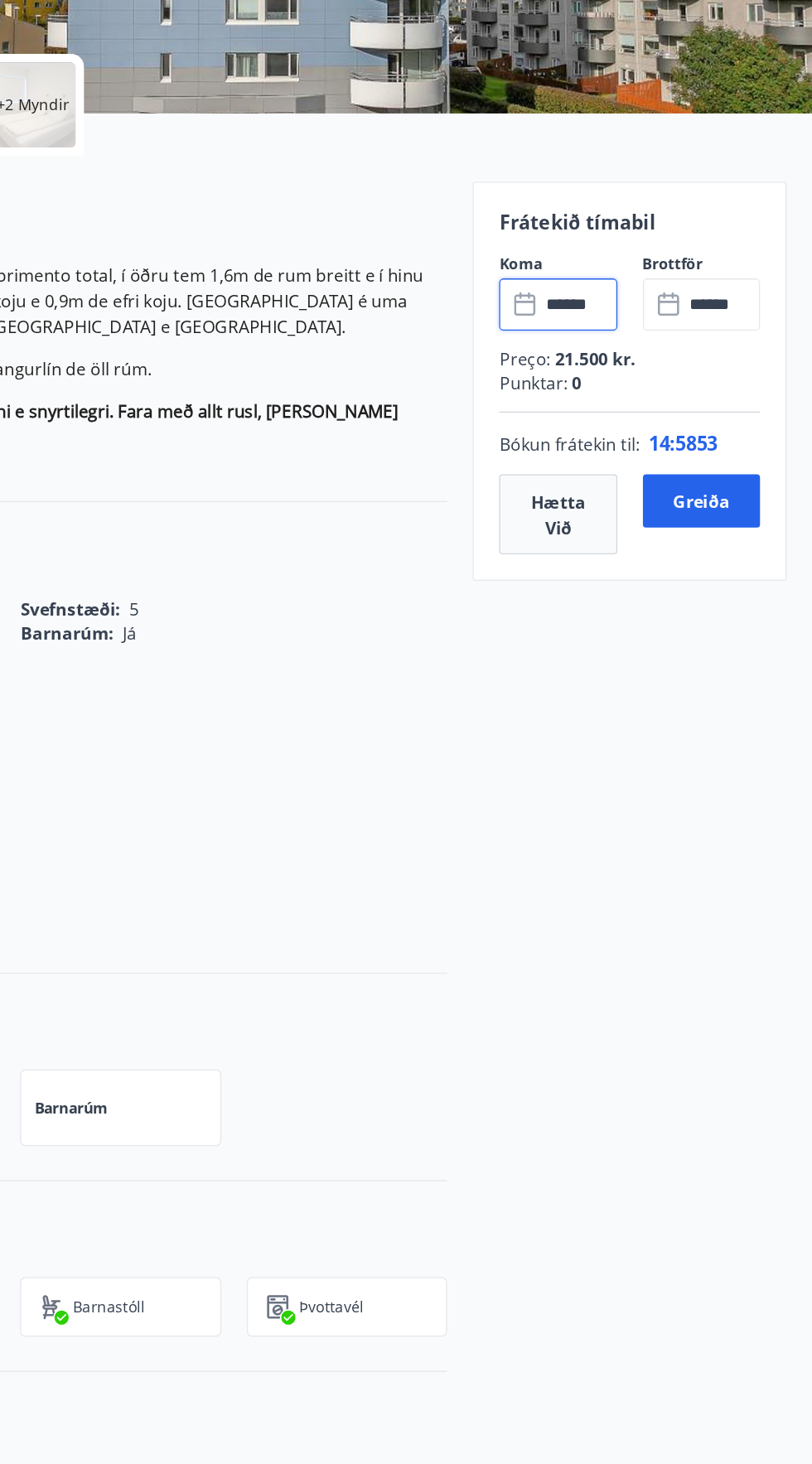
click at [273, 801] on div "Svefnaðstaða Svefnherbergi : 2 Svefnstæði : 5 Rum : 2 Barnarúm : [PERSON_NAME] …" at bounding box center [274, 891] width 508 height 367
click at [738, 706] on font "Greiða" at bounding box center [725, 707] width 44 height 18
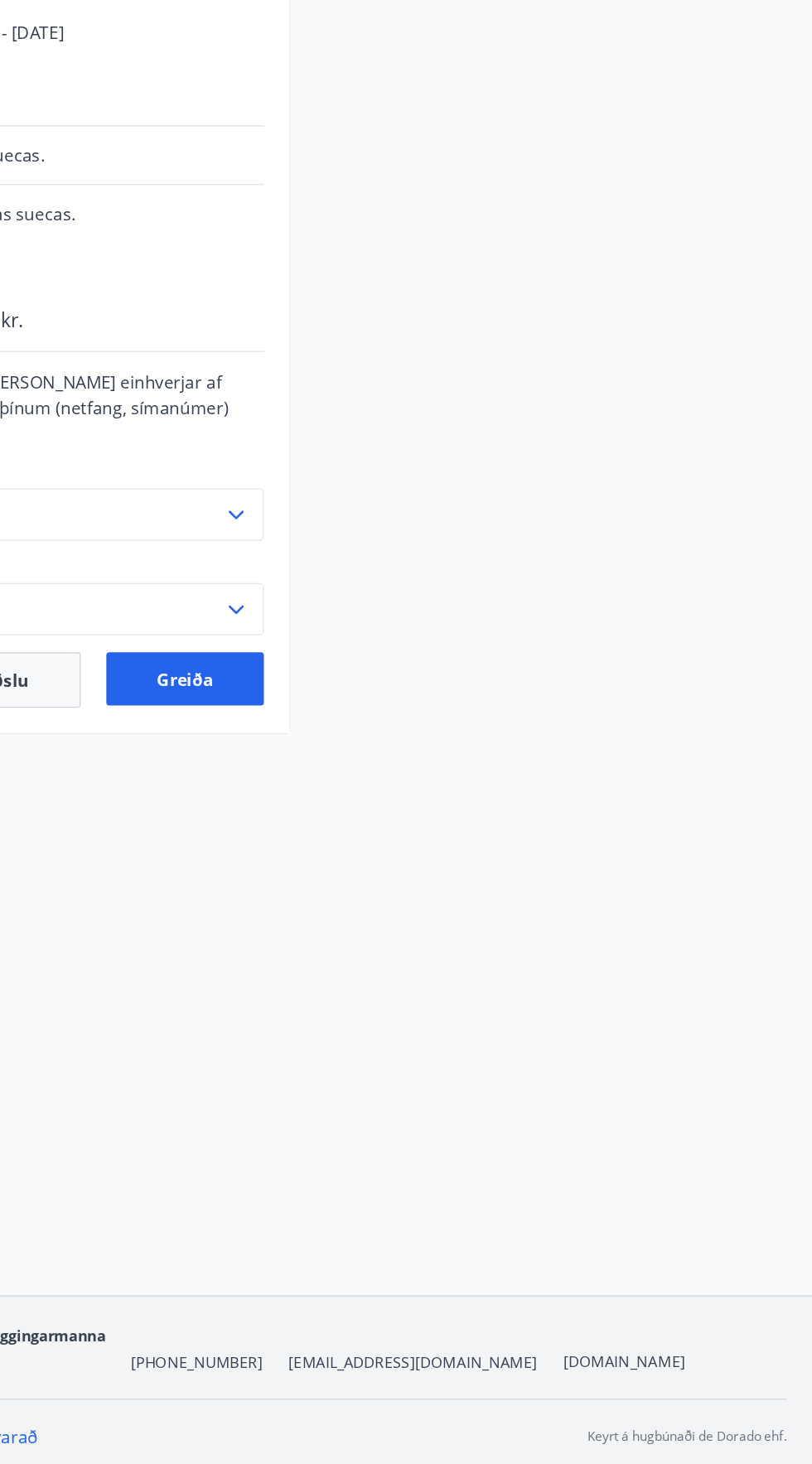
scroll to position [92, 0]
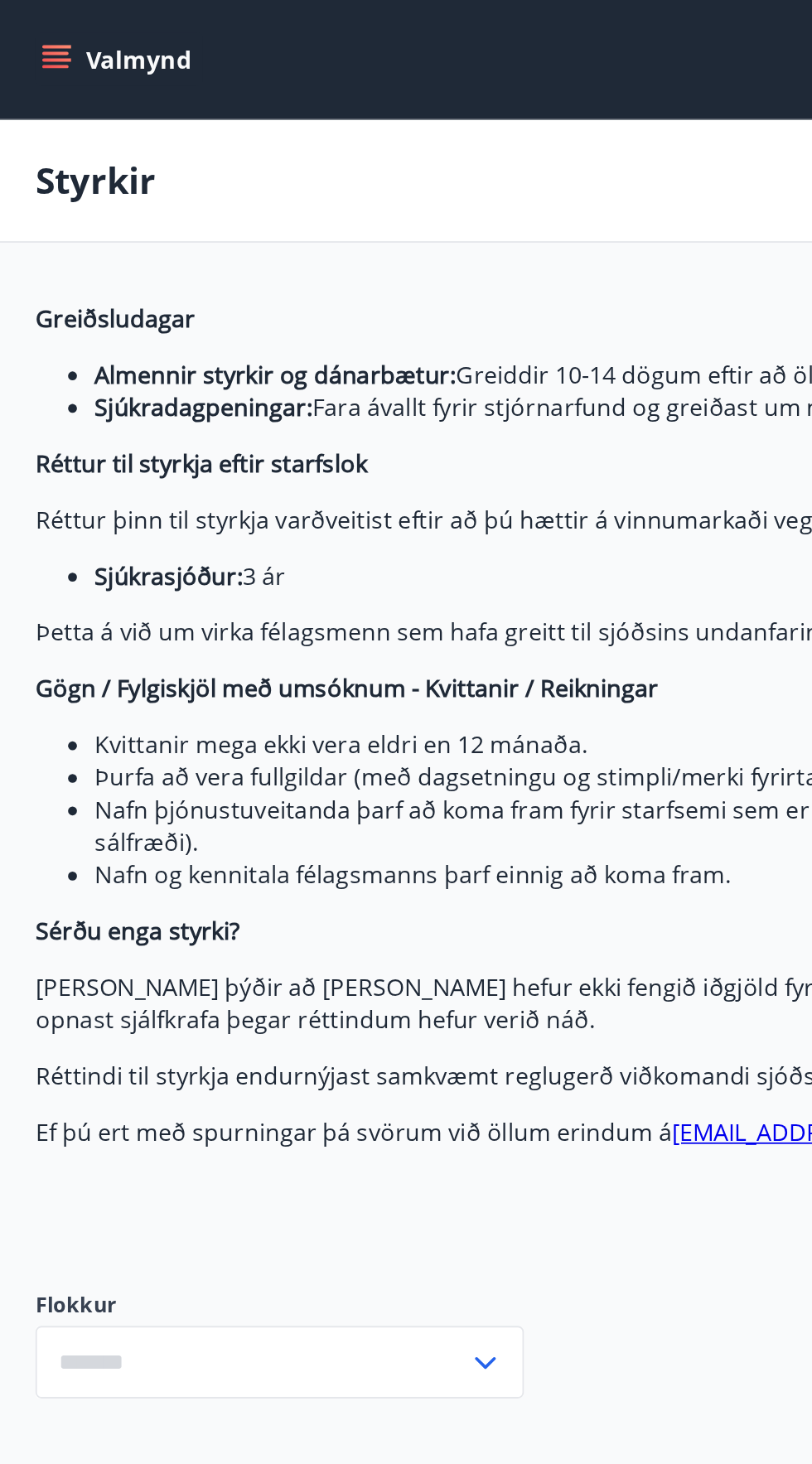
type input "***"
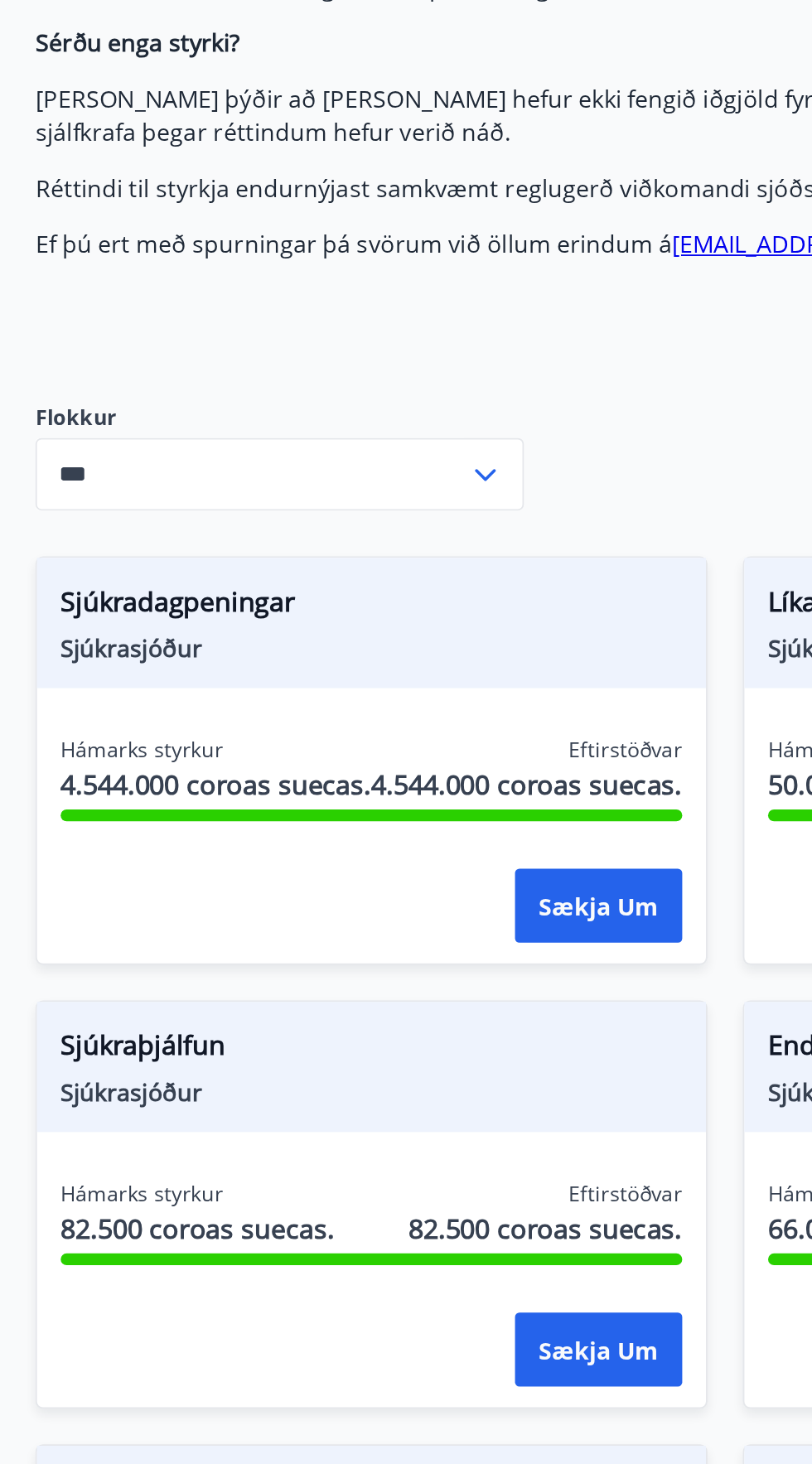
click at [103, 767] on input "***" at bounding box center [141, 781] width 242 height 41
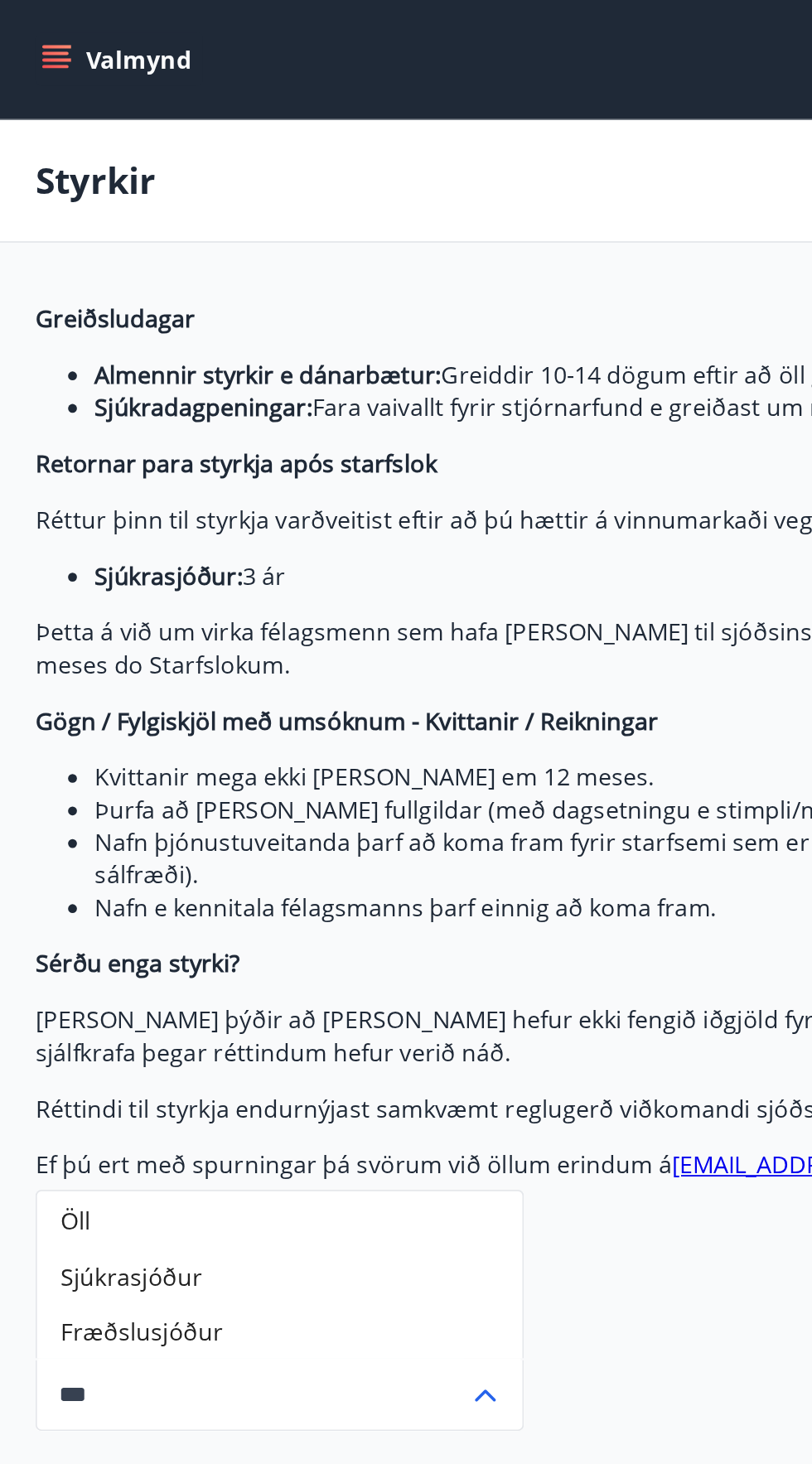
click at [35, 26] on icon "menu" at bounding box center [32, 27] width 18 height 2
